Goal: Task Accomplishment & Management: Manage account settings

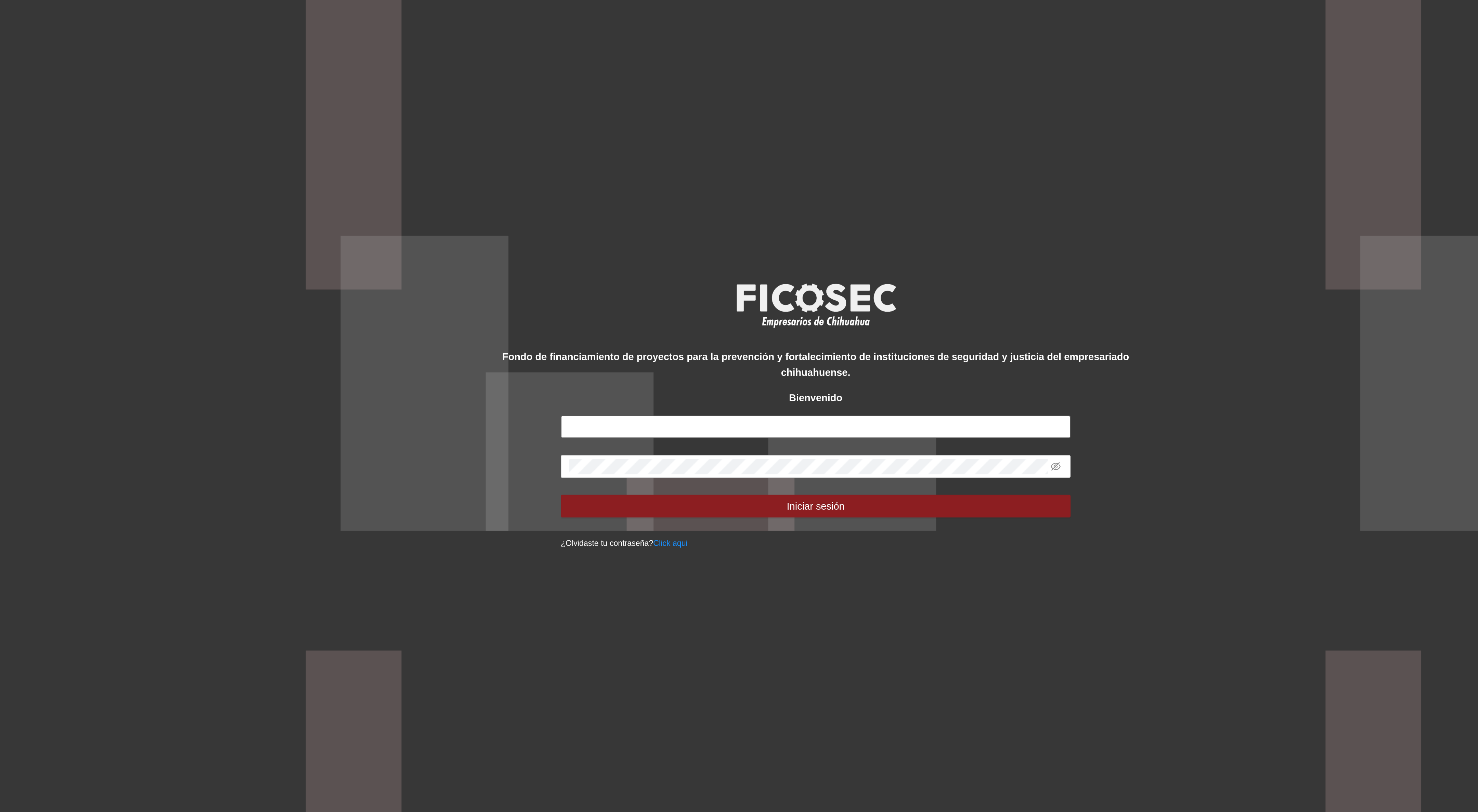
click at [659, 415] on input "text" at bounding box center [739, 416] width 246 height 11
type input "**********"
click at [584, 435] on div "**********" at bounding box center [739, 406] width 1478 height 812
click at [856, 431] on span at bounding box center [855, 435] width 5 height 8
click at [856, 436] on icon "eye-invisible" at bounding box center [855, 436] width 2 height 2
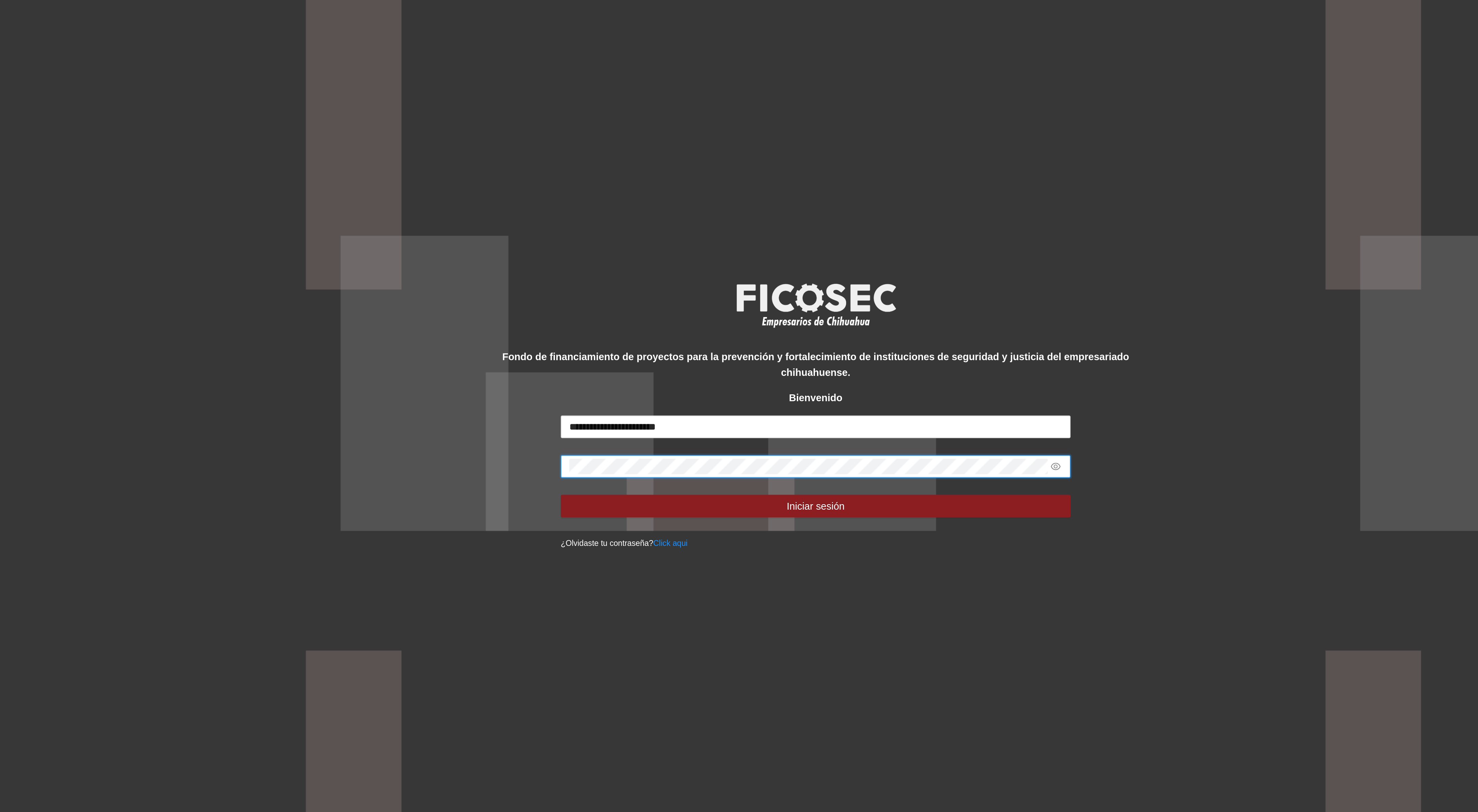
click at [616, 449] on button "Iniciar sesión" at bounding box center [739, 454] width 246 height 11
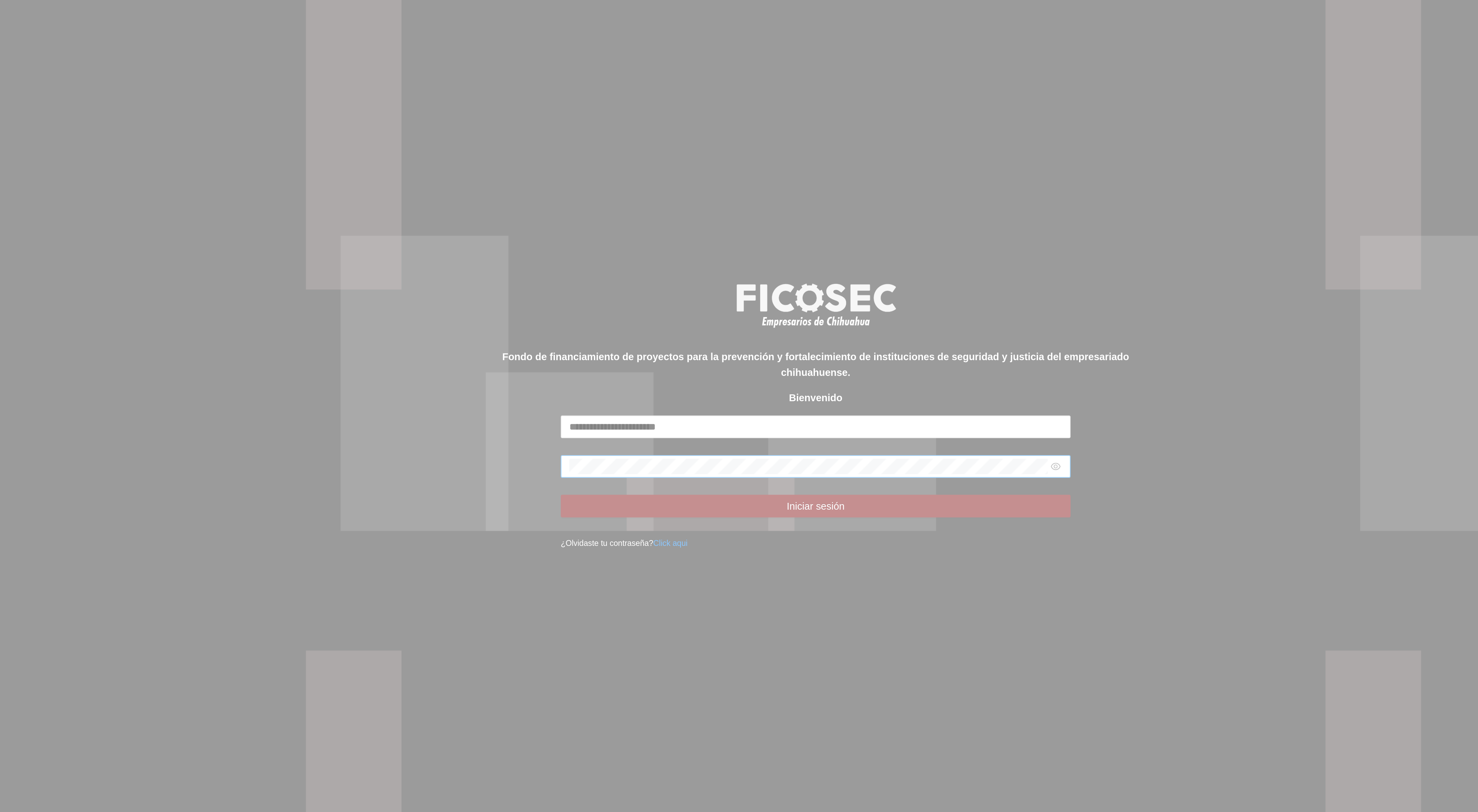
click at [820, 451] on div at bounding box center [739, 406] width 1478 height 812
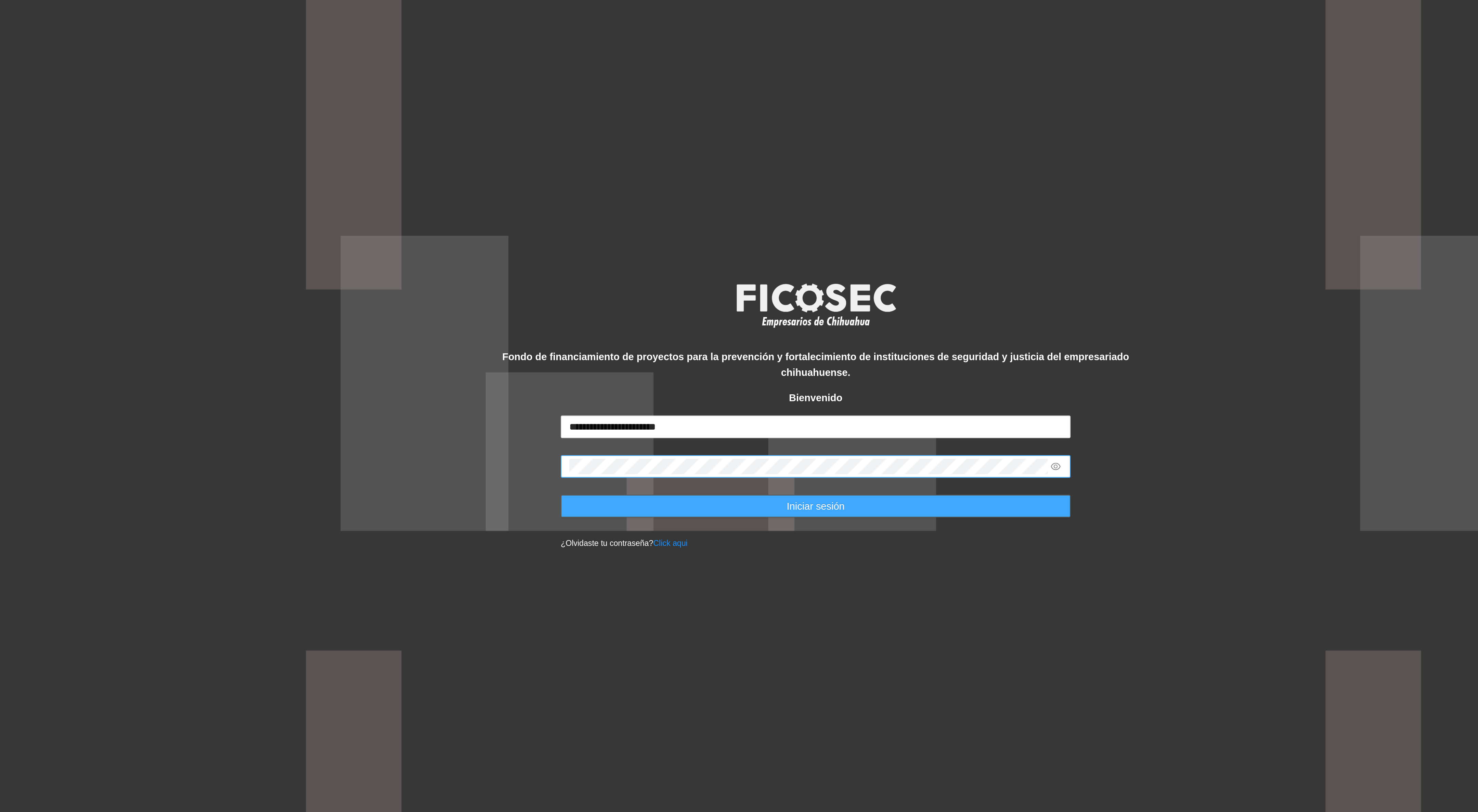
click at [812, 456] on button "Iniciar sesión" at bounding box center [739, 454] width 246 height 11
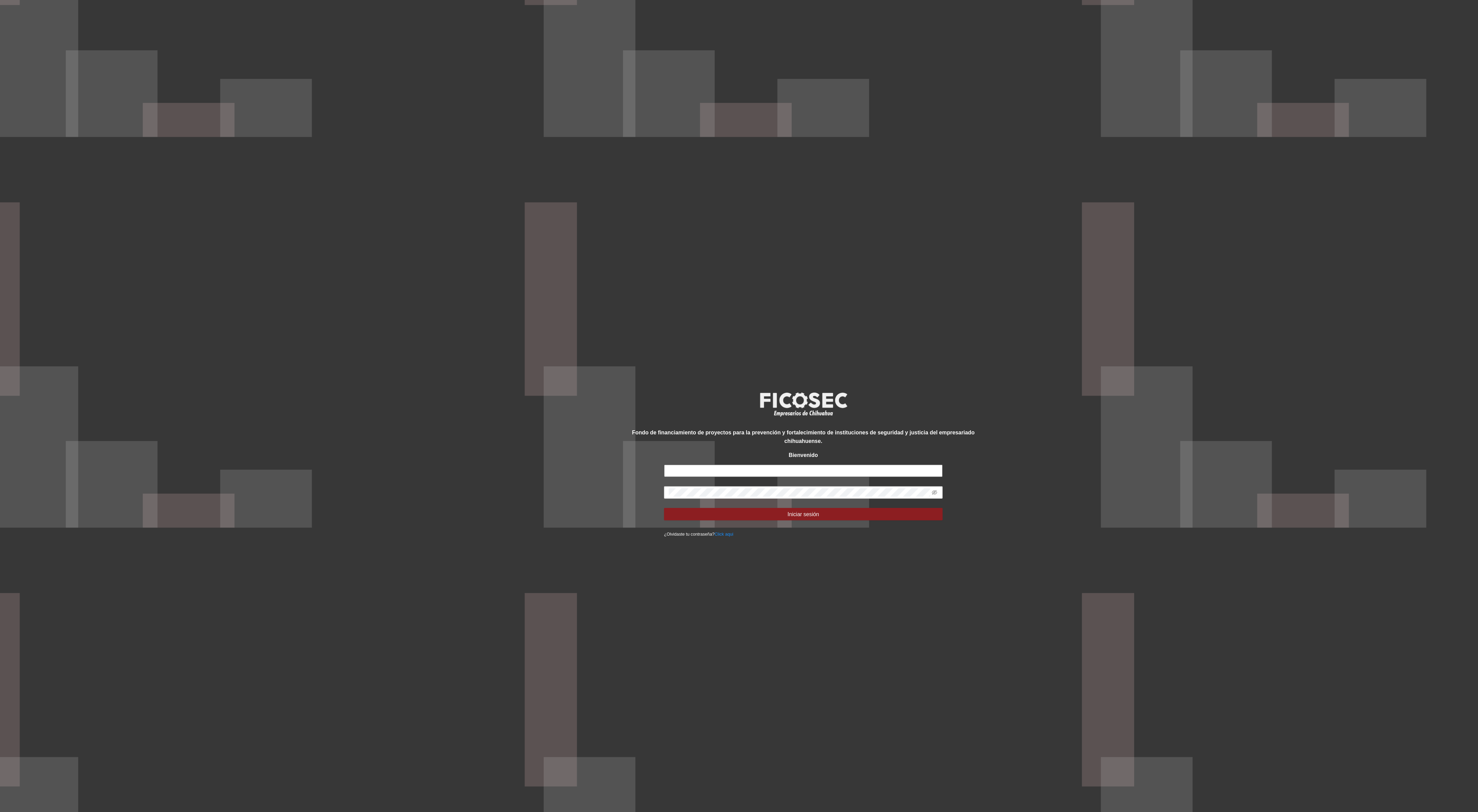
click at [649, 411] on input "text" at bounding box center [739, 416] width 246 height 11
type input "**********"
click at [752, 455] on span "Iniciar sesión" at bounding box center [739, 454] width 28 height 8
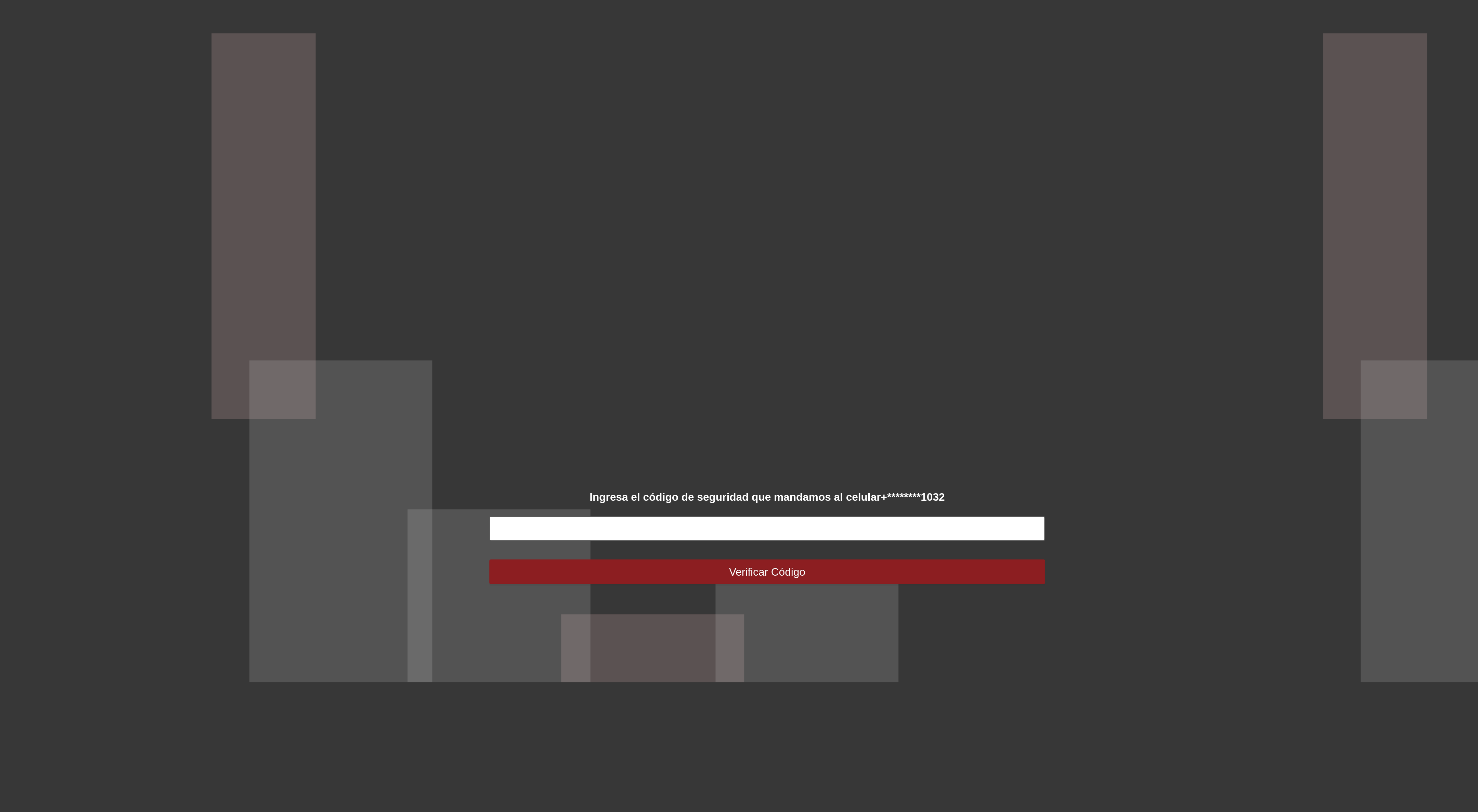
click at [717, 399] on input "text" at bounding box center [739, 398] width 246 height 11
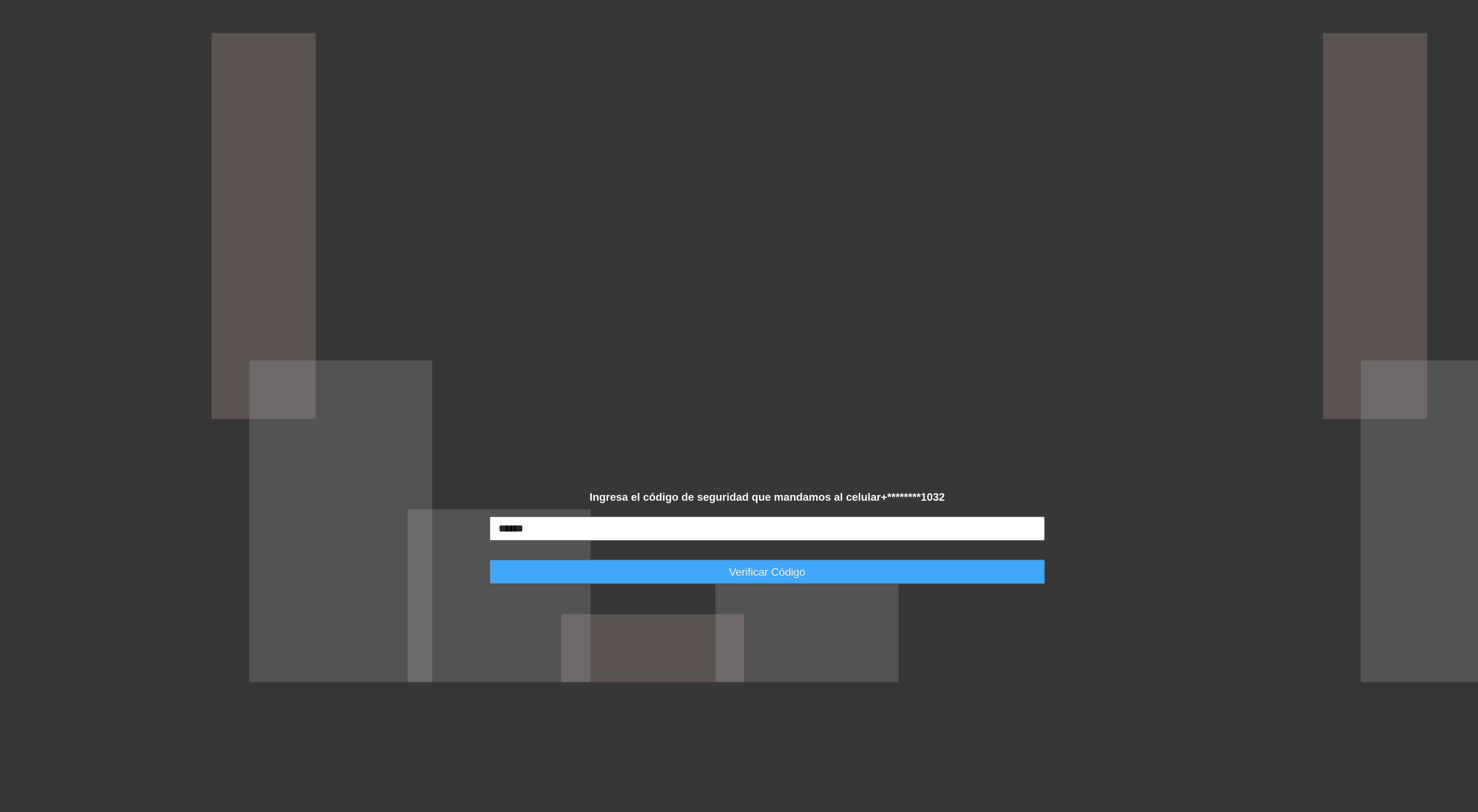
type input "******"
click at [719, 421] on button "Verificar Código" at bounding box center [739, 417] width 246 height 11
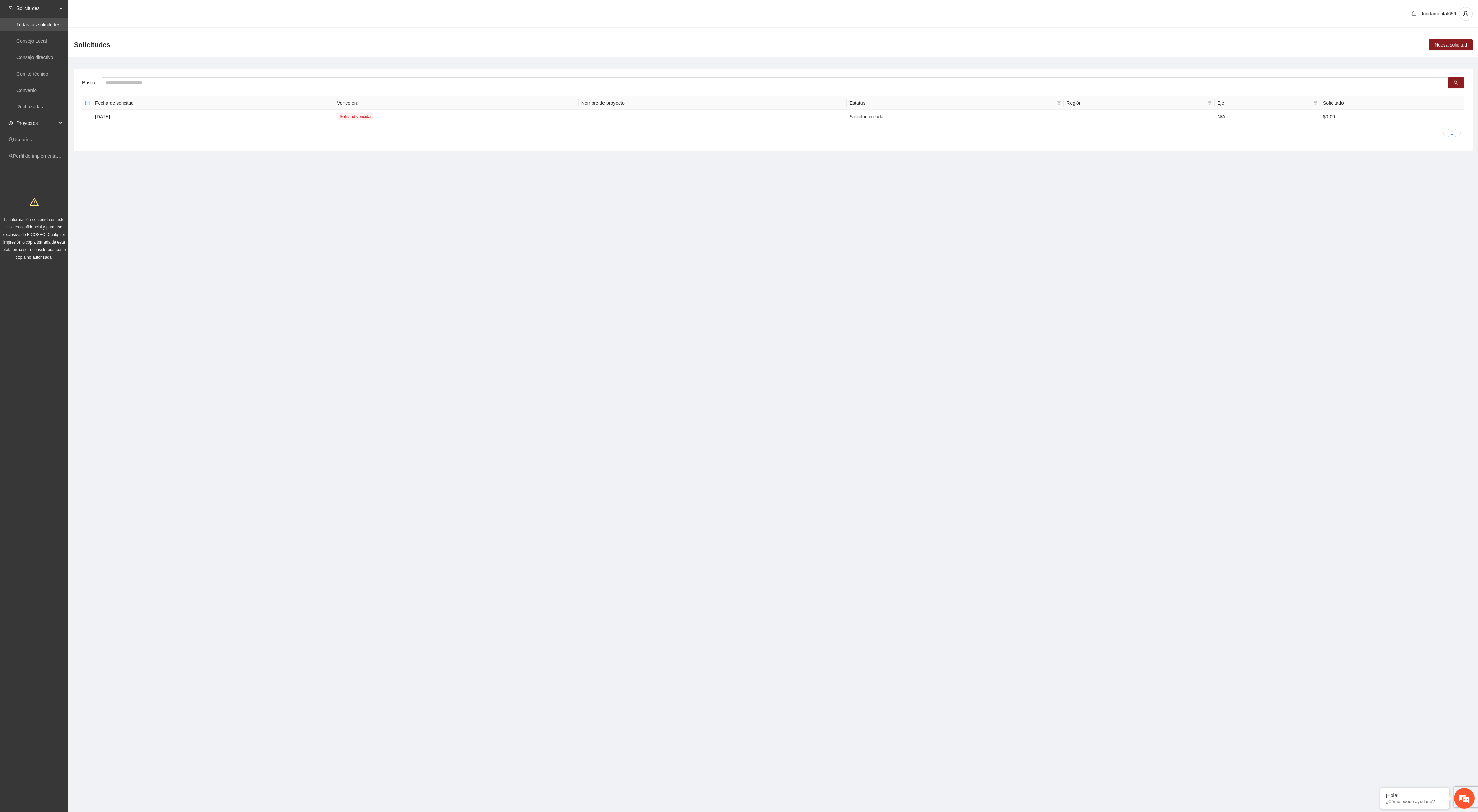
click at [27, 120] on span "Proyectos" at bounding box center [37, 123] width 40 height 13
click at [32, 142] on link "Activos" at bounding box center [24, 139] width 15 height 6
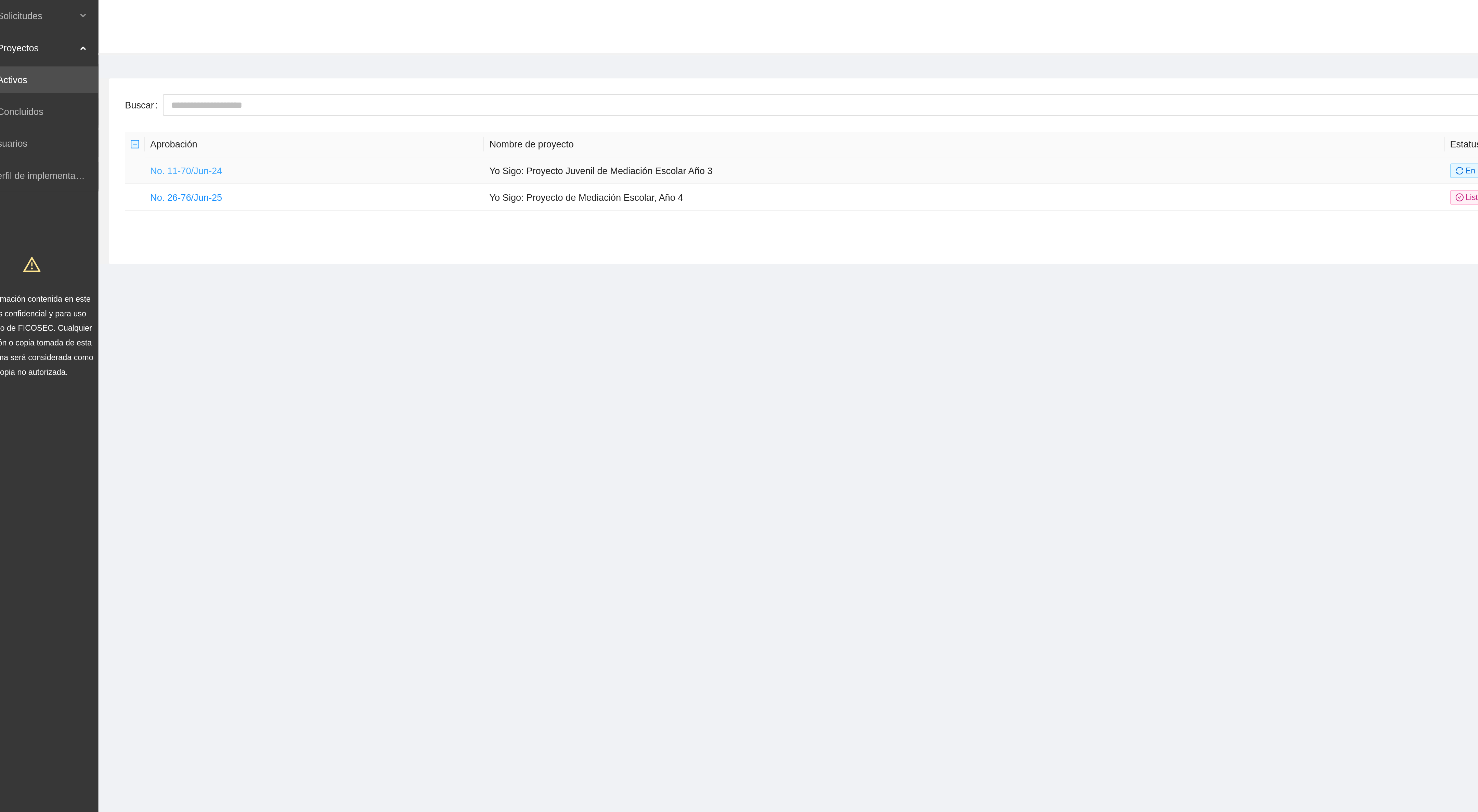
click at [103, 87] on link "No. 11-70/Jun-24" at bounding box center [113, 88] width 37 height 6
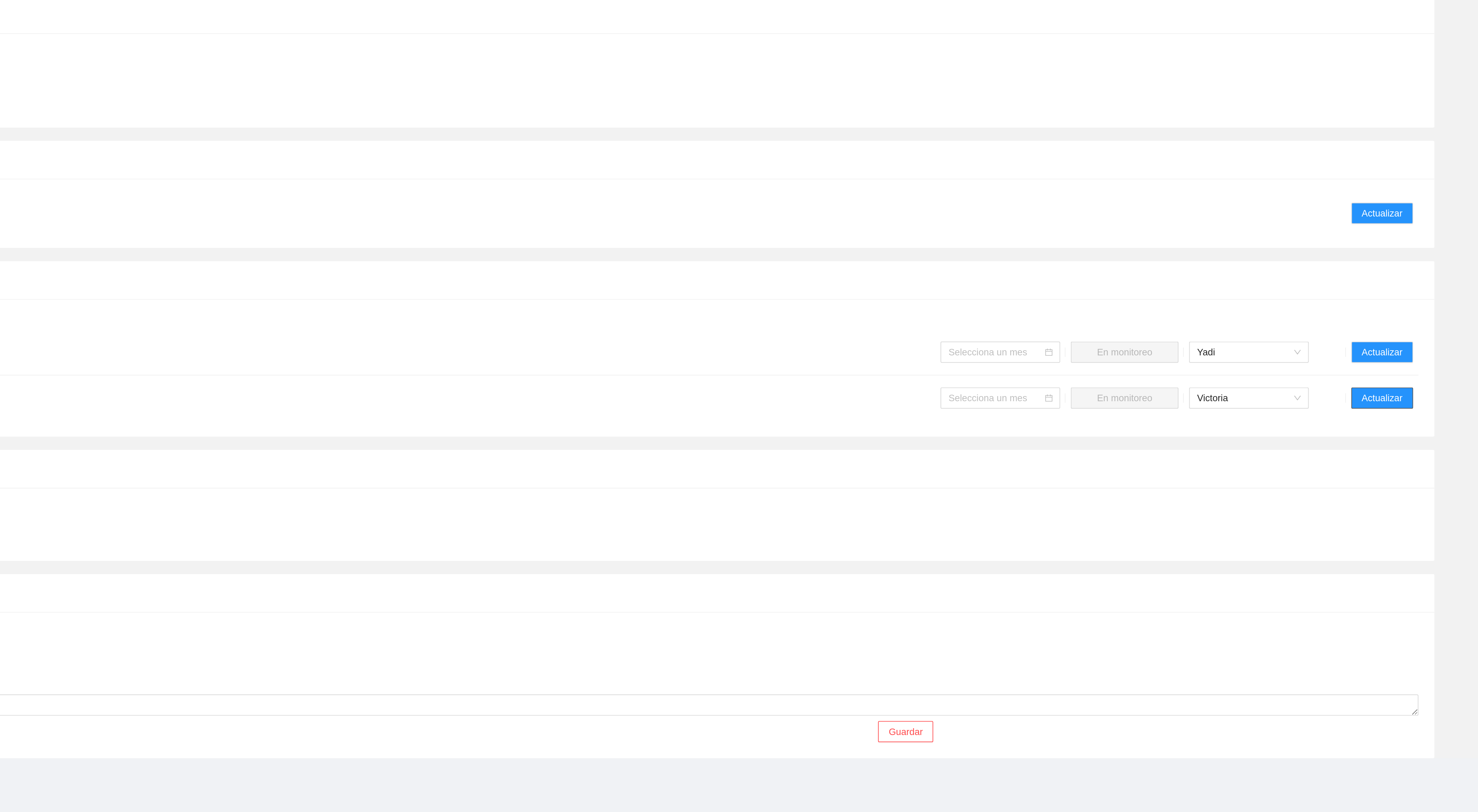
click at [1425, 556] on span "Actualizar" at bounding box center [1429, 554] width 21 height 8
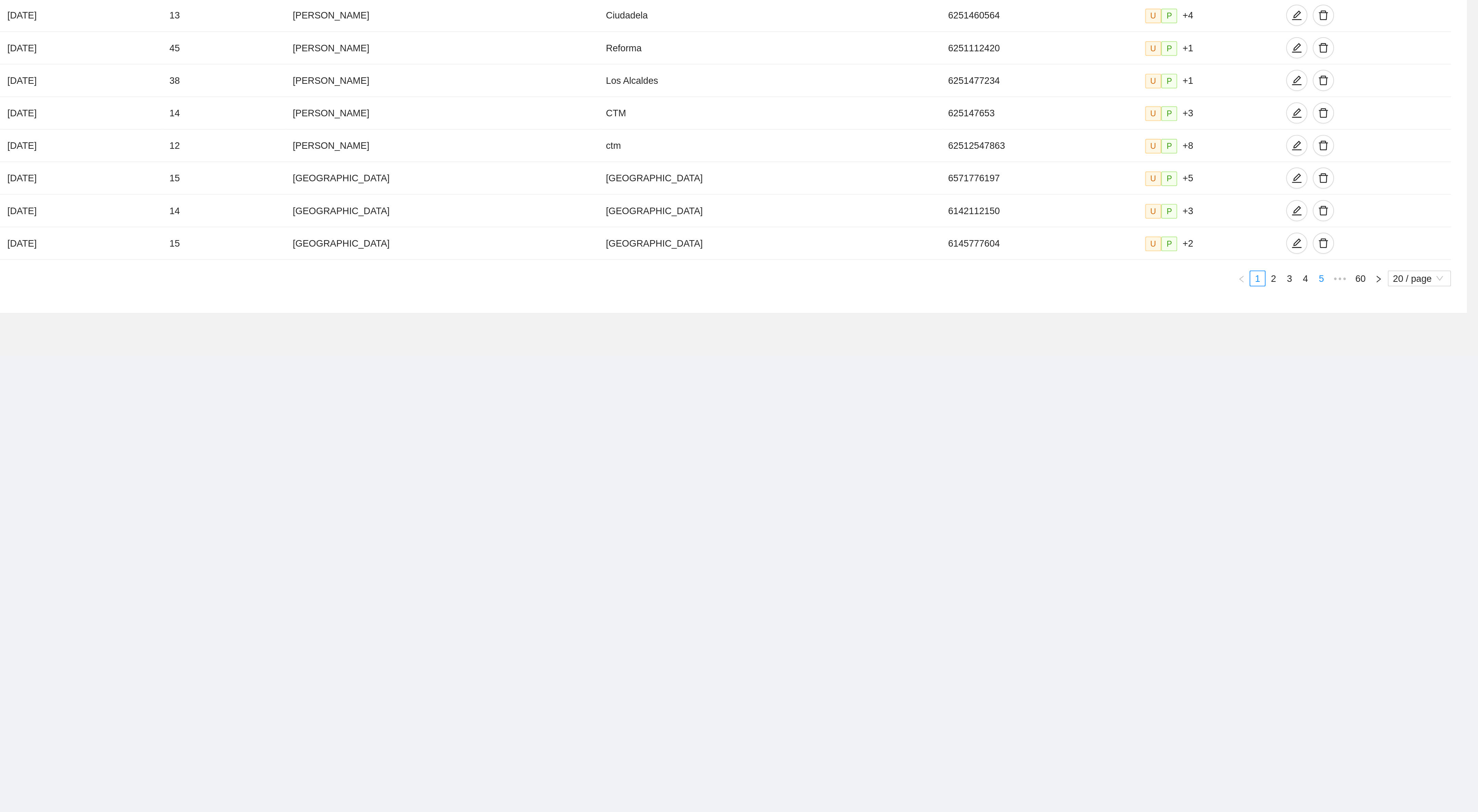
click at [1395, 497] on link "5" at bounding box center [1397, 492] width 8 height 8
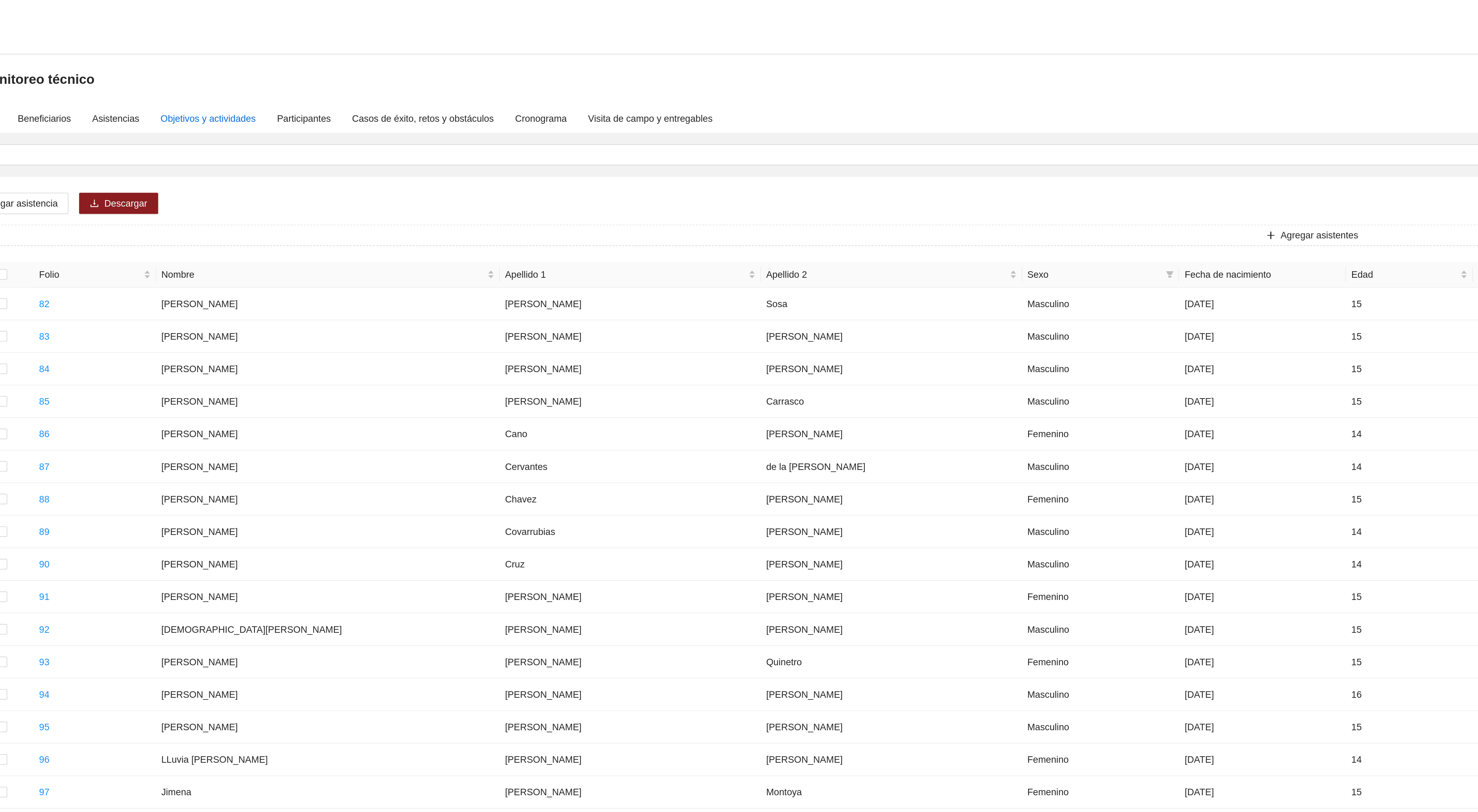
click at [204, 61] on div "Objetivos y actividades" at bounding box center [204, 60] width 49 height 8
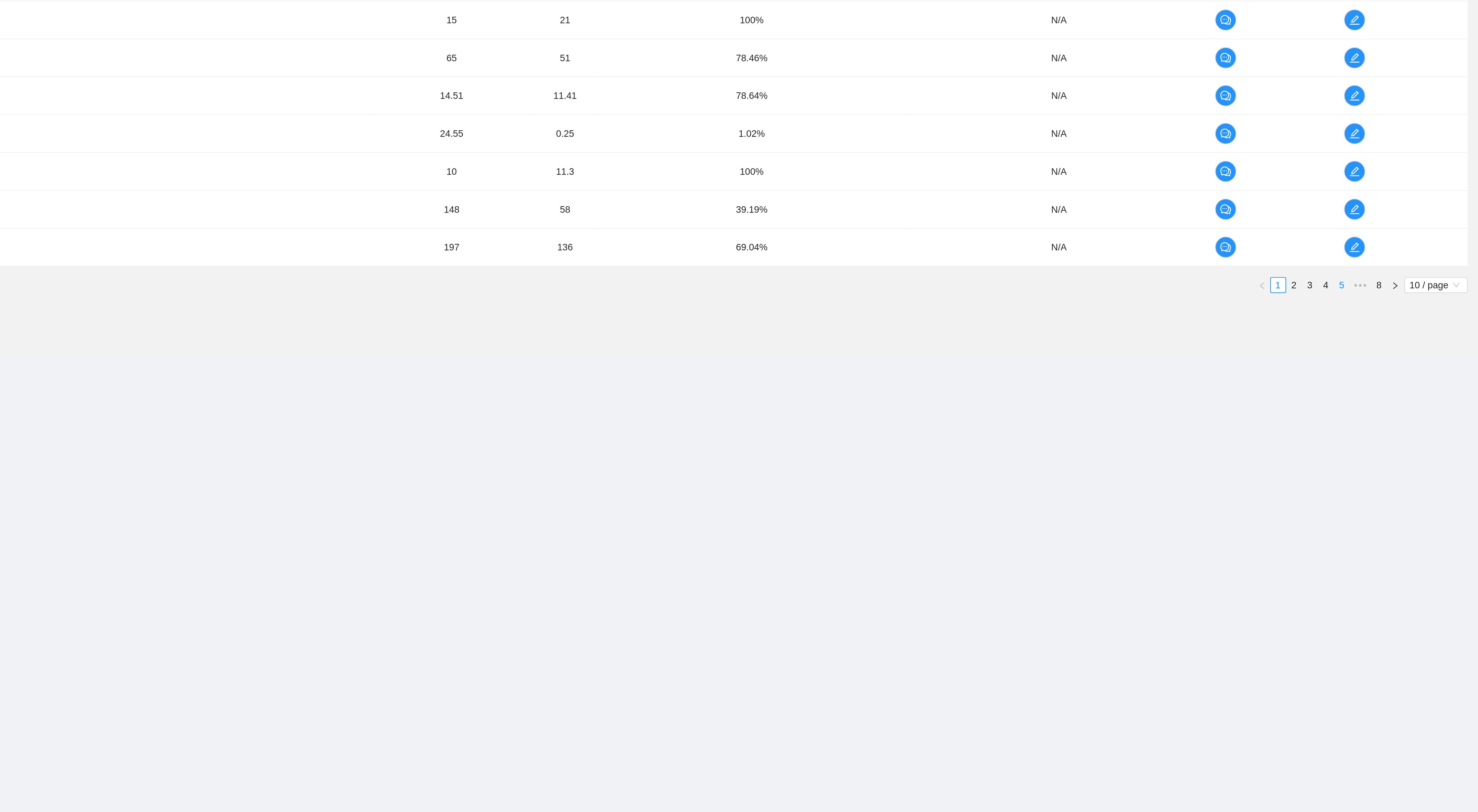
click at [1407, 395] on link "5" at bounding box center [1408, 391] width 8 height 8
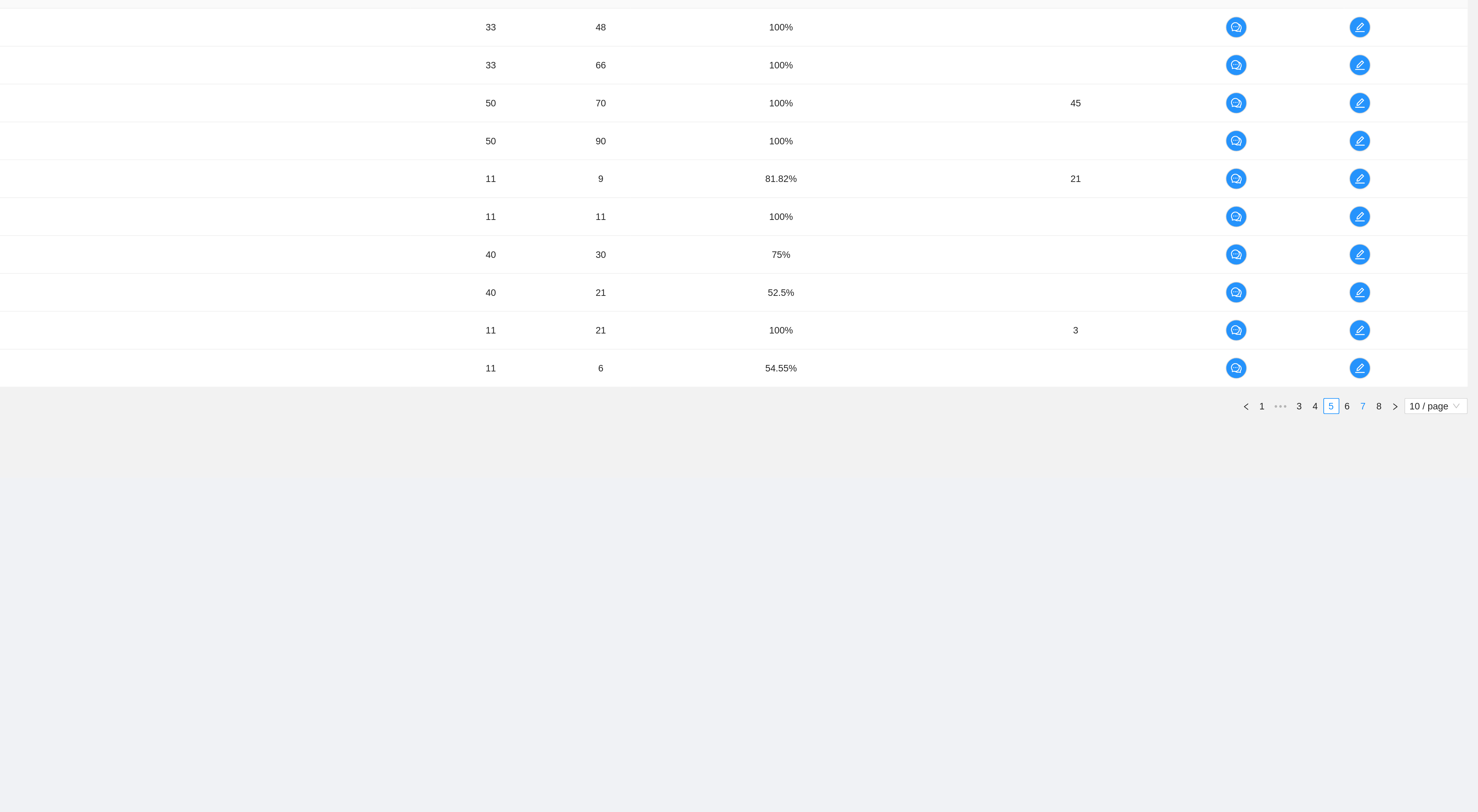
click at [1415, 395] on link "7" at bounding box center [1419, 391] width 8 height 8
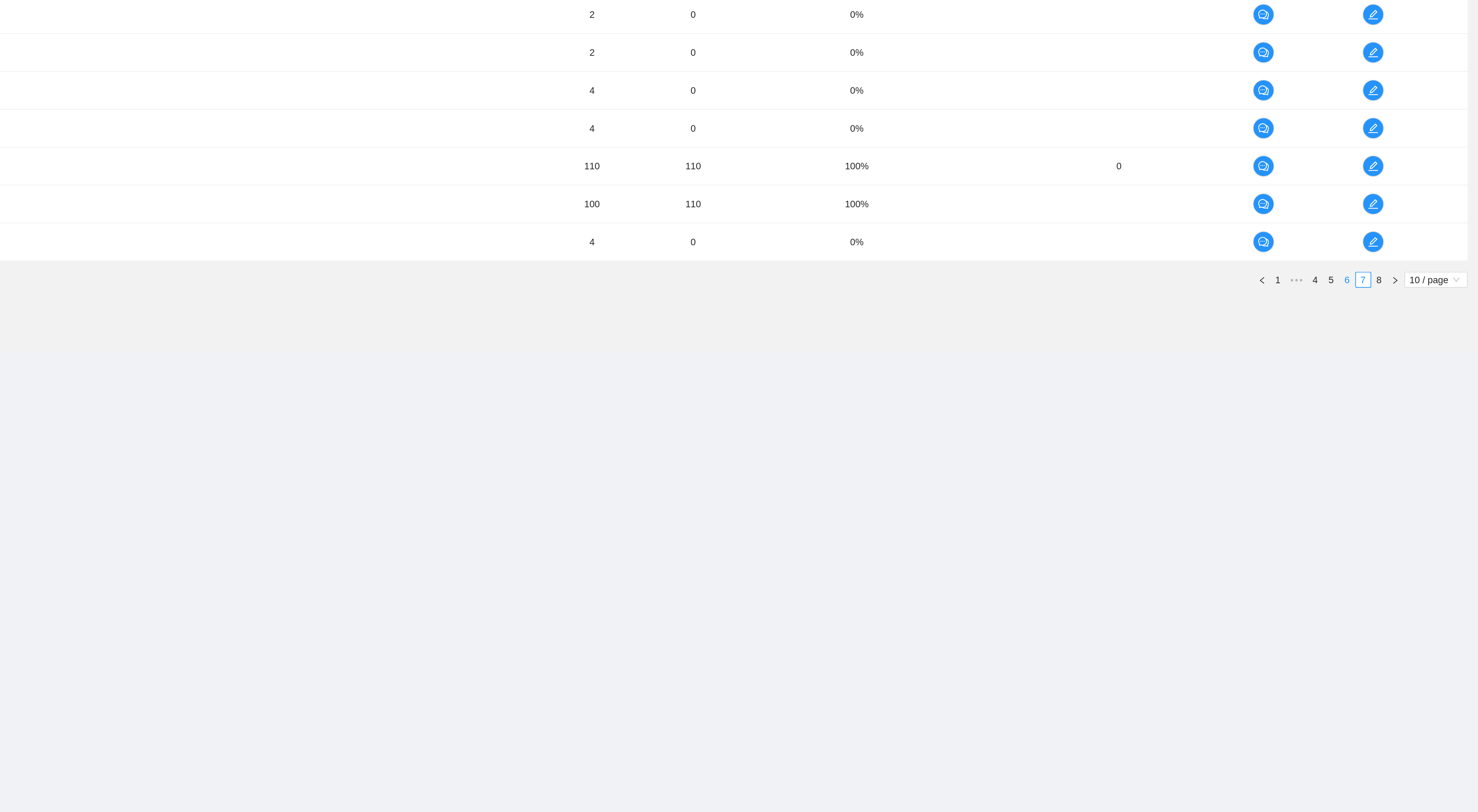
click at [1409, 395] on link "6" at bounding box center [1410, 391] width 8 height 8
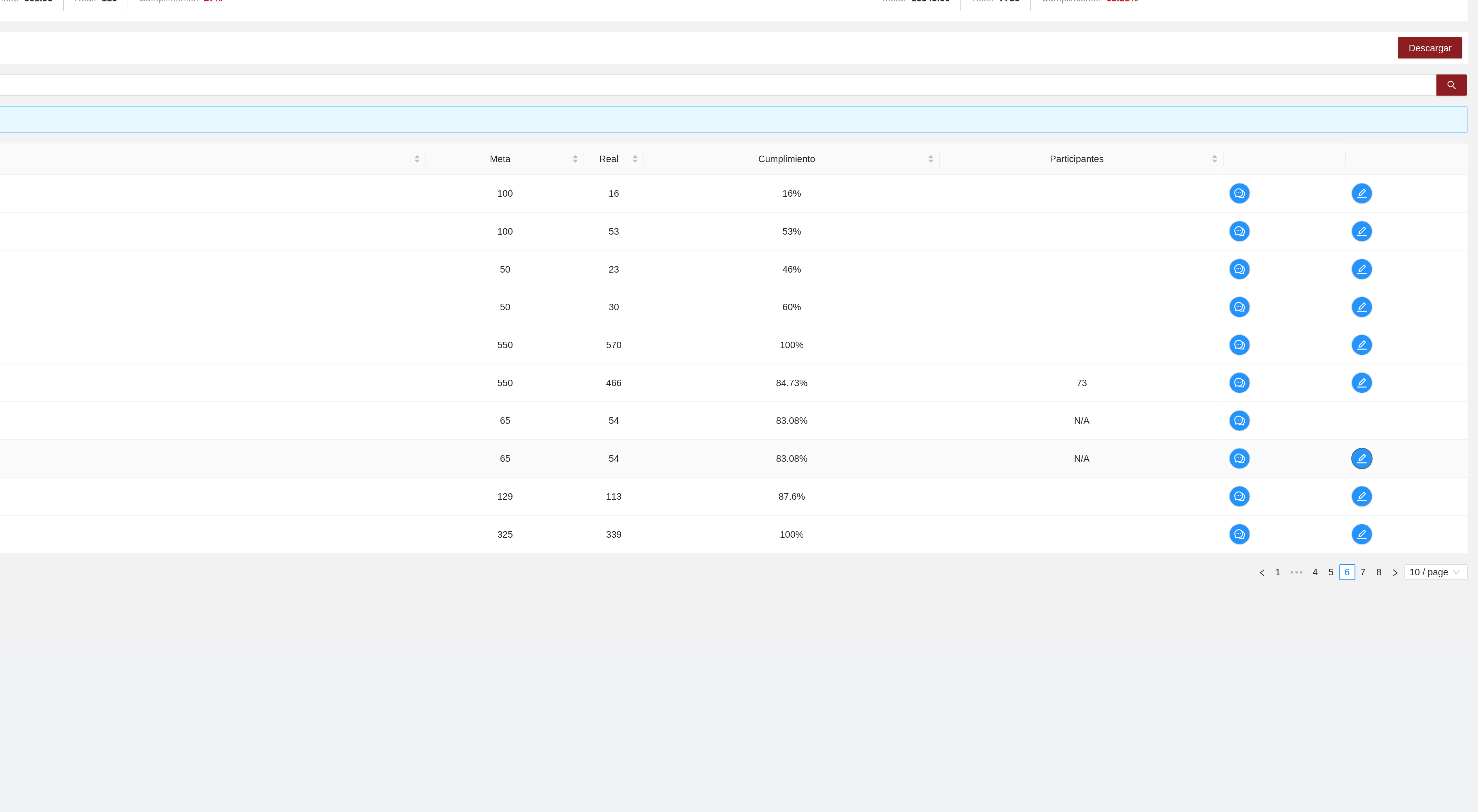
click at [1416, 335] on icon "edit" at bounding box center [1418, 332] width 6 height 6
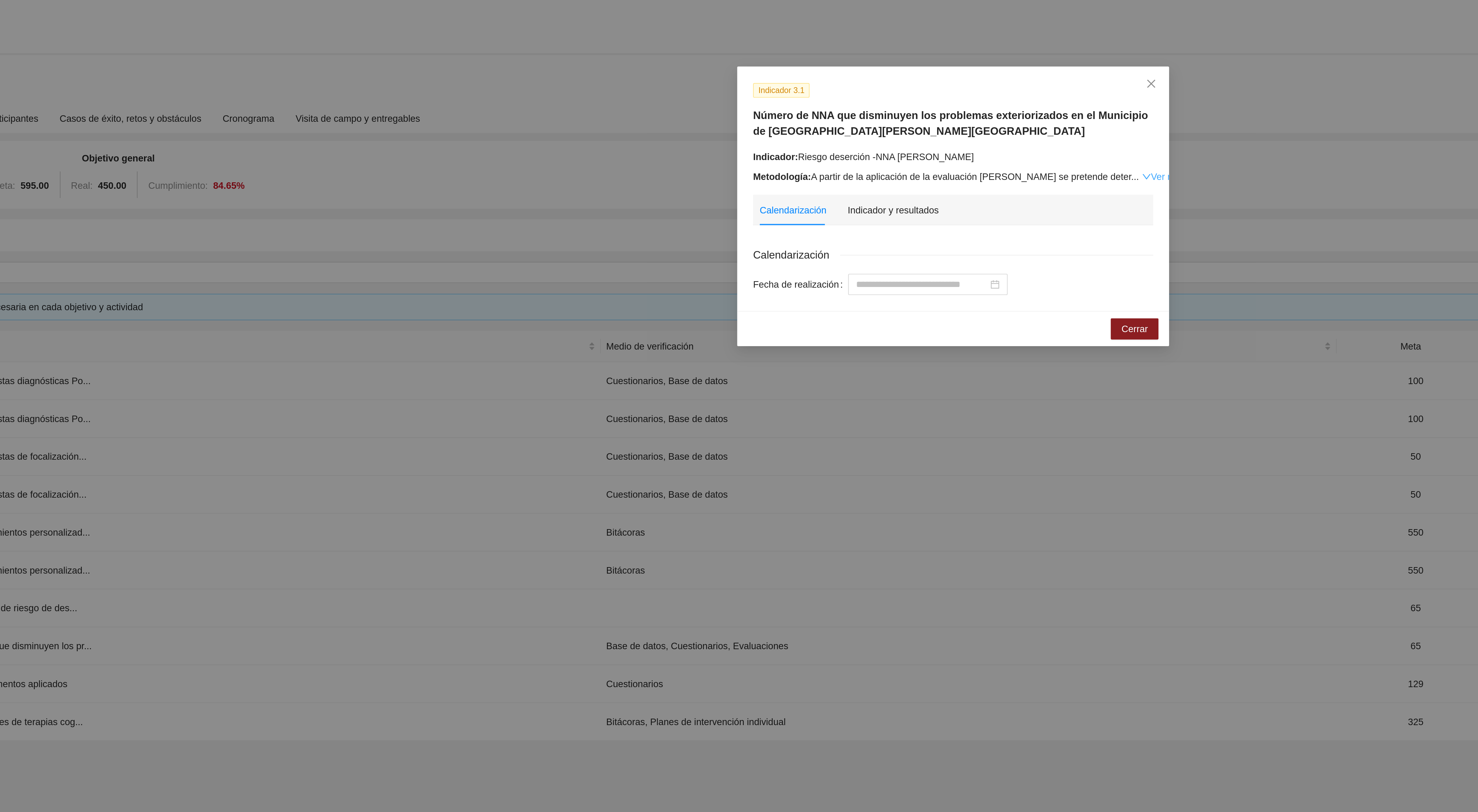
click at [836, 93] on link "Ver más" at bounding box center [847, 91] width 23 height 6
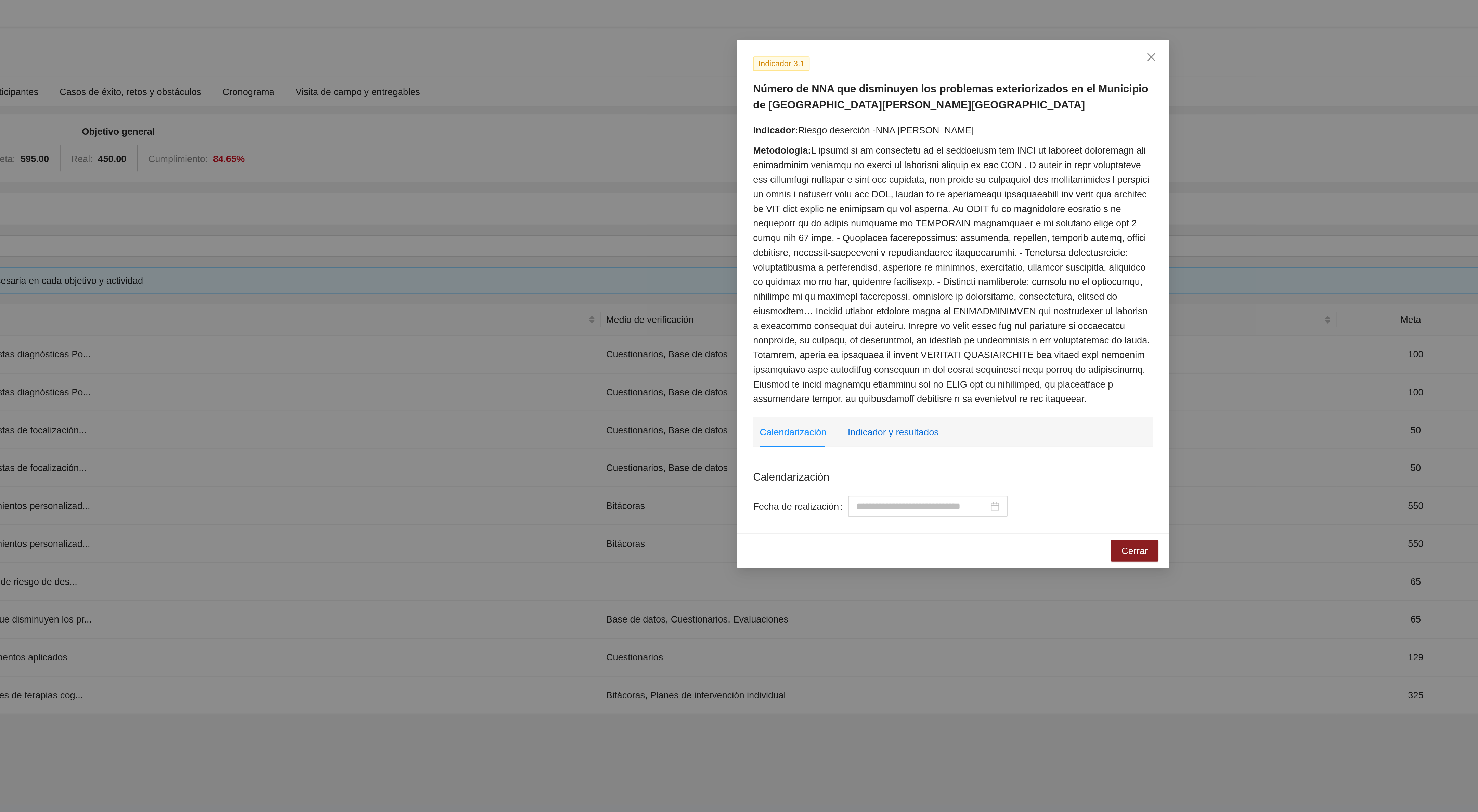
click at [699, 236] on div "Indicador y resultados" at bounding box center [708, 235] width 47 height 8
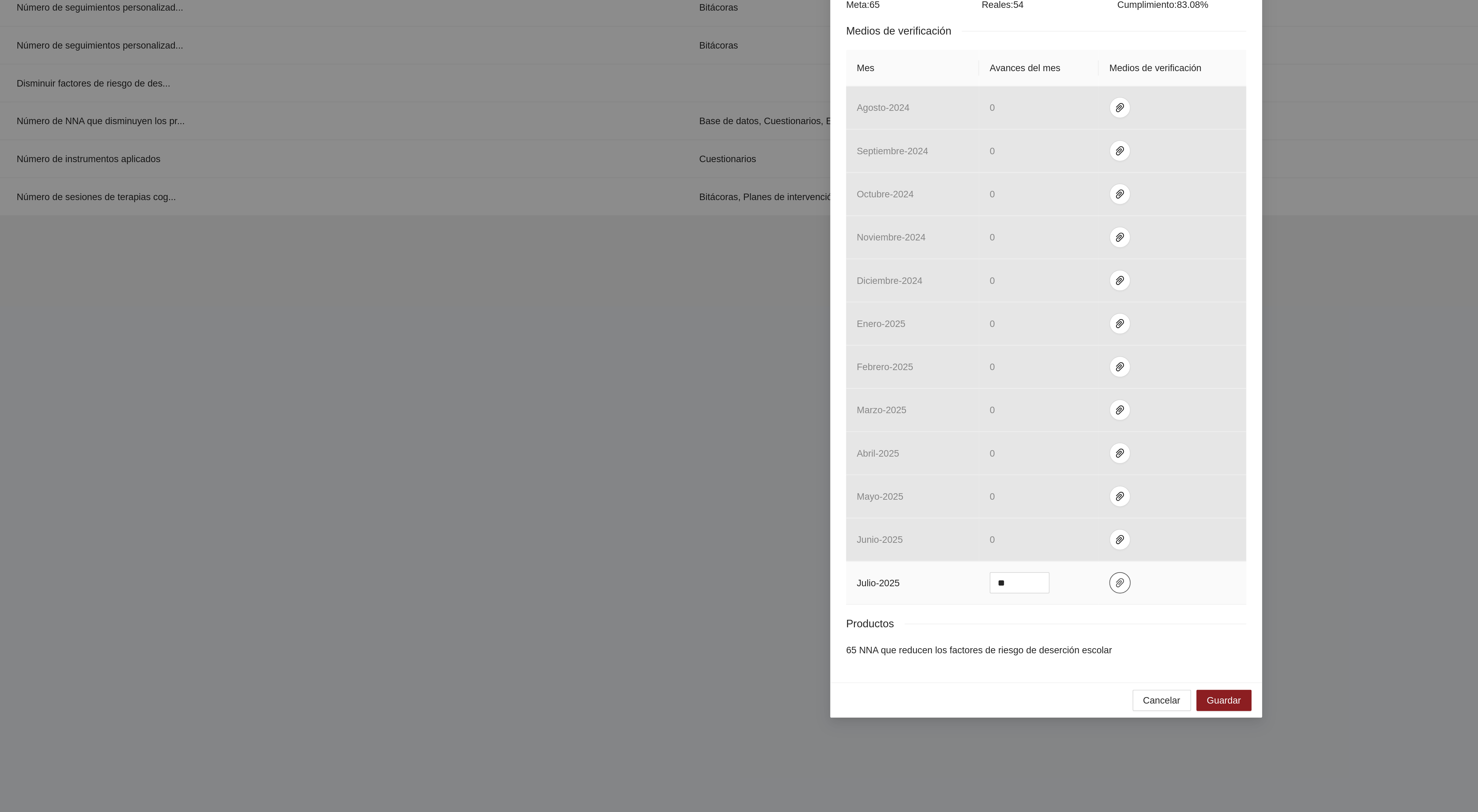
click at [776, 573] on icon "paper-clip" at bounding box center [777, 570] width 6 height 6
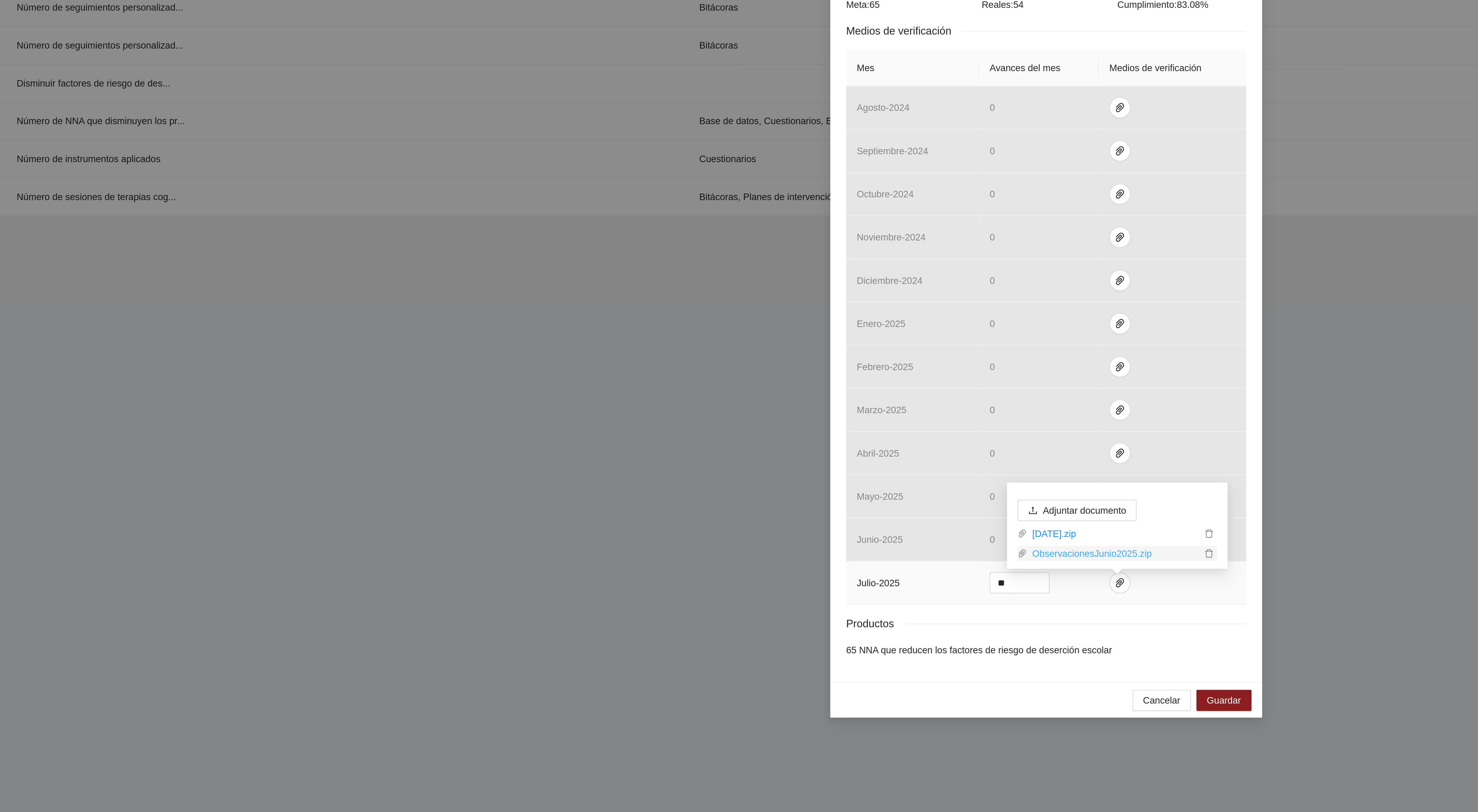
click at [771, 554] on link "ObservacionesJunio2025.zip" at bounding box center [774, 555] width 89 height 8
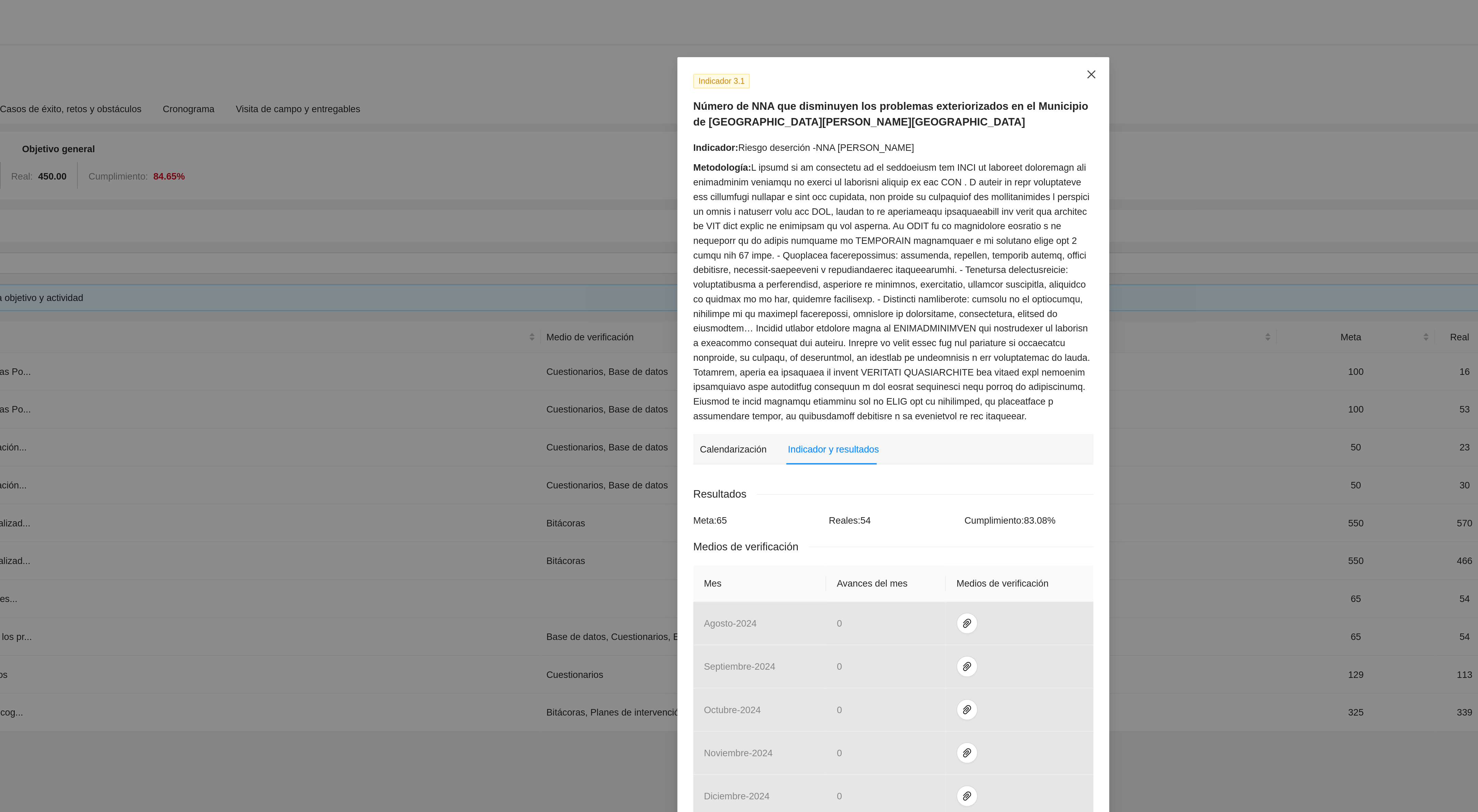
click at [843, 43] on icon "close" at bounding box center [841, 43] width 6 height 6
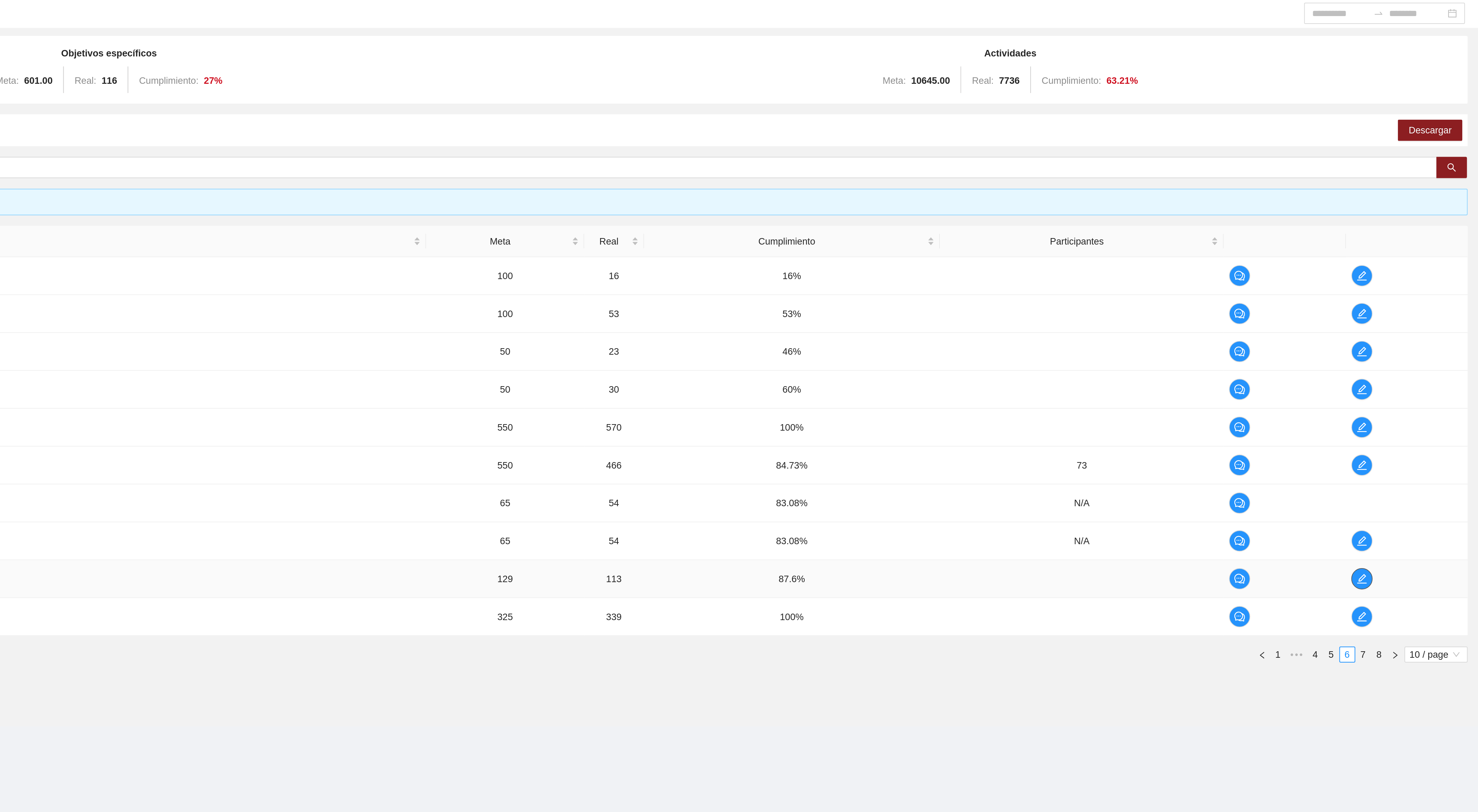
click at [1418, 355] on icon "edit" at bounding box center [1418, 352] width 5 height 5
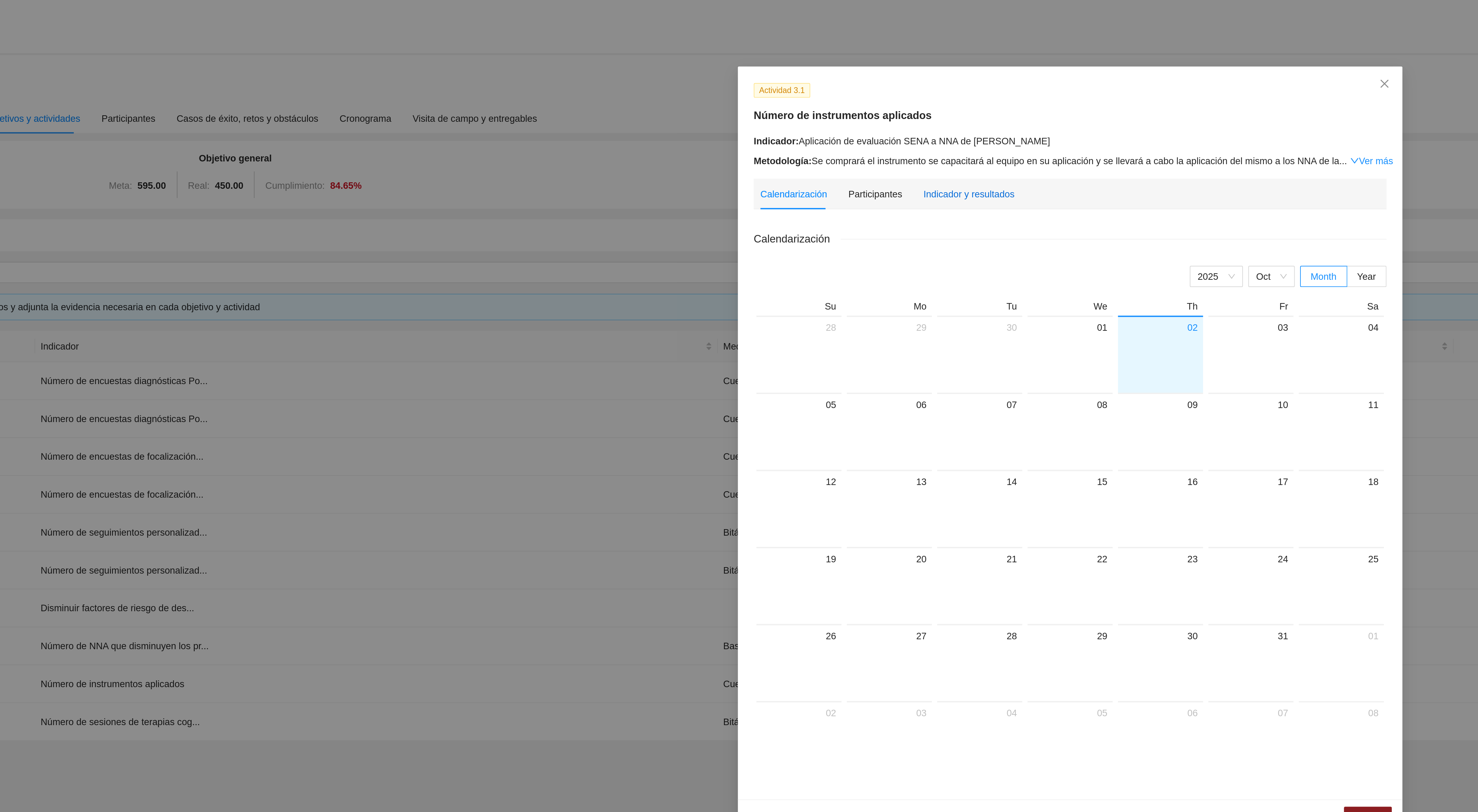
click at [695, 97] on div "Indicador y resultados" at bounding box center [687, 99] width 47 height 8
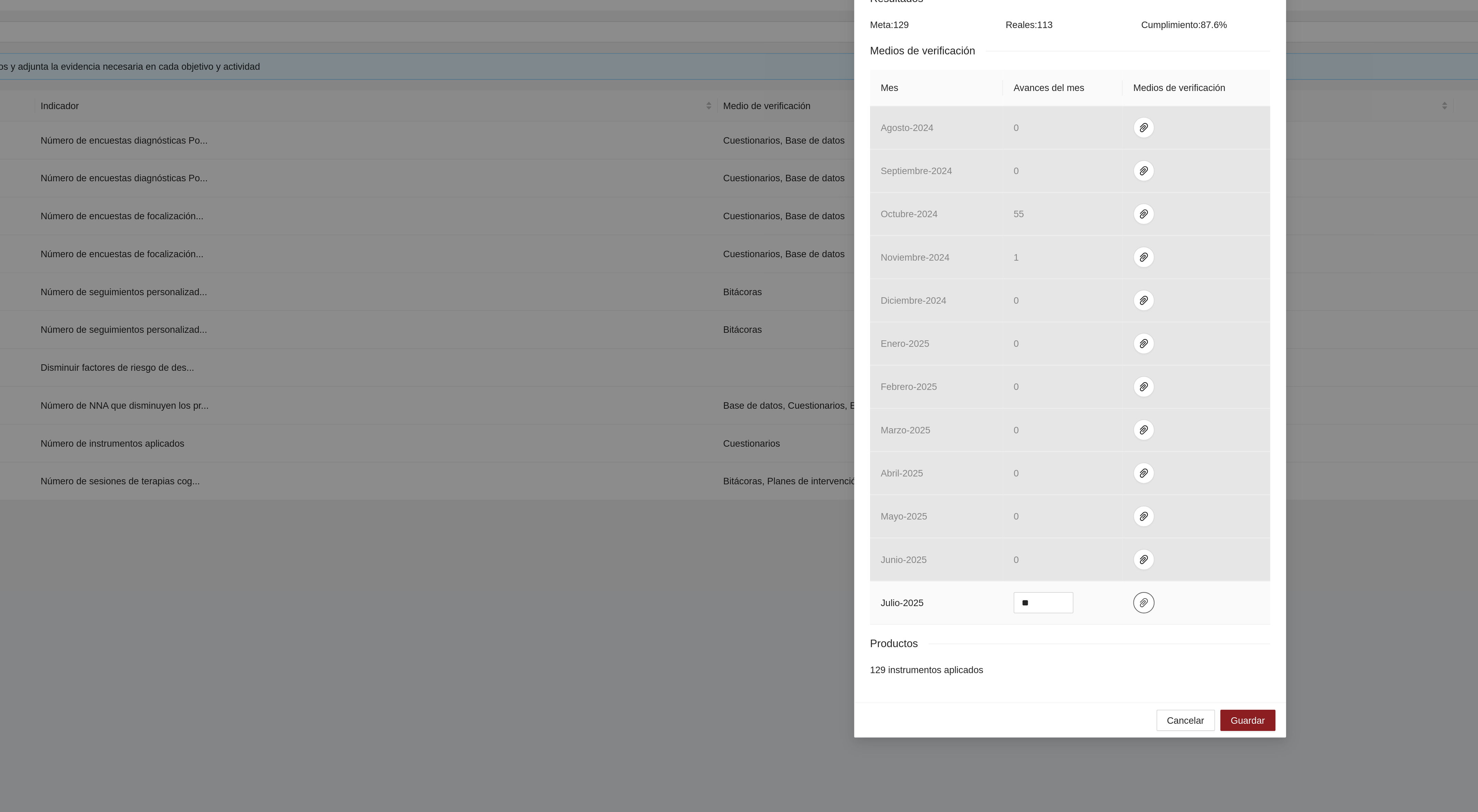
click at [779, 437] on span "paper-clip" at bounding box center [777, 434] width 10 height 6
click at [753, 410] on link "JULIO2025.zip" at bounding box center [774, 408] width 89 height 8
click at [877, 276] on div "Actividad 3.1 Número de instrumentos aplicados Indicador: Aplicación de evaluac…" at bounding box center [739, 406] width 1478 height 812
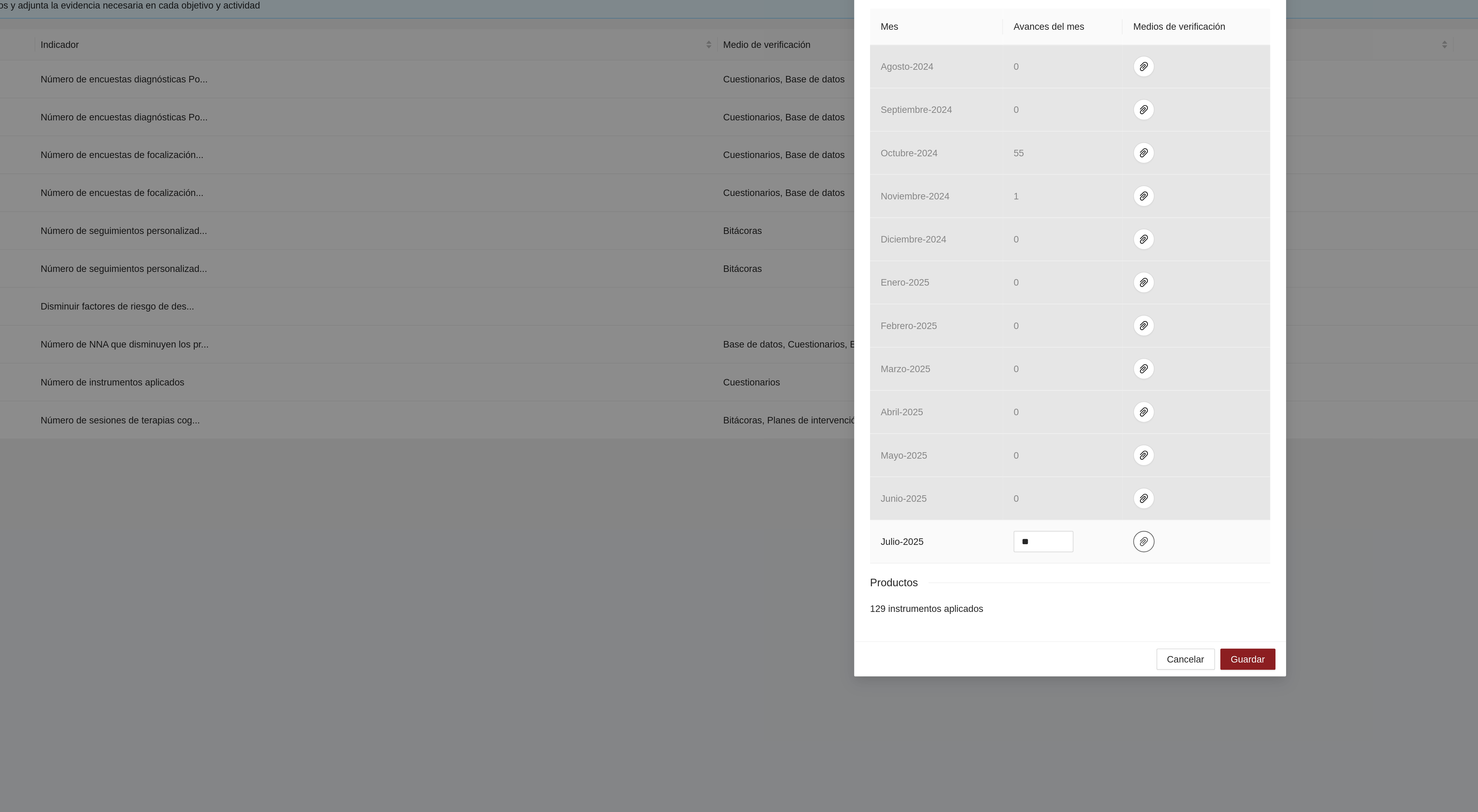
click at [775, 437] on icon "paper-clip" at bounding box center [777, 434] width 6 height 6
click at [769, 420] on link "FOCALIZACIÓNPRIMARIA.zip" at bounding box center [774, 419] width 89 height 8
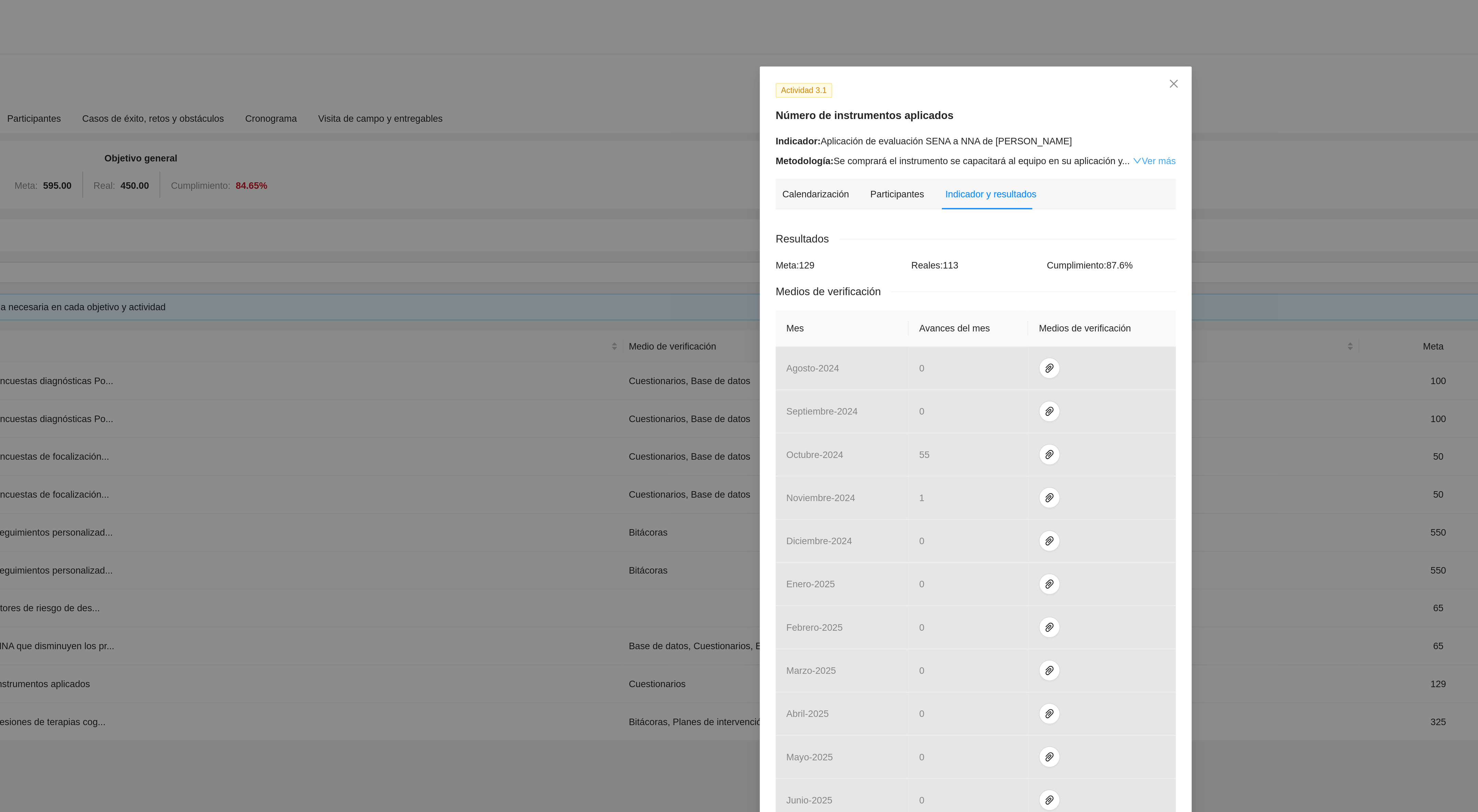
click at [835, 81] on link "Ver más" at bounding box center [830, 83] width 23 height 6
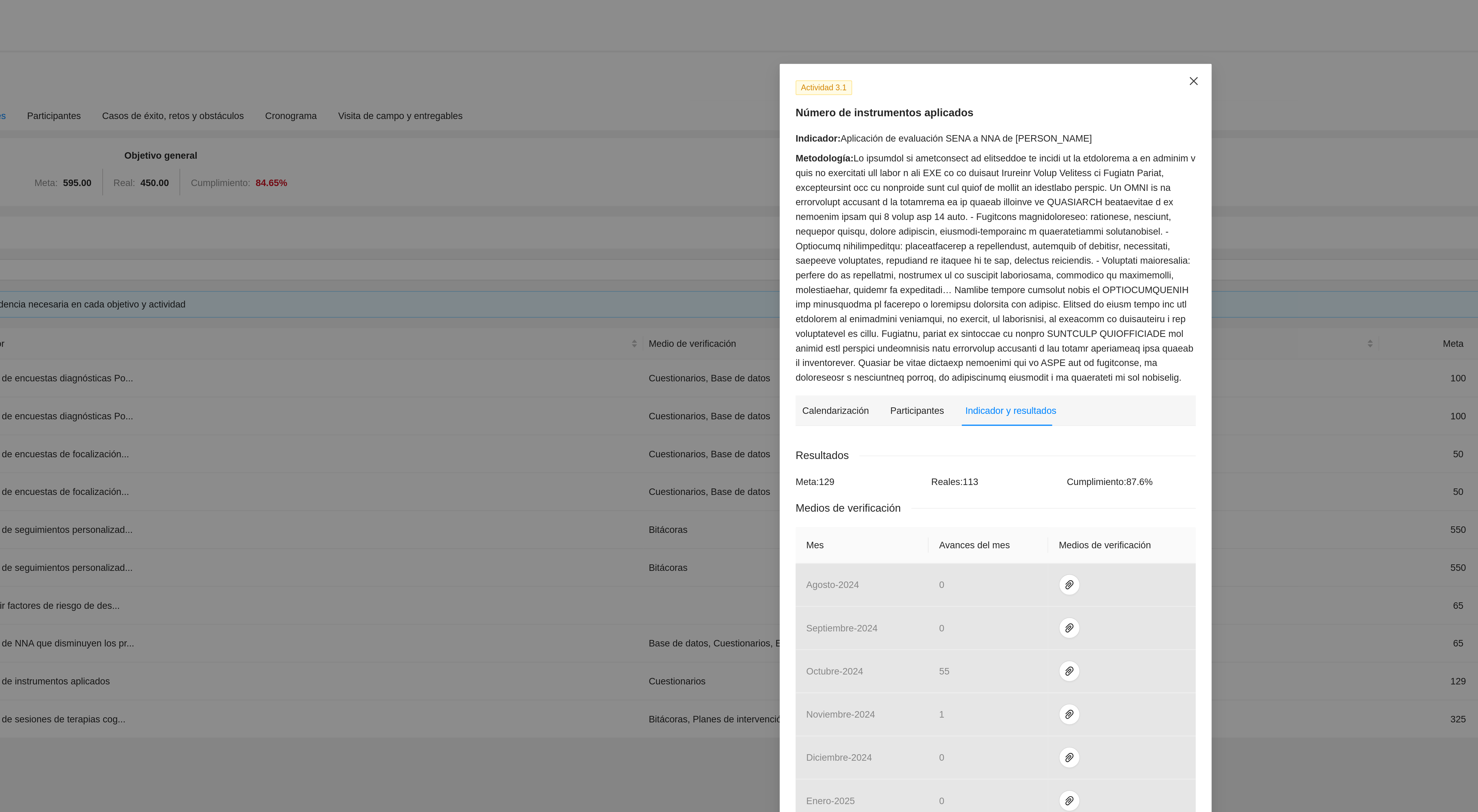
click at [839, 42] on icon "close" at bounding box center [841, 43] width 6 height 6
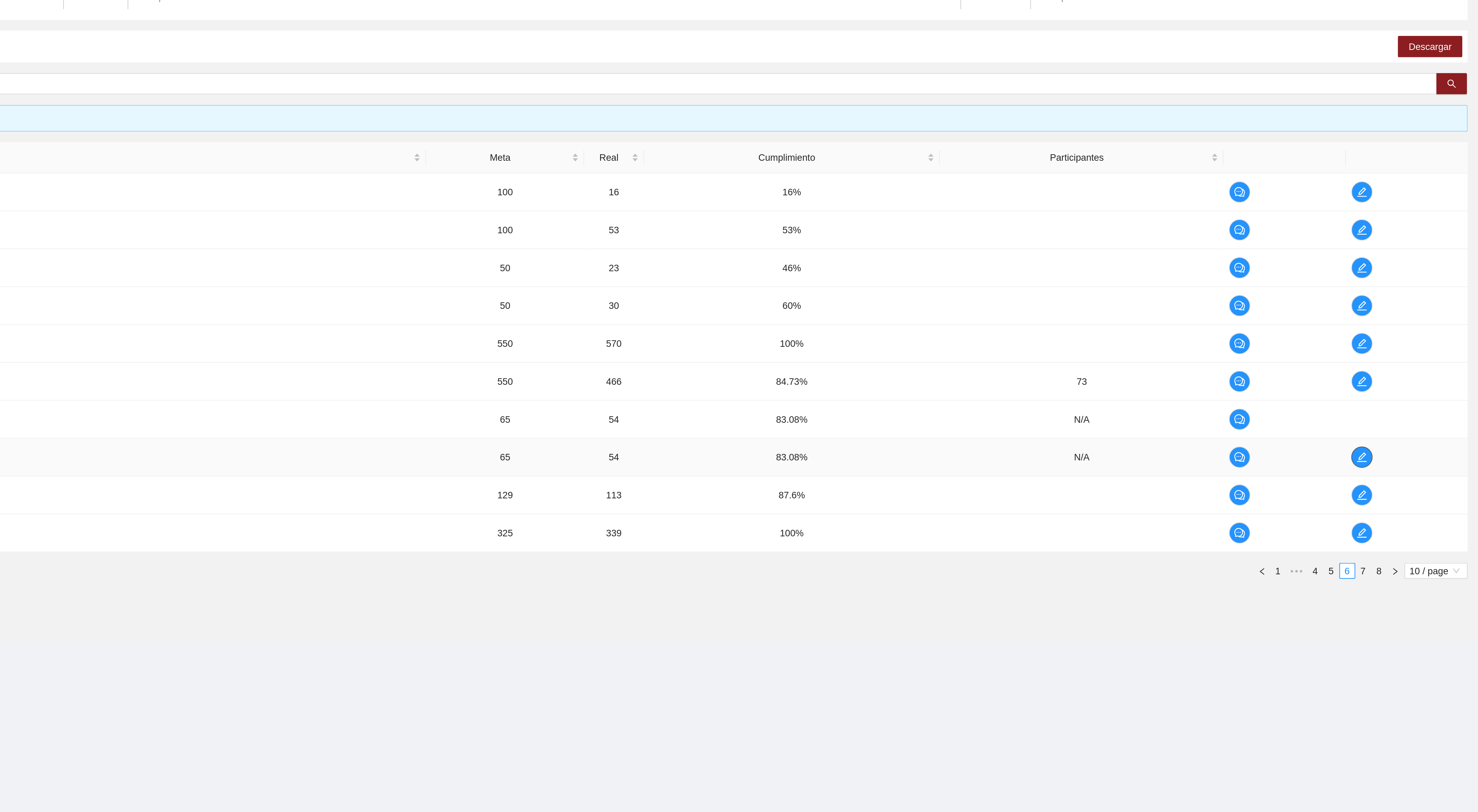
click at [1418, 338] on button "button" at bounding box center [1418, 332] width 11 height 11
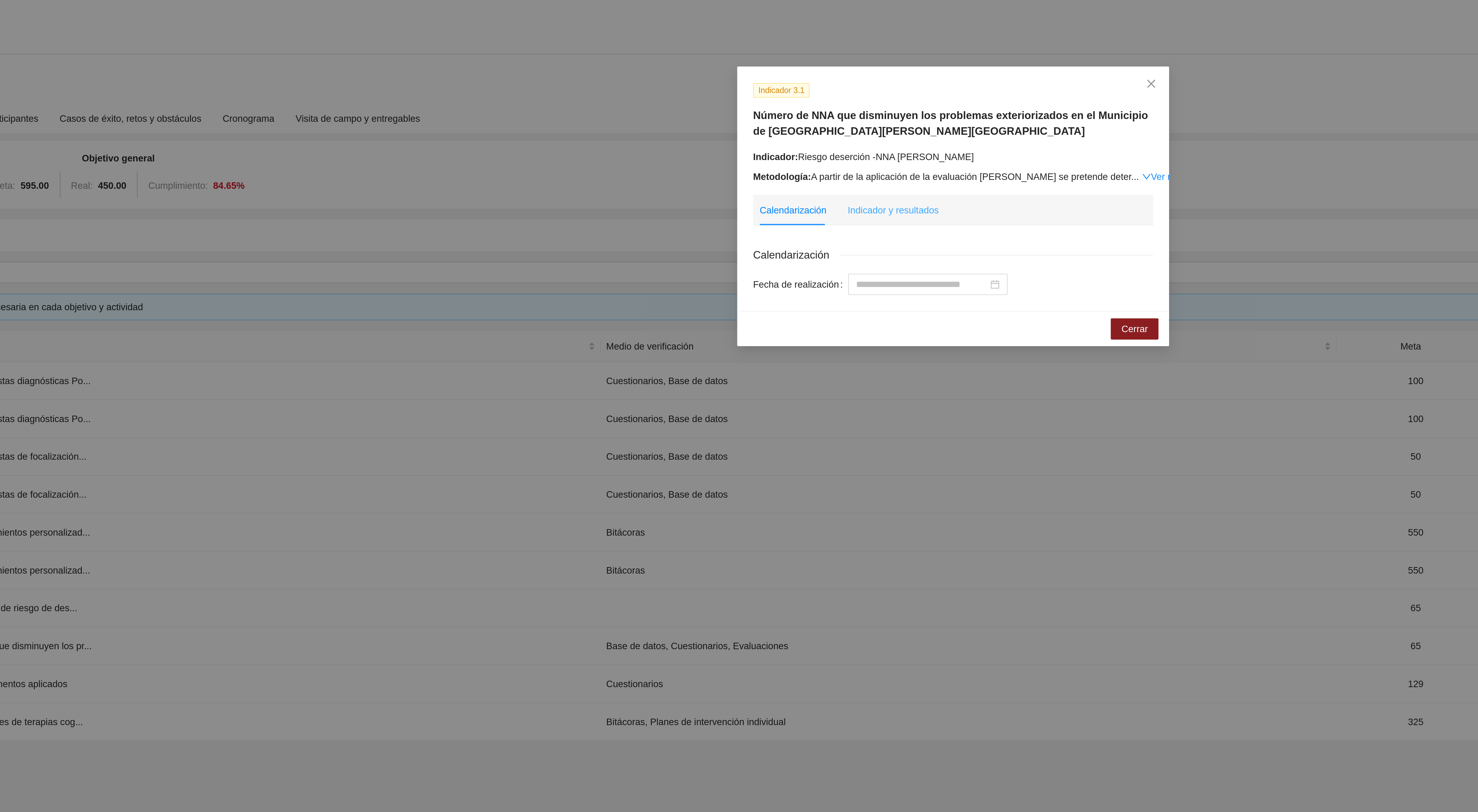
click at [715, 113] on div "Indicador y resultados" at bounding box center [708, 108] width 47 height 16
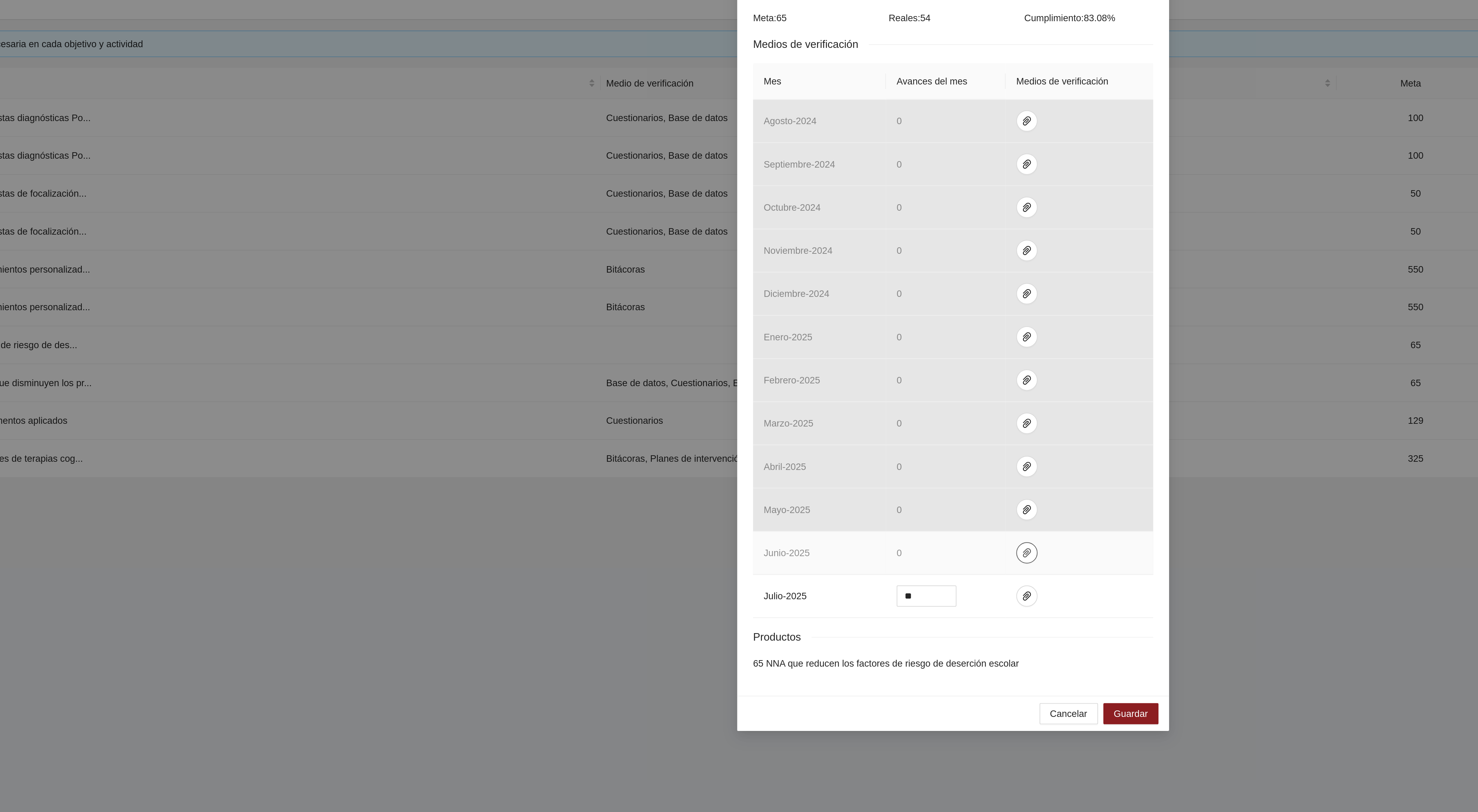
click at [778, 423] on icon "paper-clip" at bounding box center [777, 420] width 6 height 6
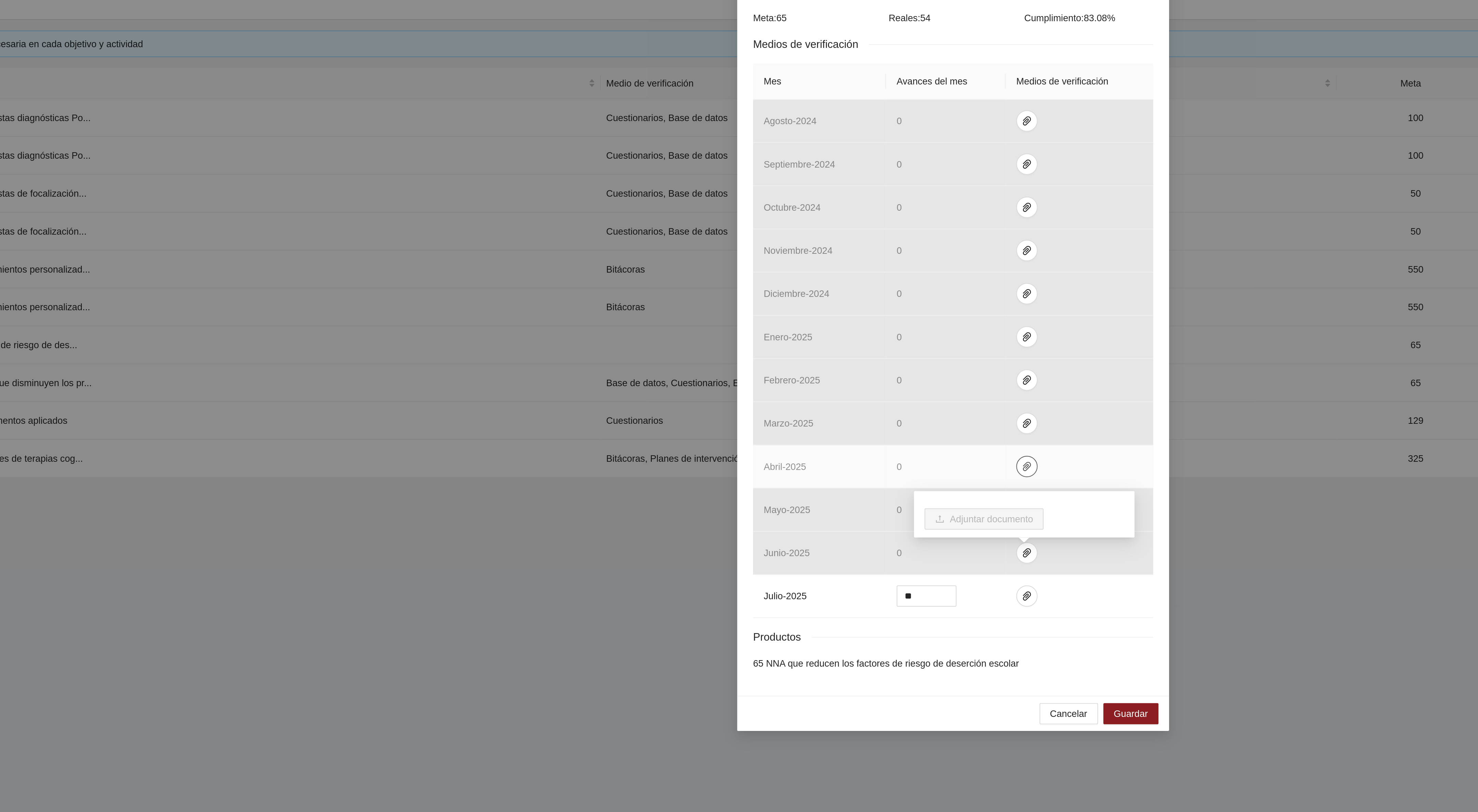
click at [778, 378] on icon "paper-clip" at bounding box center [777, 376] width 6 height 6
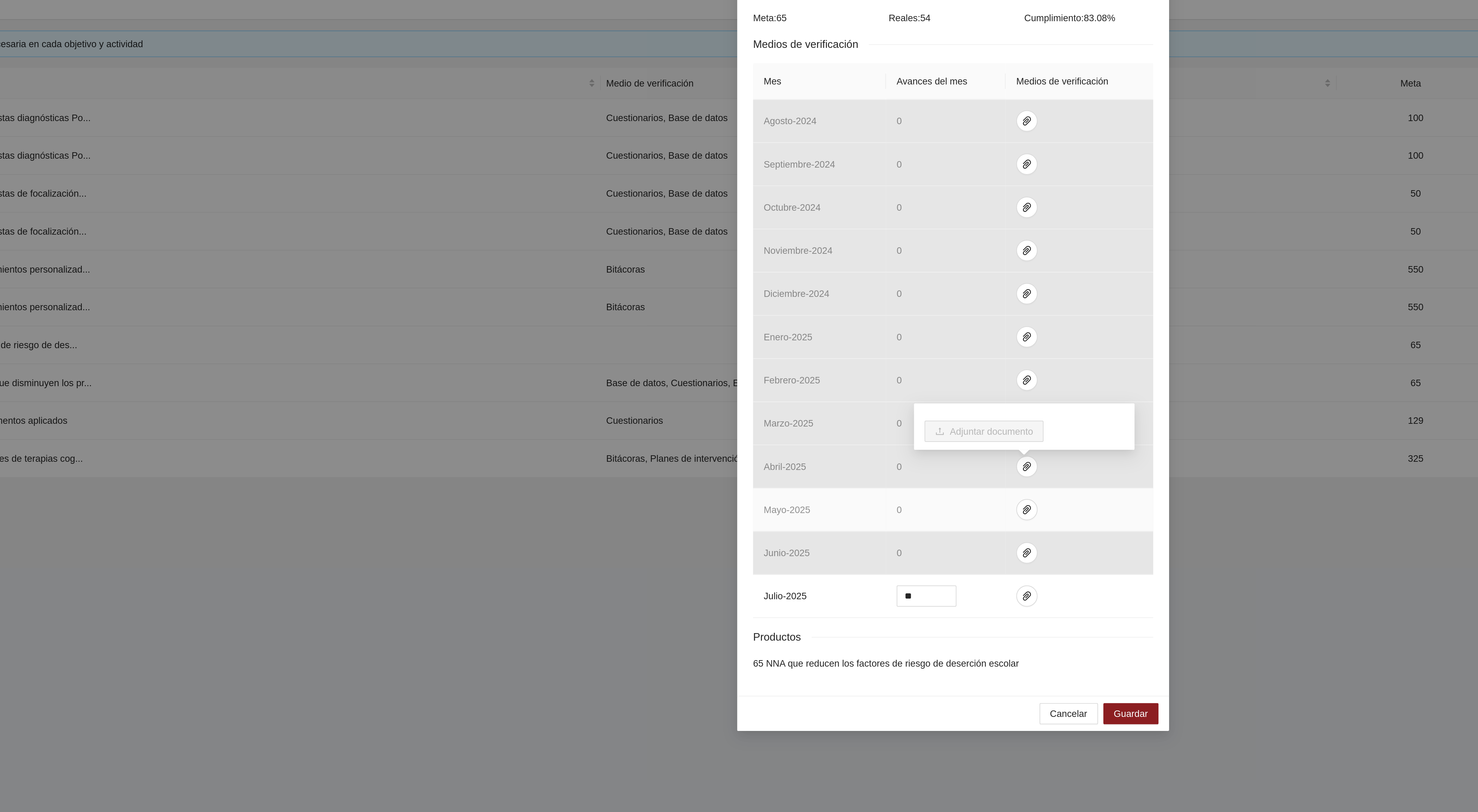
click at [776, 396] on td at bounding box center [804, 398] width 76 height 23
click at [775, 401] on icon "paper-clip" at bounding box center [777, 398] width 4 height 5
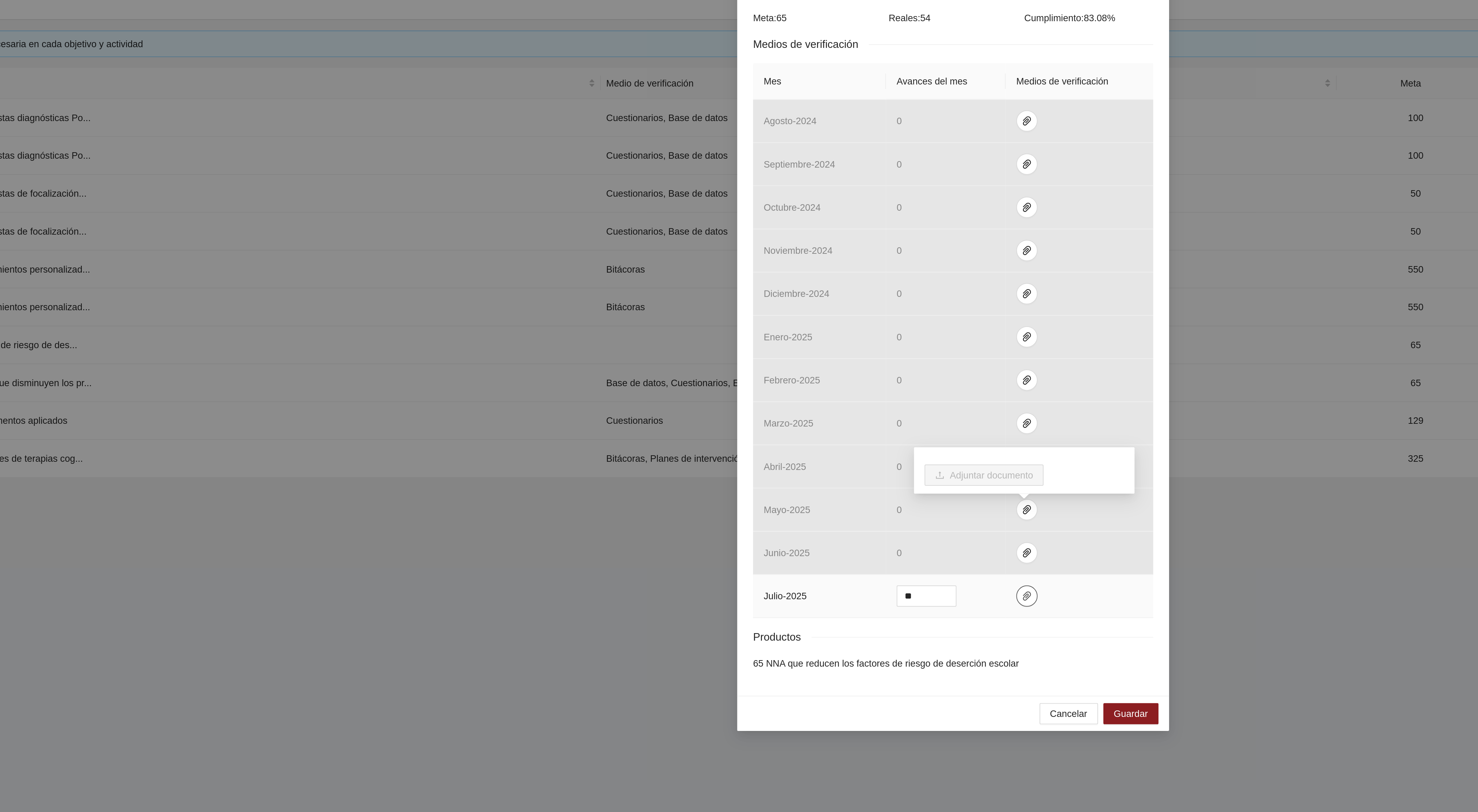
click at [779, 445] on span "paper-clip" at bounding box center [777, 442] width 10 height 6
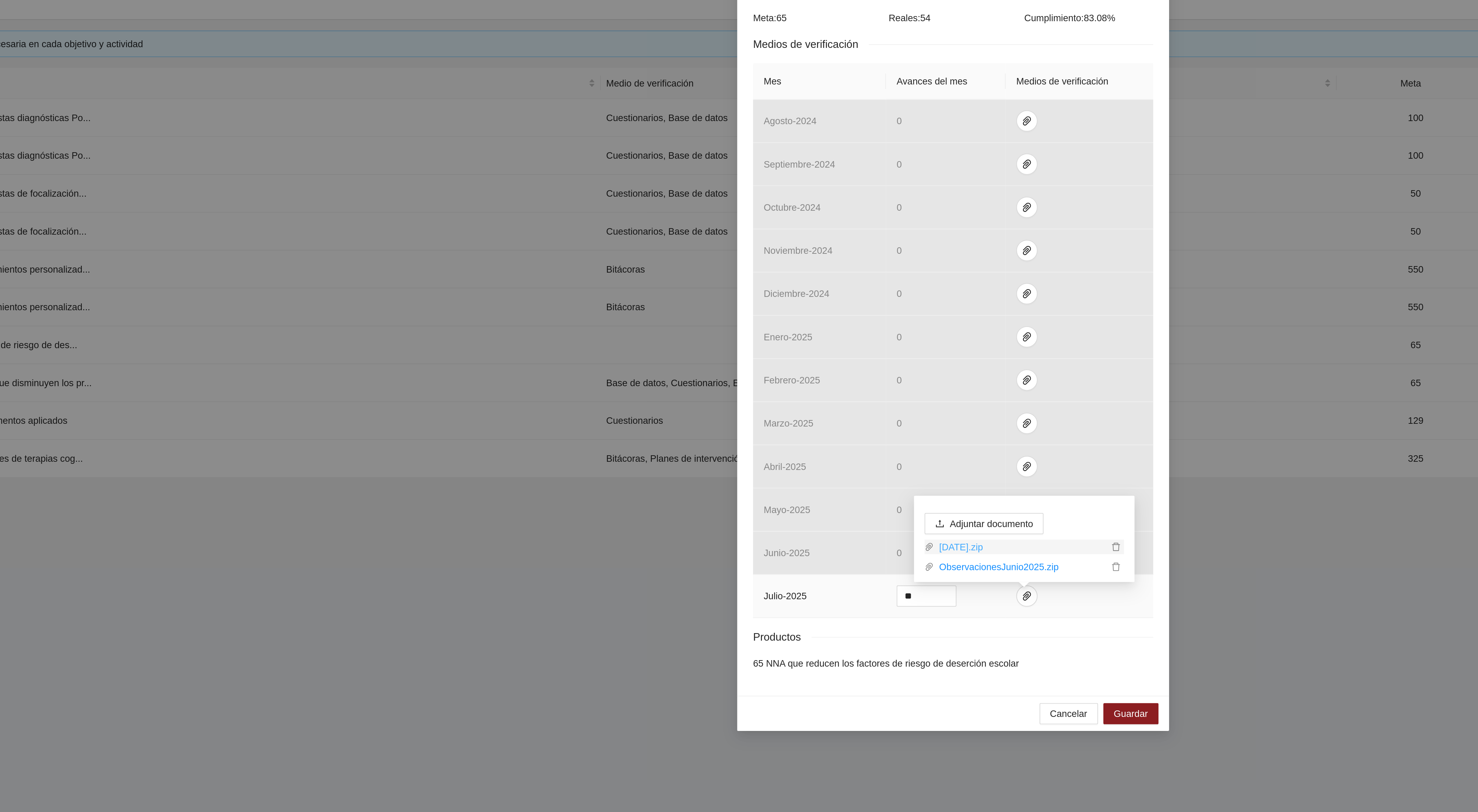
click at [774, 414] on link "JULIO2025.zip" at bounding box center [774, 416] width 89 height 8
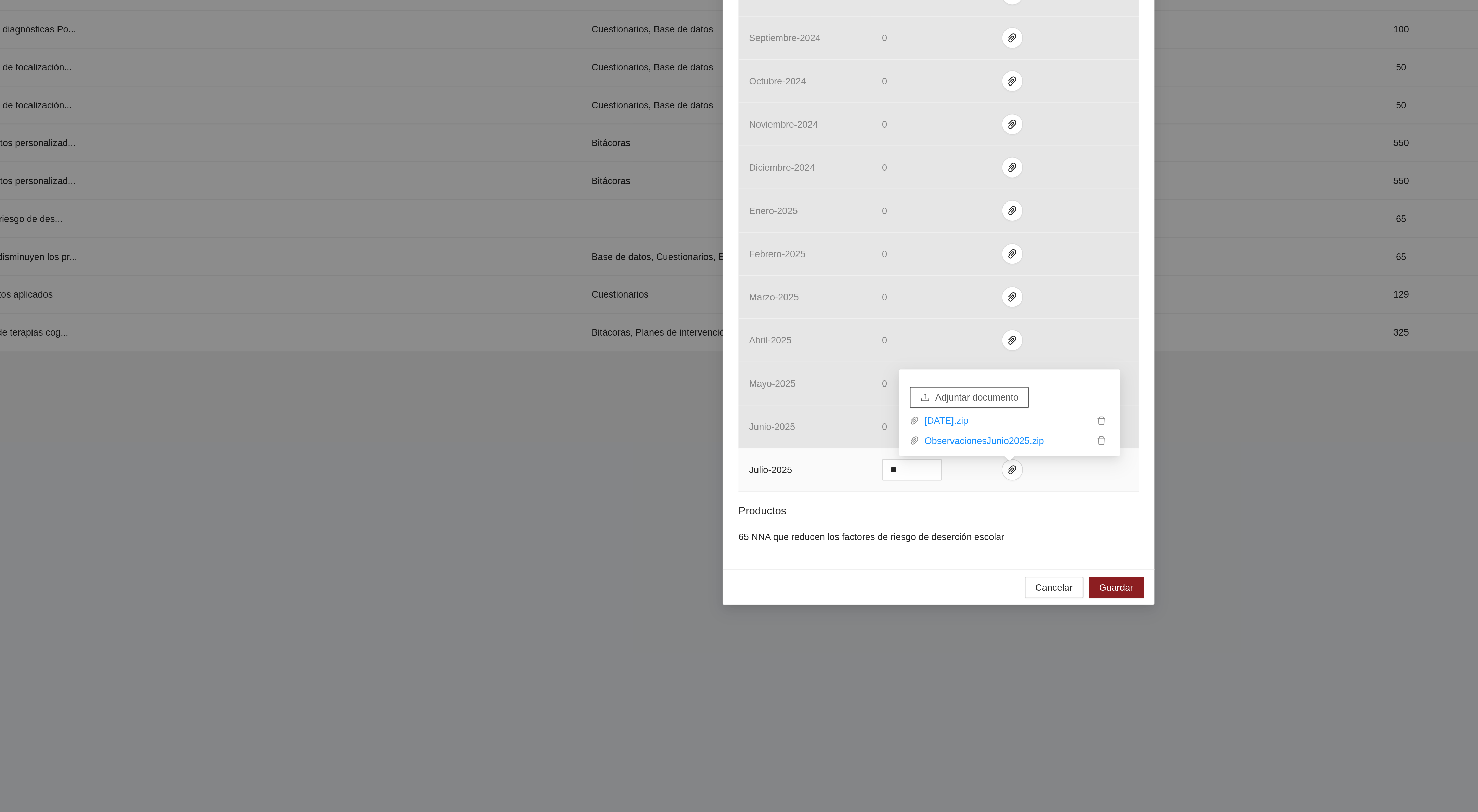
click at [749, 405] on span "Adjuntar documento" at bounding box center [759, 405] width 43 height 8
click at [833, 507] on span "Guardar" at bounding box center [830, 502] width 18 height 8
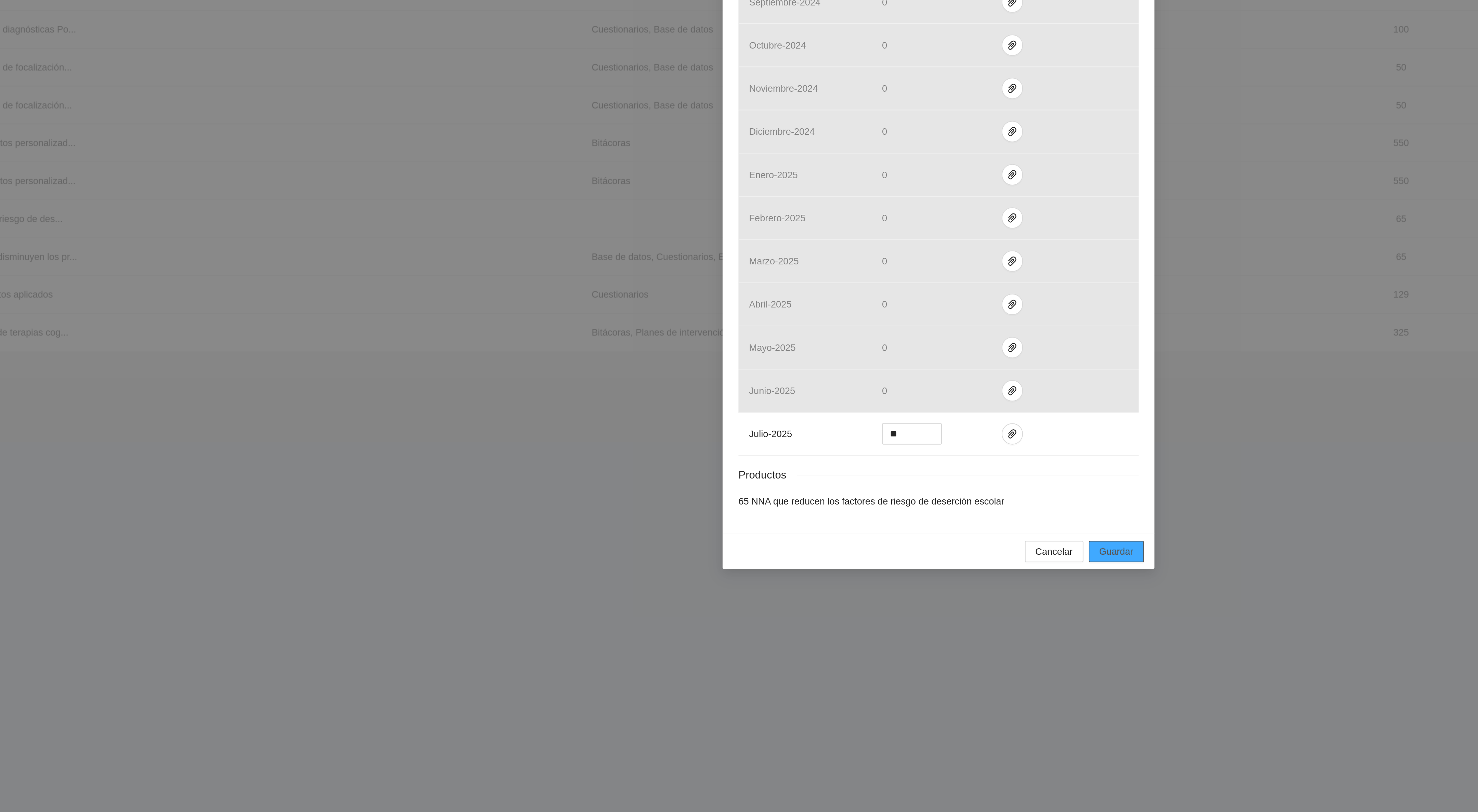
click at [833, 507] on span "Guardar" at bounding box center [830, 502] width 18 height 8
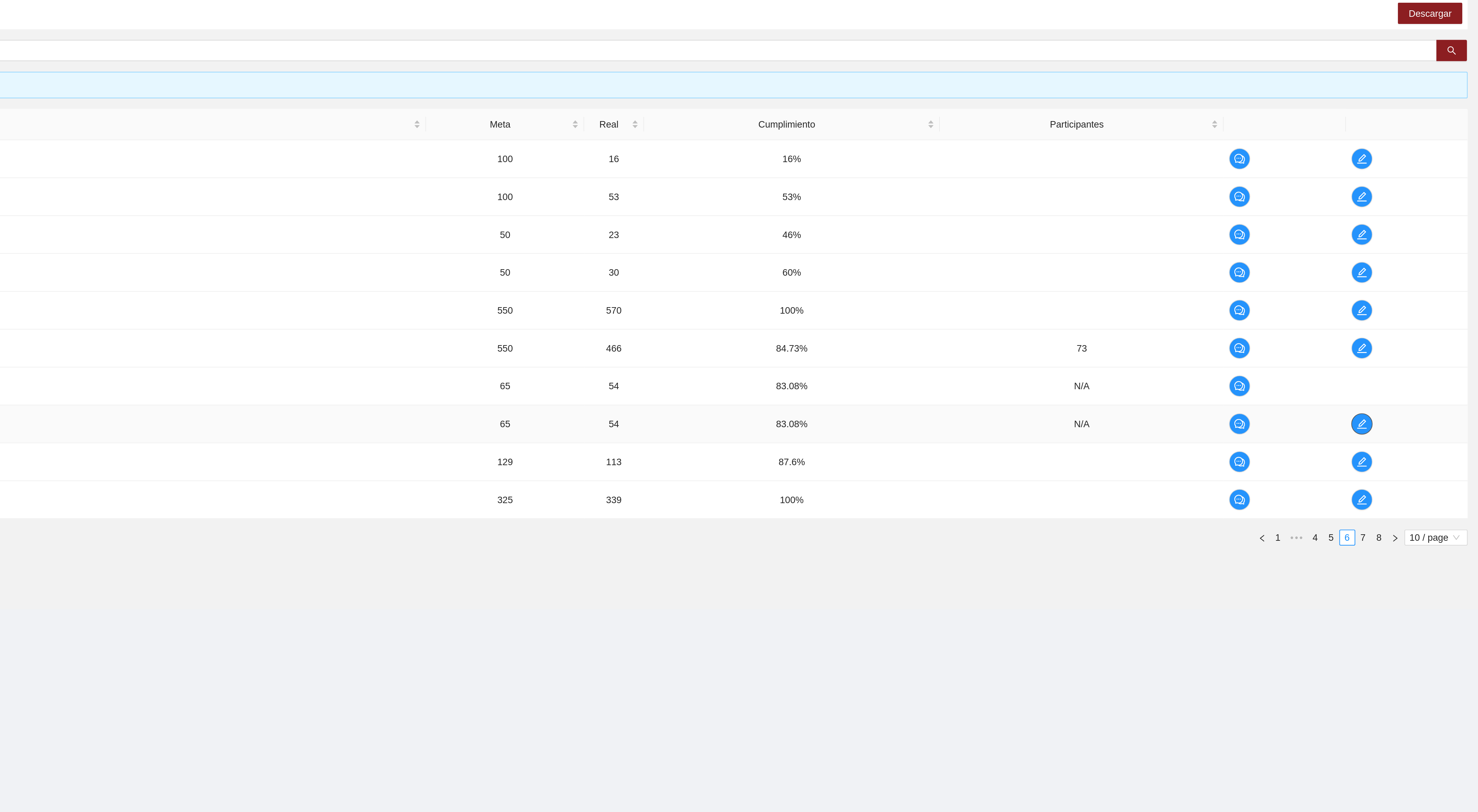
click at [1420, 335] on icon "edit" at bounding box center [1418, 332] width 6 height 6
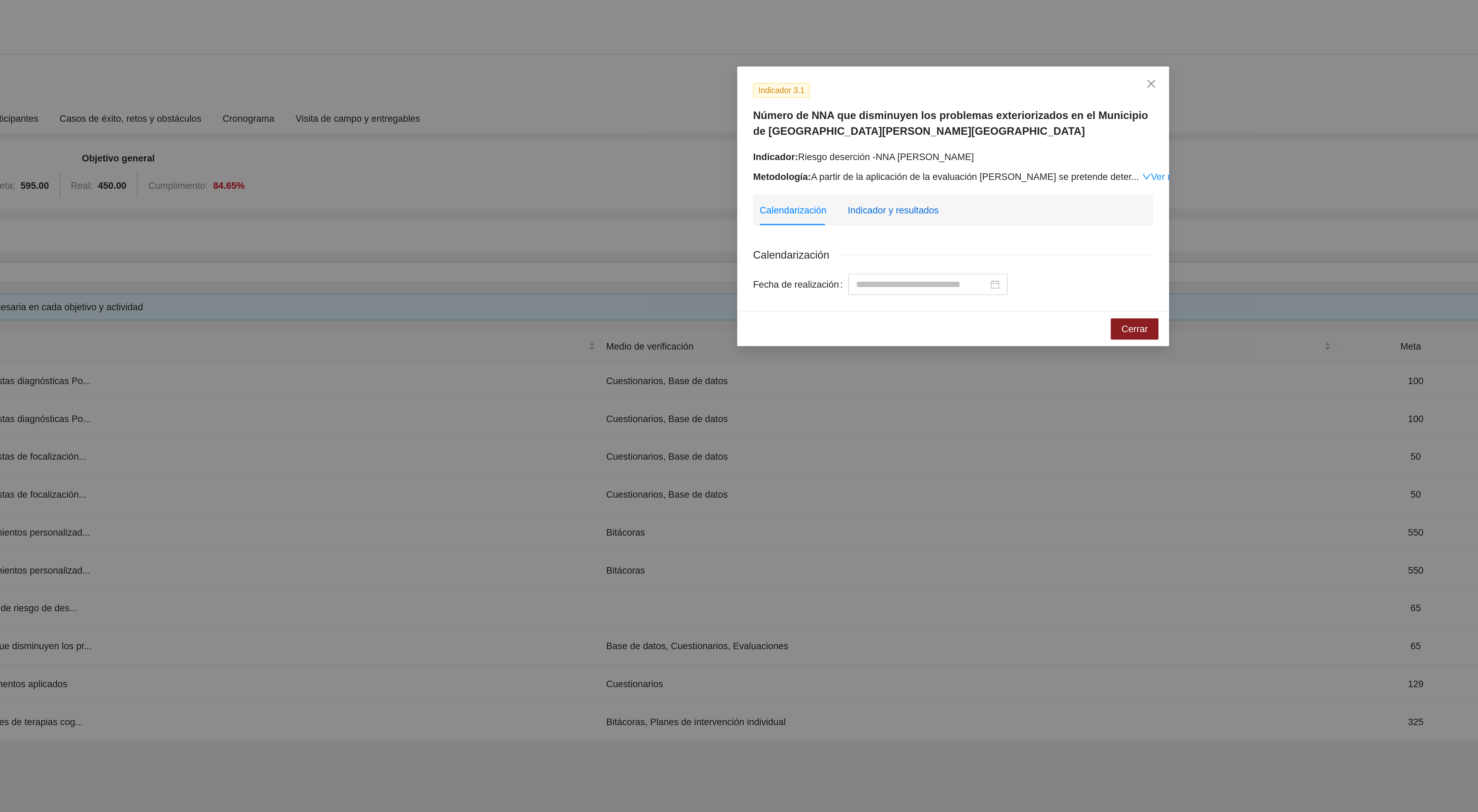
click at [704, 110] on div "Indicador y resultados" at bounding box center [708, 108] width 47 height 8
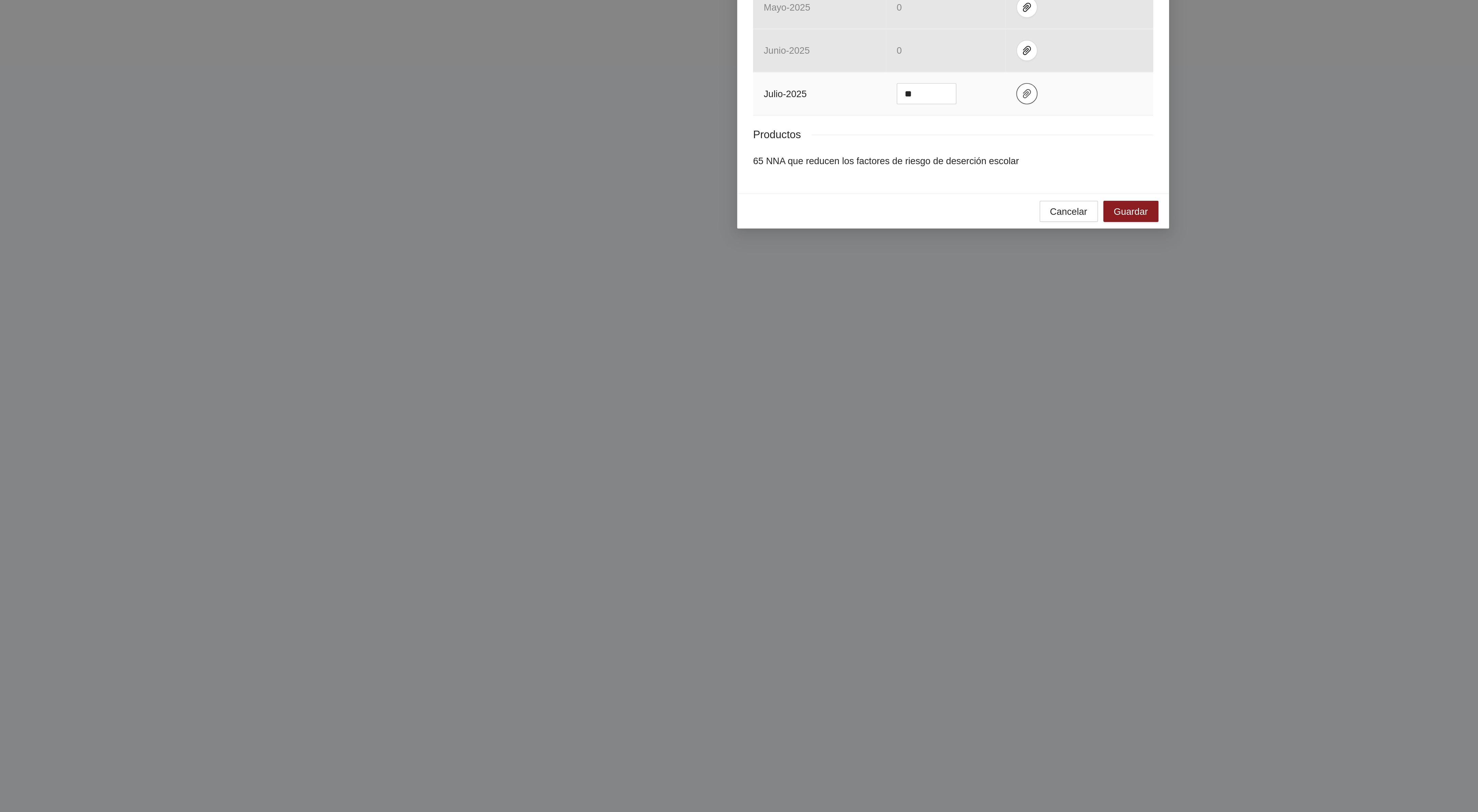
click at [776, 445] on icon "paper-clip" at bounding box center [777, 442] width 6 height 6
click at [766, 405] on link "JULIO2025.zip" at bounding box center [774, 406] width 89 height 8
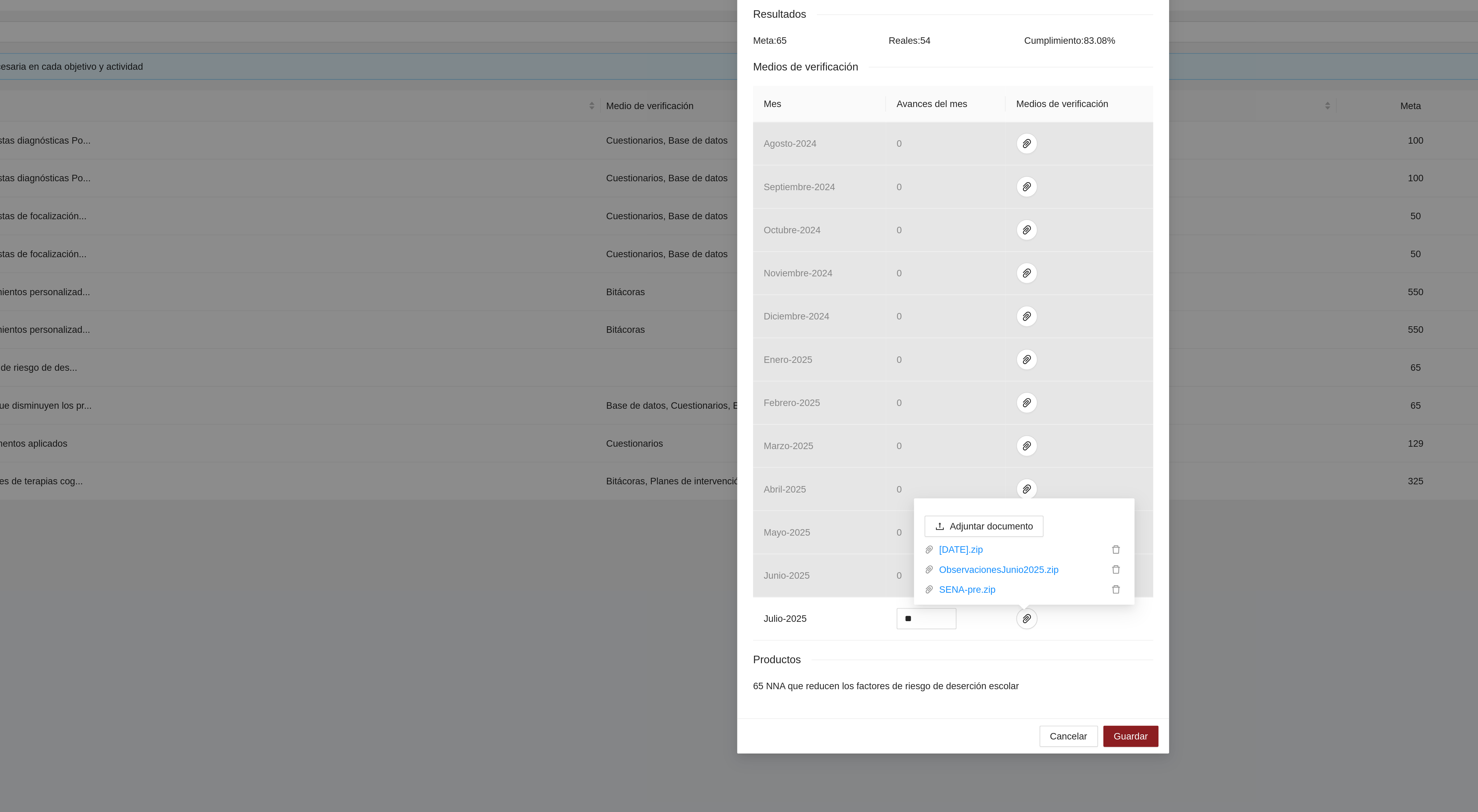
click at [486, 430] on div "Indicador 3.1 Número de NNA que disminuyen los problemas exteriorizados en el M…" at bounding box center [739, 406] width 1478 height 812
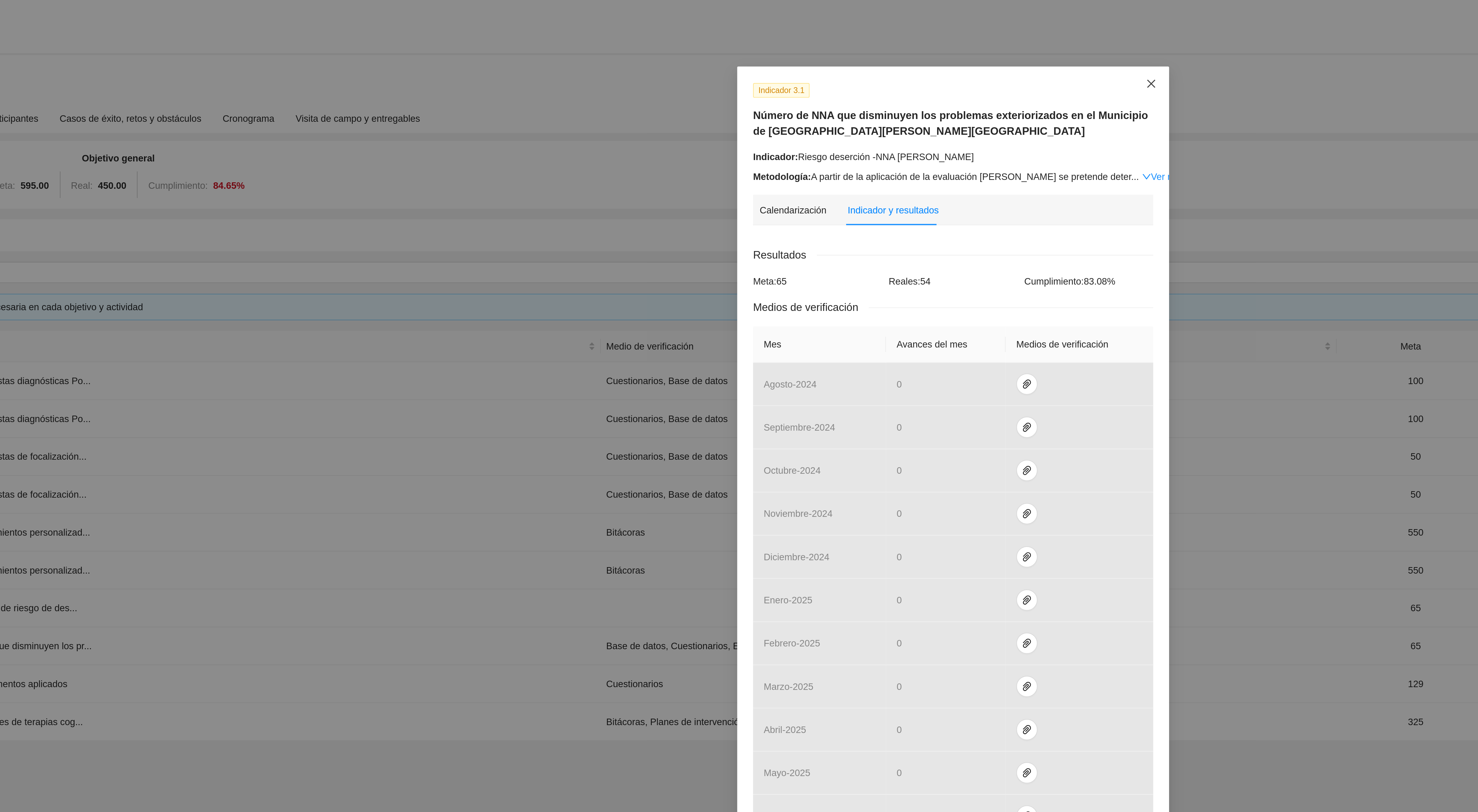
click at [847, 38] on span "Close" at bounding box center [841, 43] width 18 height 18
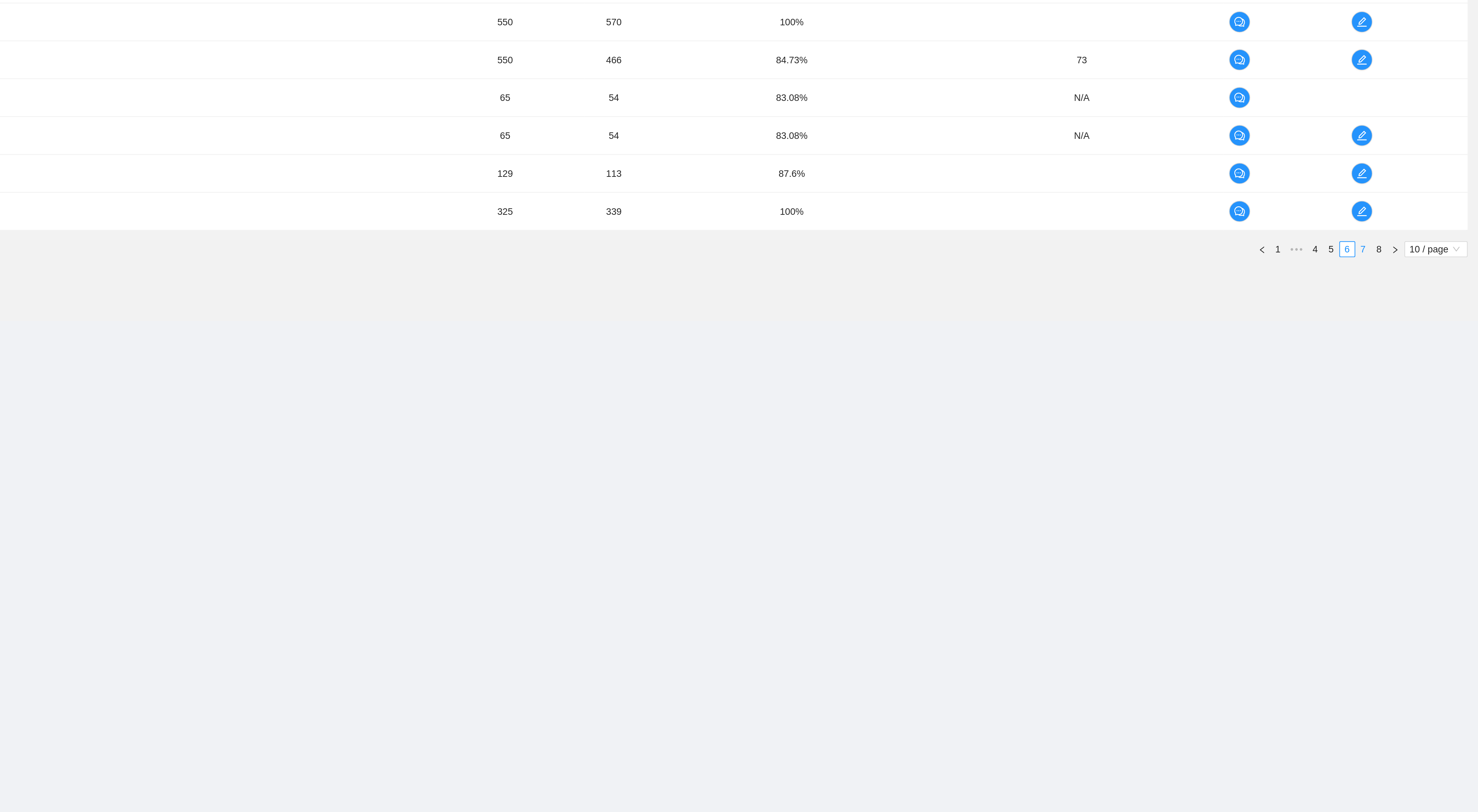
click at [1419, 395] on link "7" at bounding box center [1419, 391] width 8 height 8
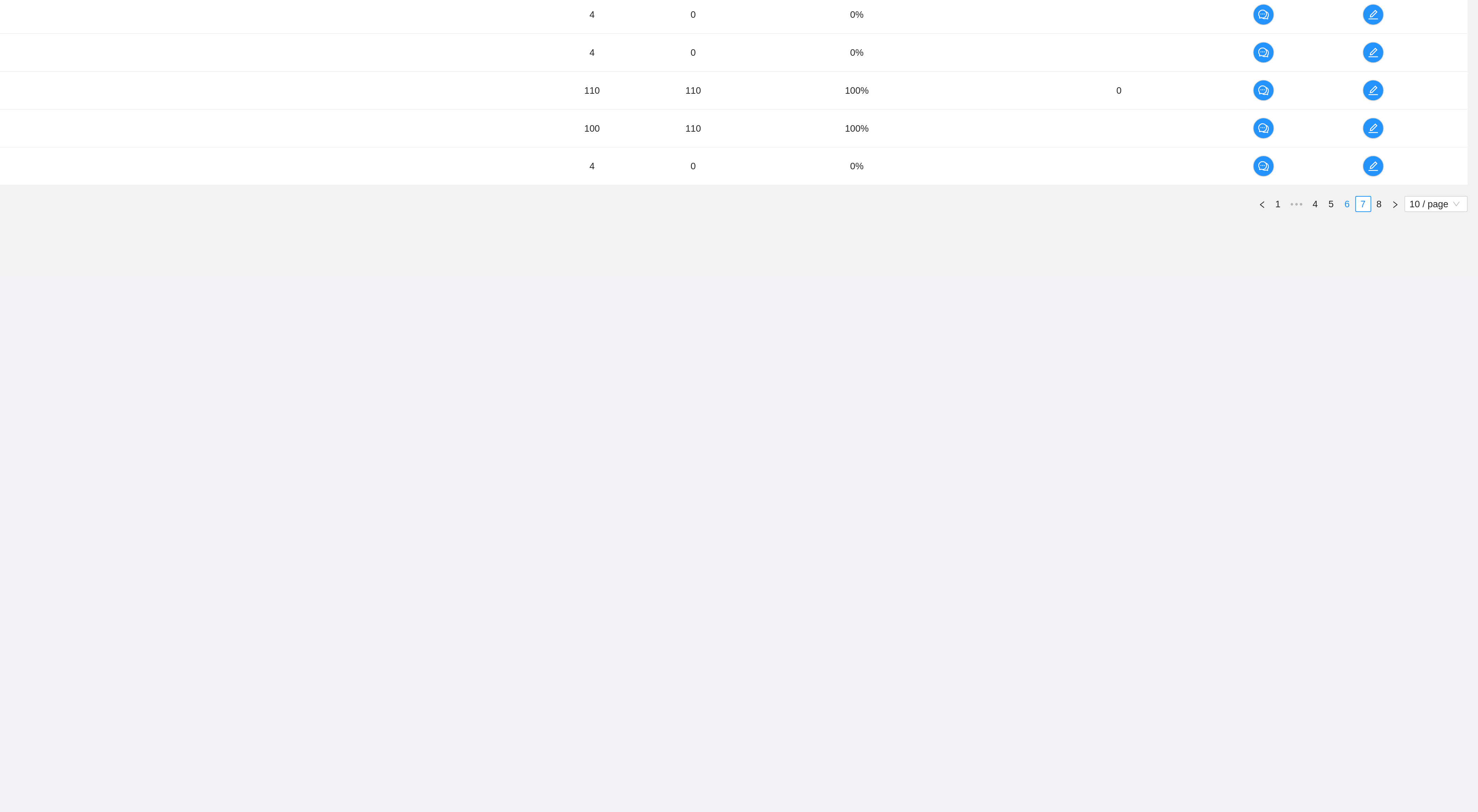
click at [1409, 395] on link "6" at bounding box center [1410, 391] width 8 height 8
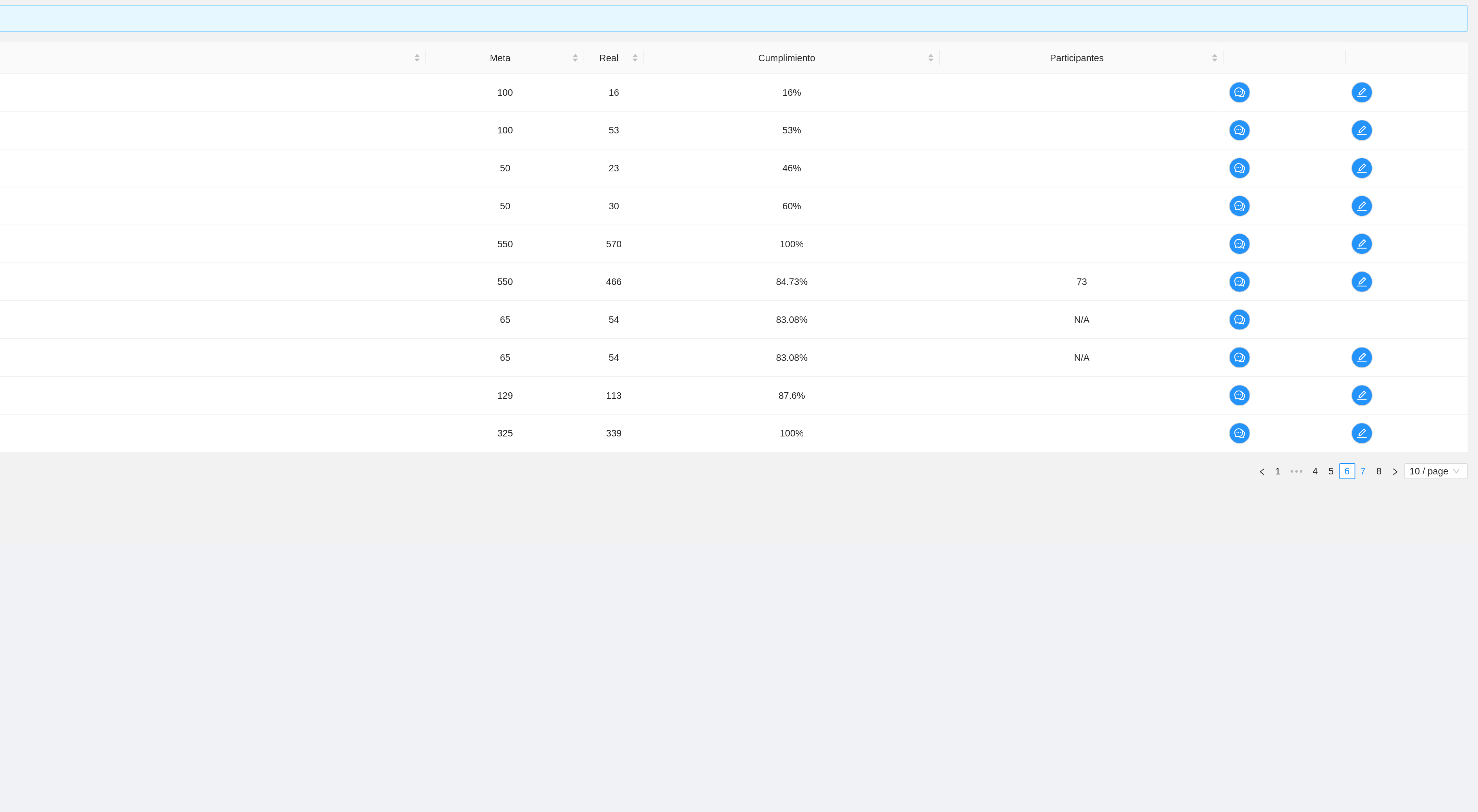
click at [1416, 395] on link "7" at bounding box center [1419, 391] width 8 height 8
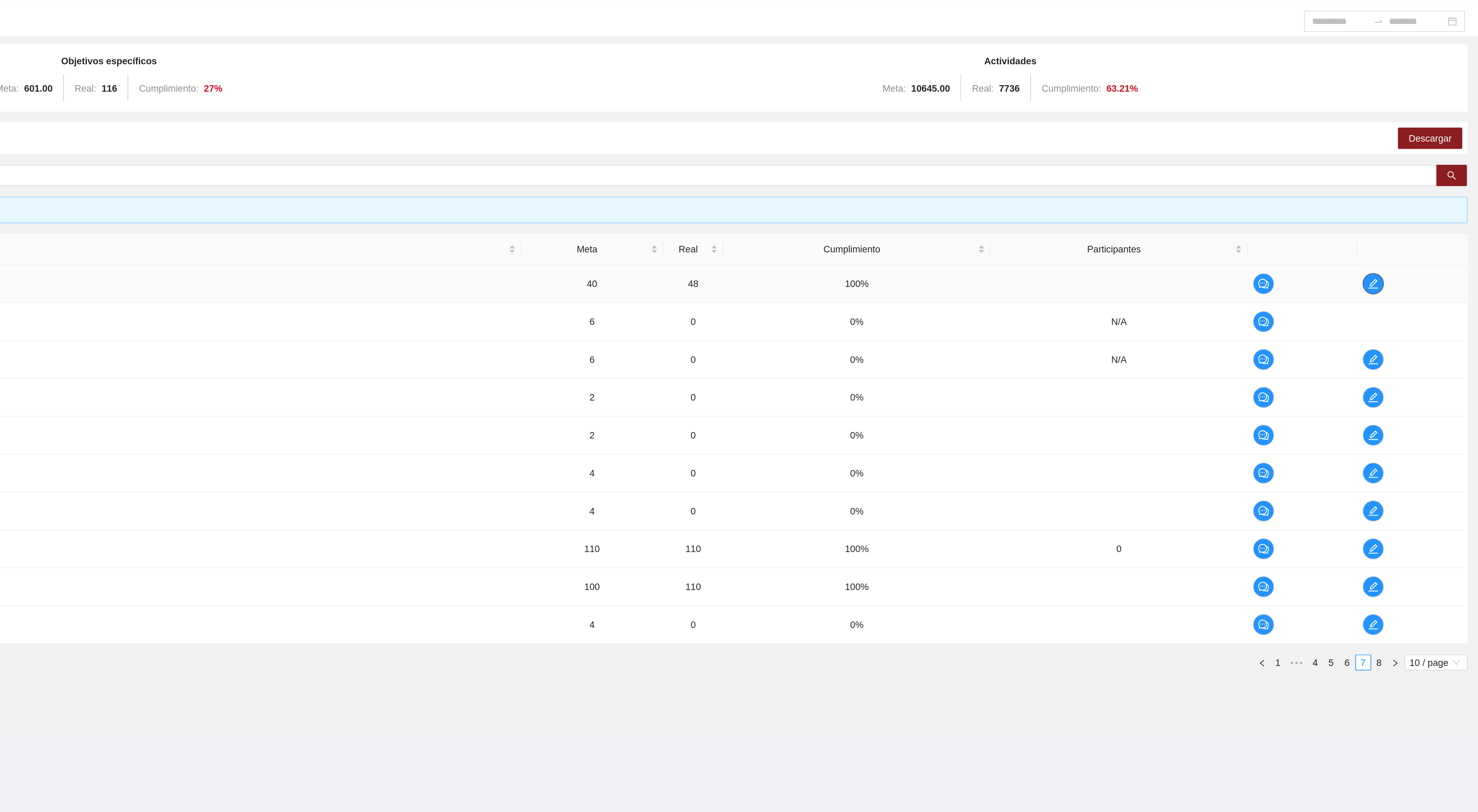
click at [1425, 199] on icon "edit" at bounding box center [1424, 196] width 6 height 6
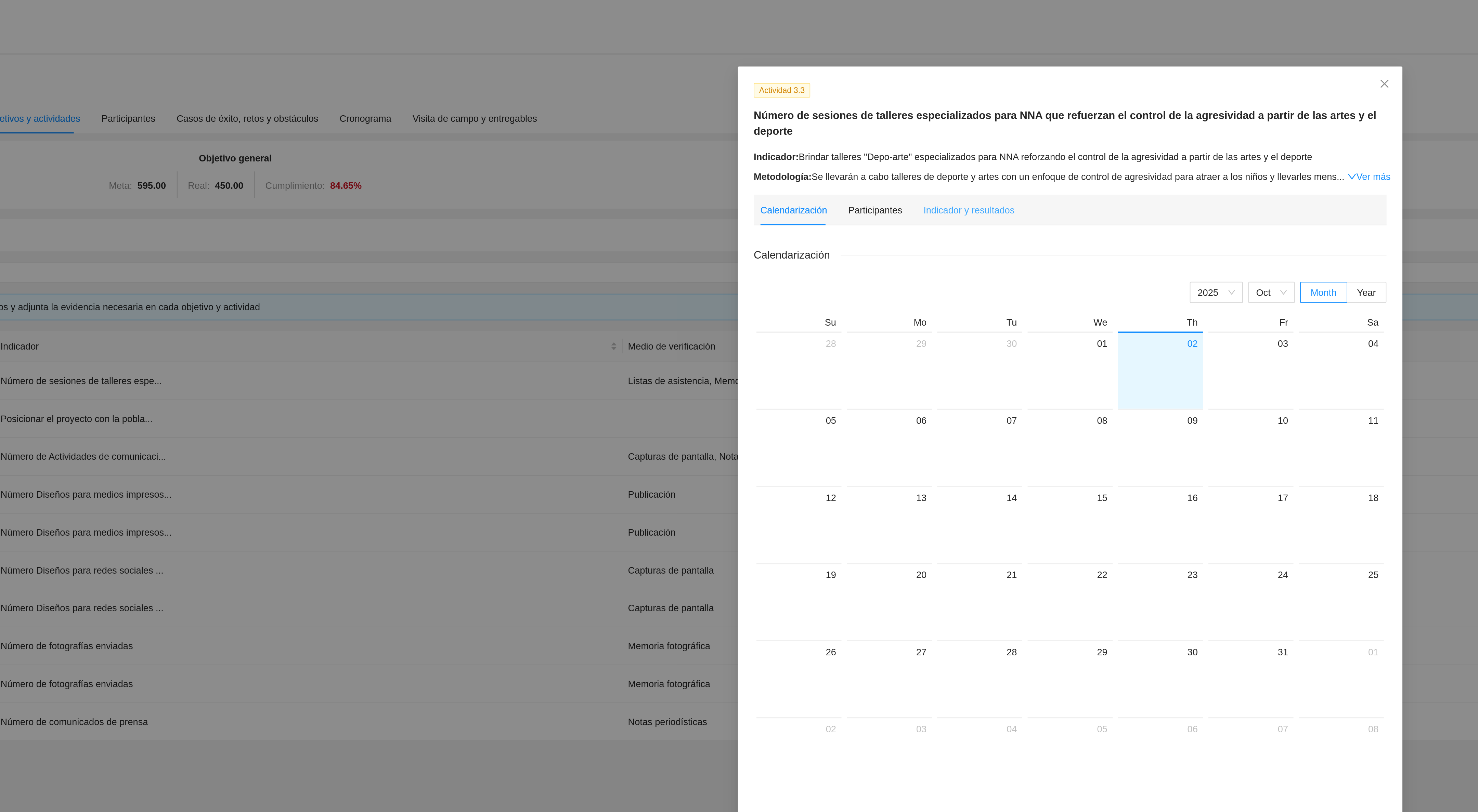
click at [689, 115] on div "Indicador y resultados" at bounding box center [687, 108] width 47 height 16
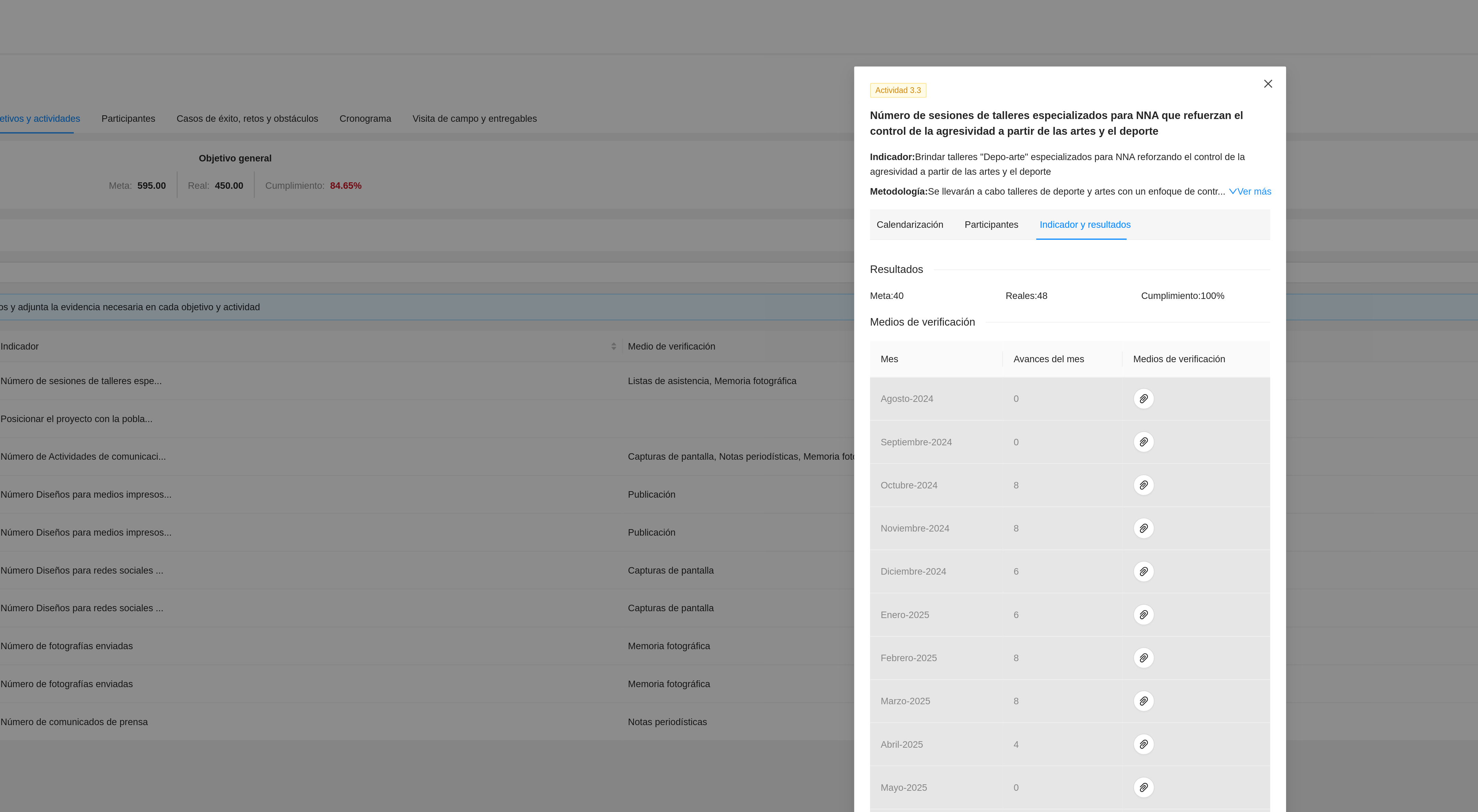
click at [840, 47] on span "Close" at bounding box center [841, 43] width 18 height 18
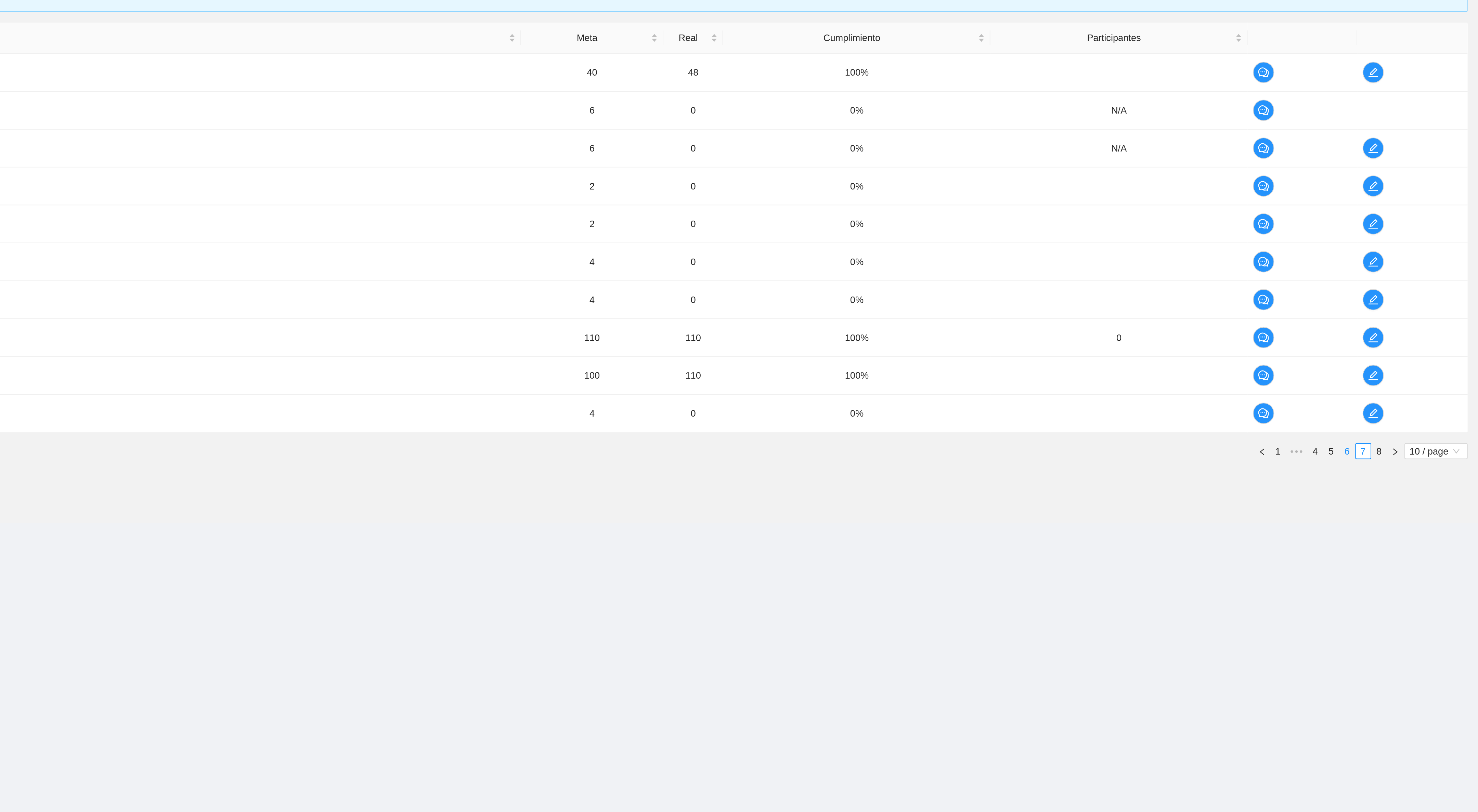
click at [1407, 395] on link "6" at bounding box center [1410, 391] width 8 height 8
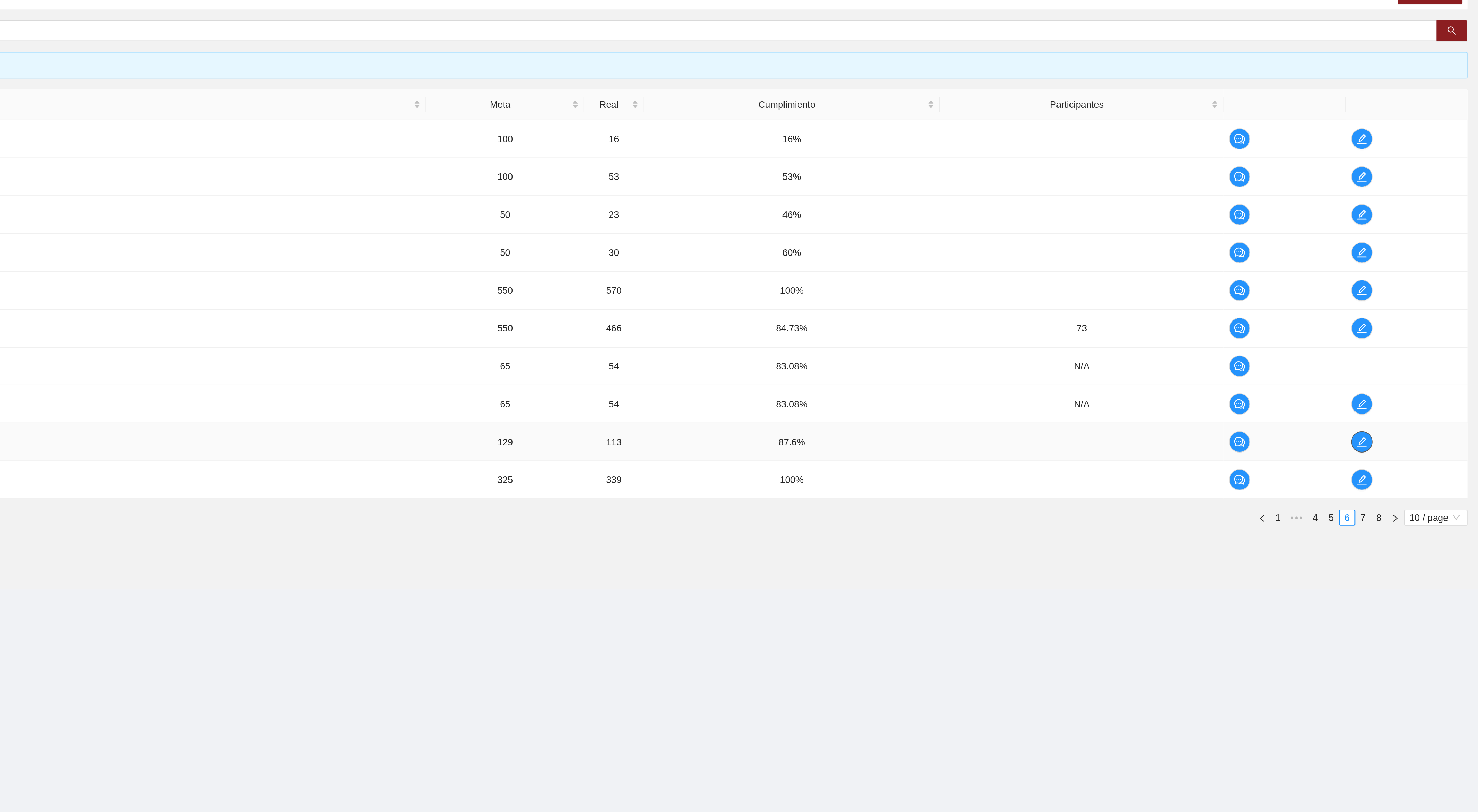
click at [1416, 355] on icon "edit" at bounding box center [1418, 352] width 5 height 5
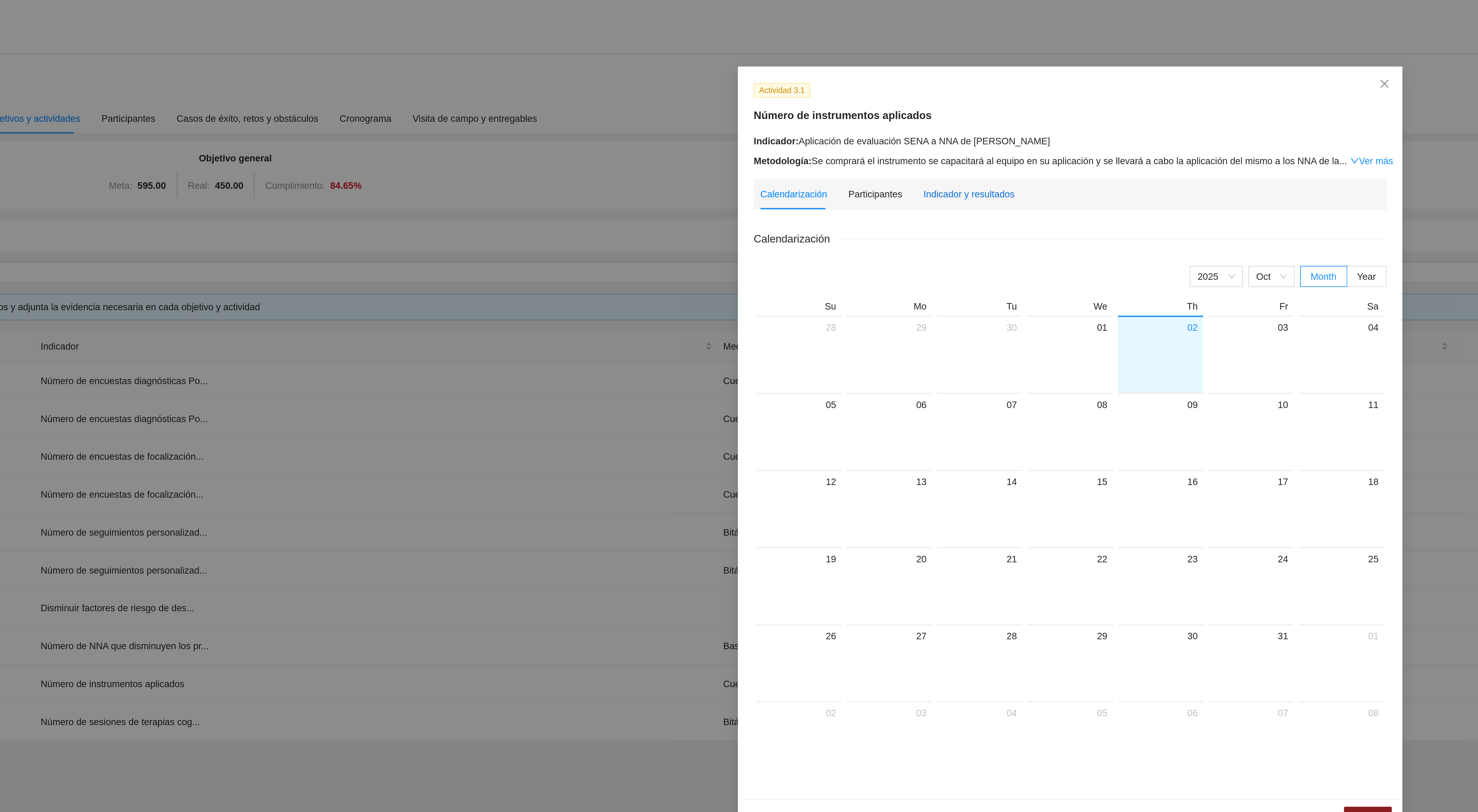
click at [679, 100] on div "Indicador y resultados" at bounding box center [687, 99] width 47 height 8
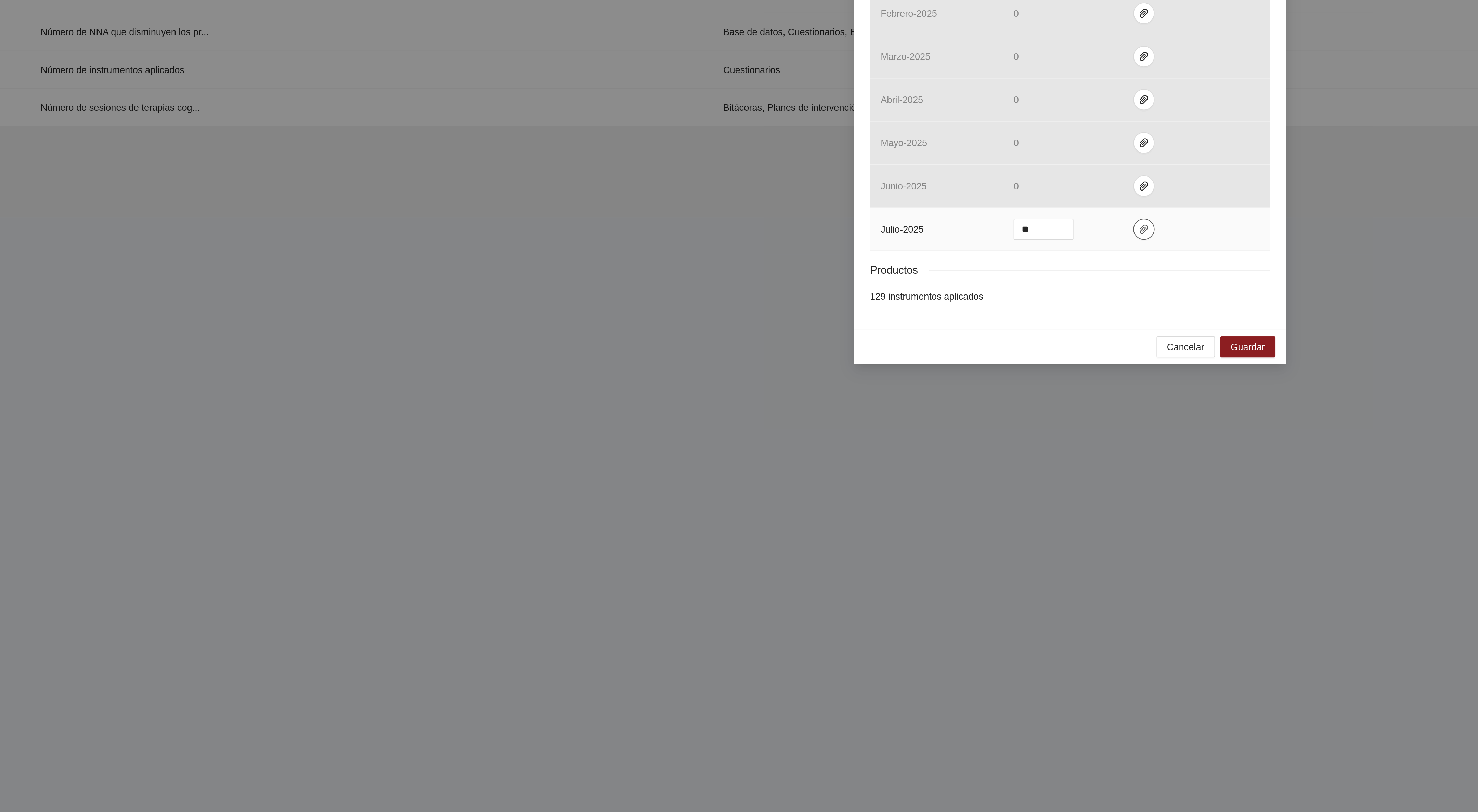
click at [776, 436] on icon "paper-clip" at bounding box center [777, 434] width 4 height 5
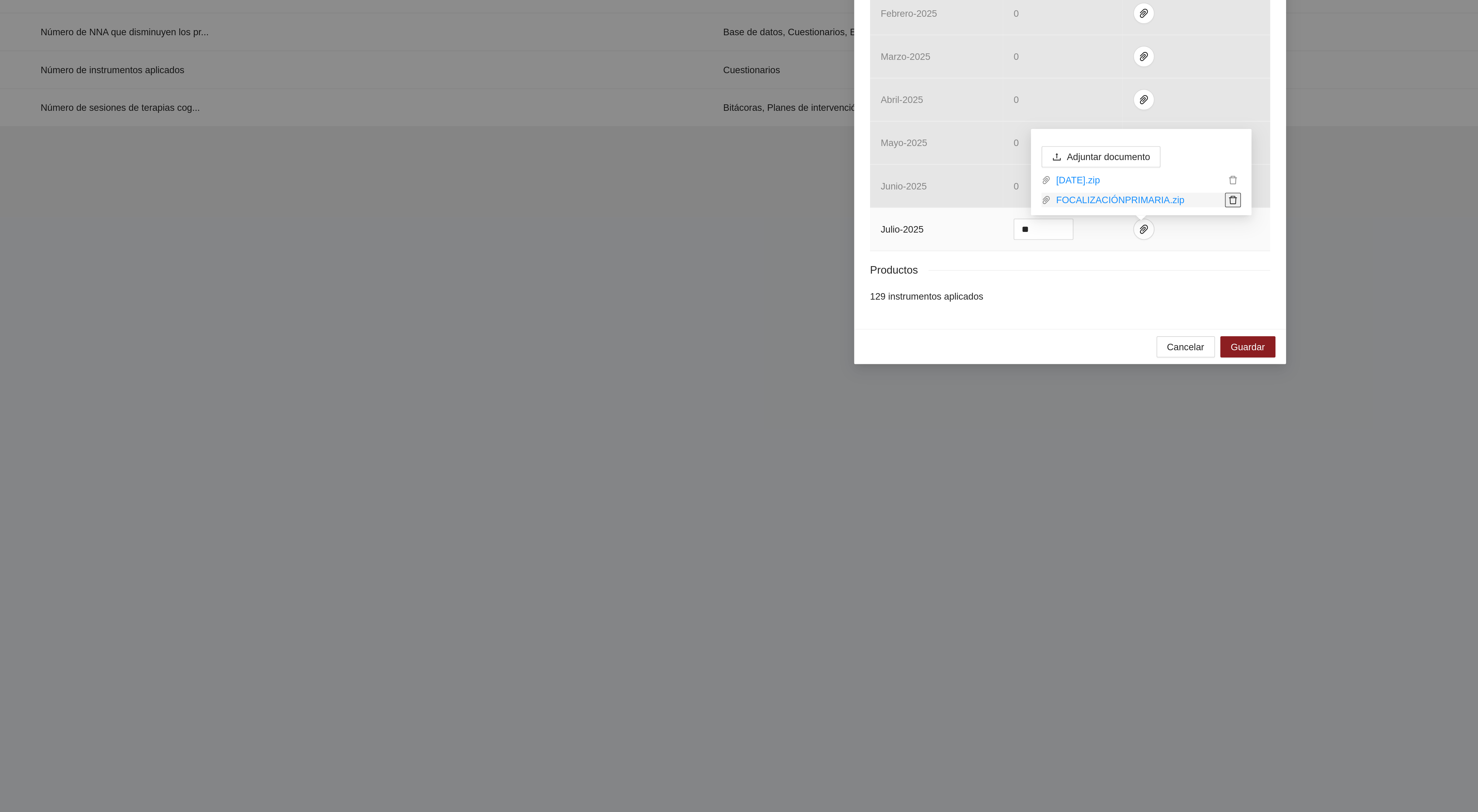
click at [825, 420] on icon "delete" at bounding box center [823, 419] width 4 height 4
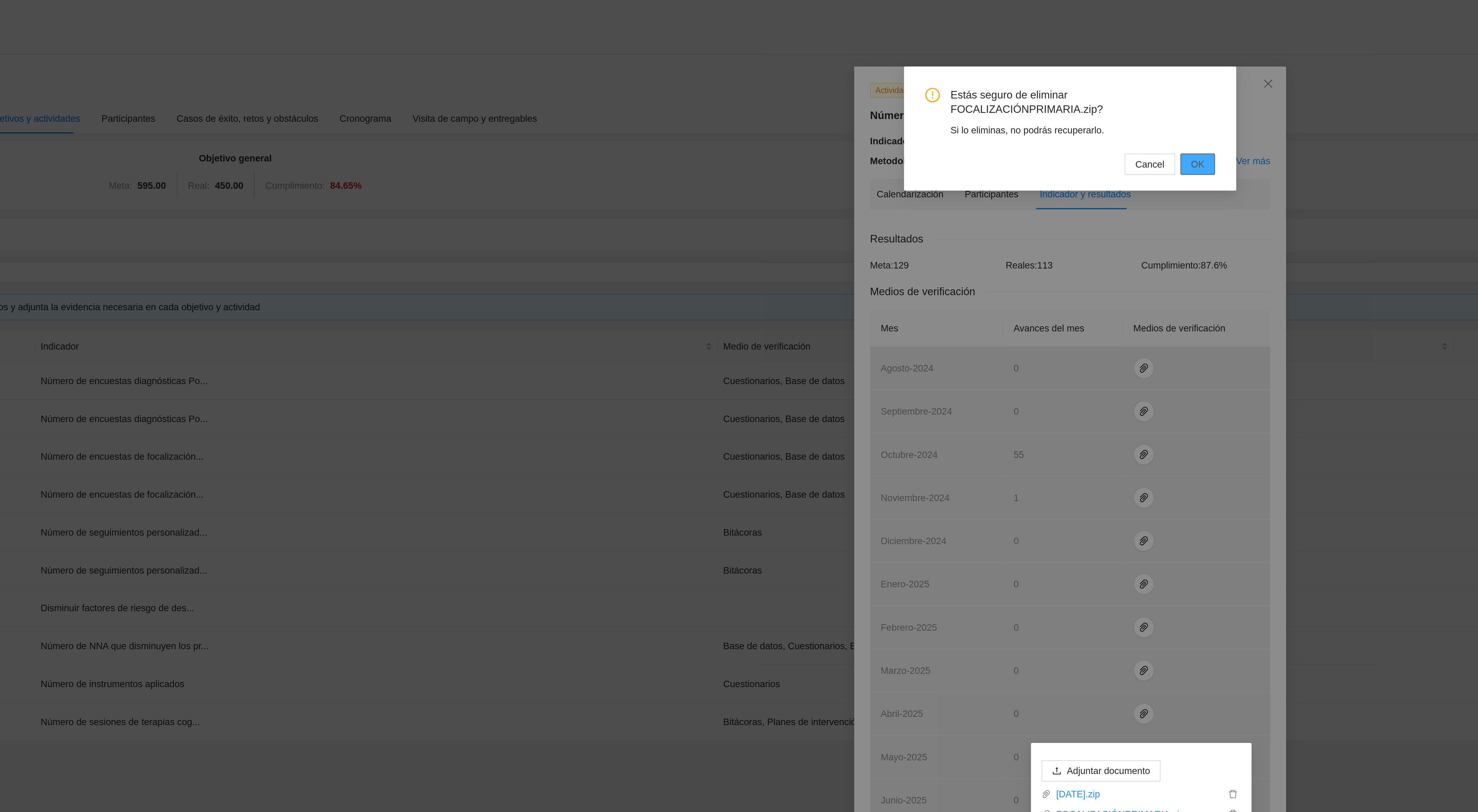
click at [805, 84] on span "OK" at bounding box center [805, 84] width 7 height 8
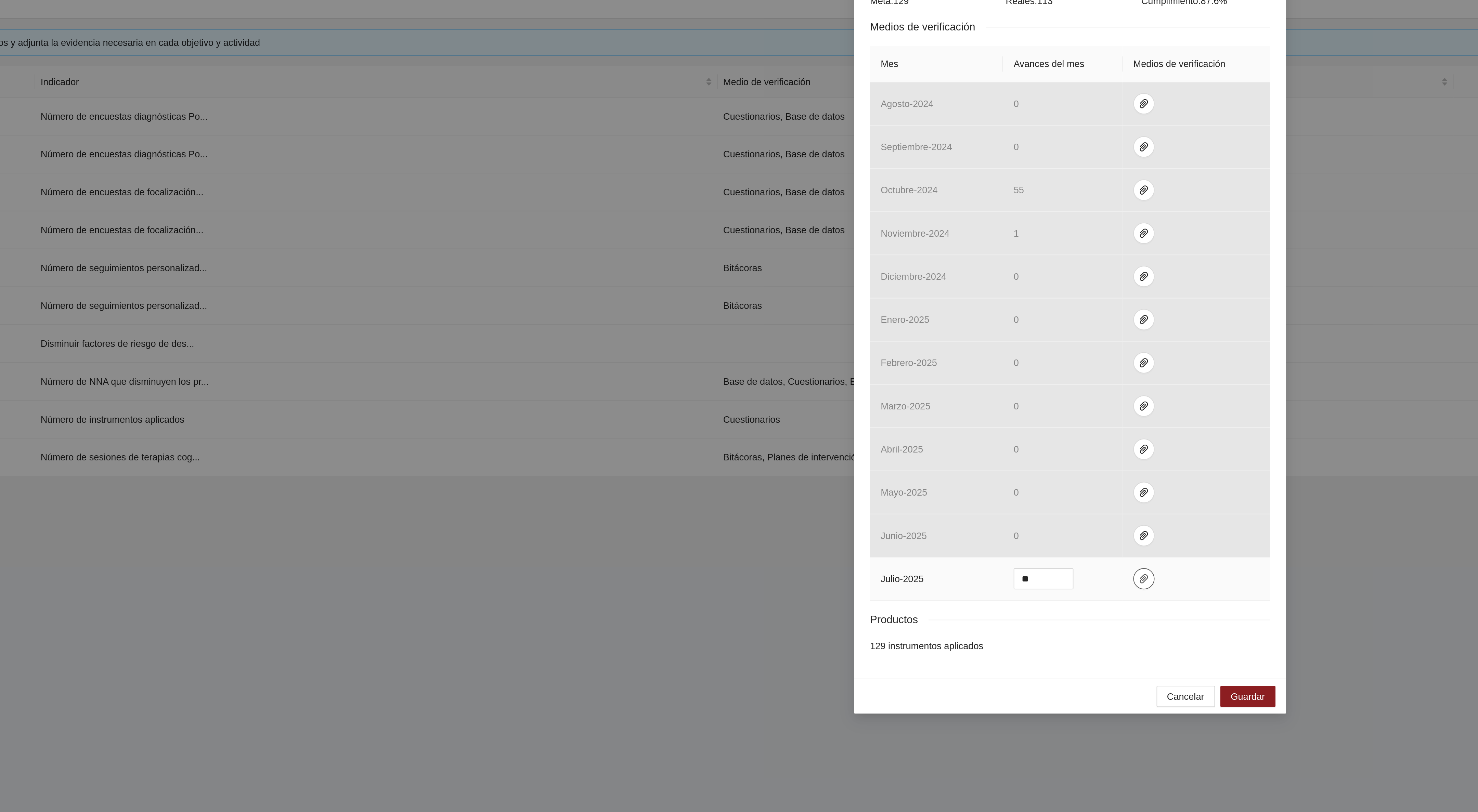
click at [776, 436] on icon "paper-clip" at bounding box center [777, 434] width 4 height 5
click at [767, 409] on span "Adjuntar documento" at bounding box center [759, 406] width 43 height 8
click at [771, 396] on span "Adjuntar documento" at bounding box center [759, 396] width 43 height 8
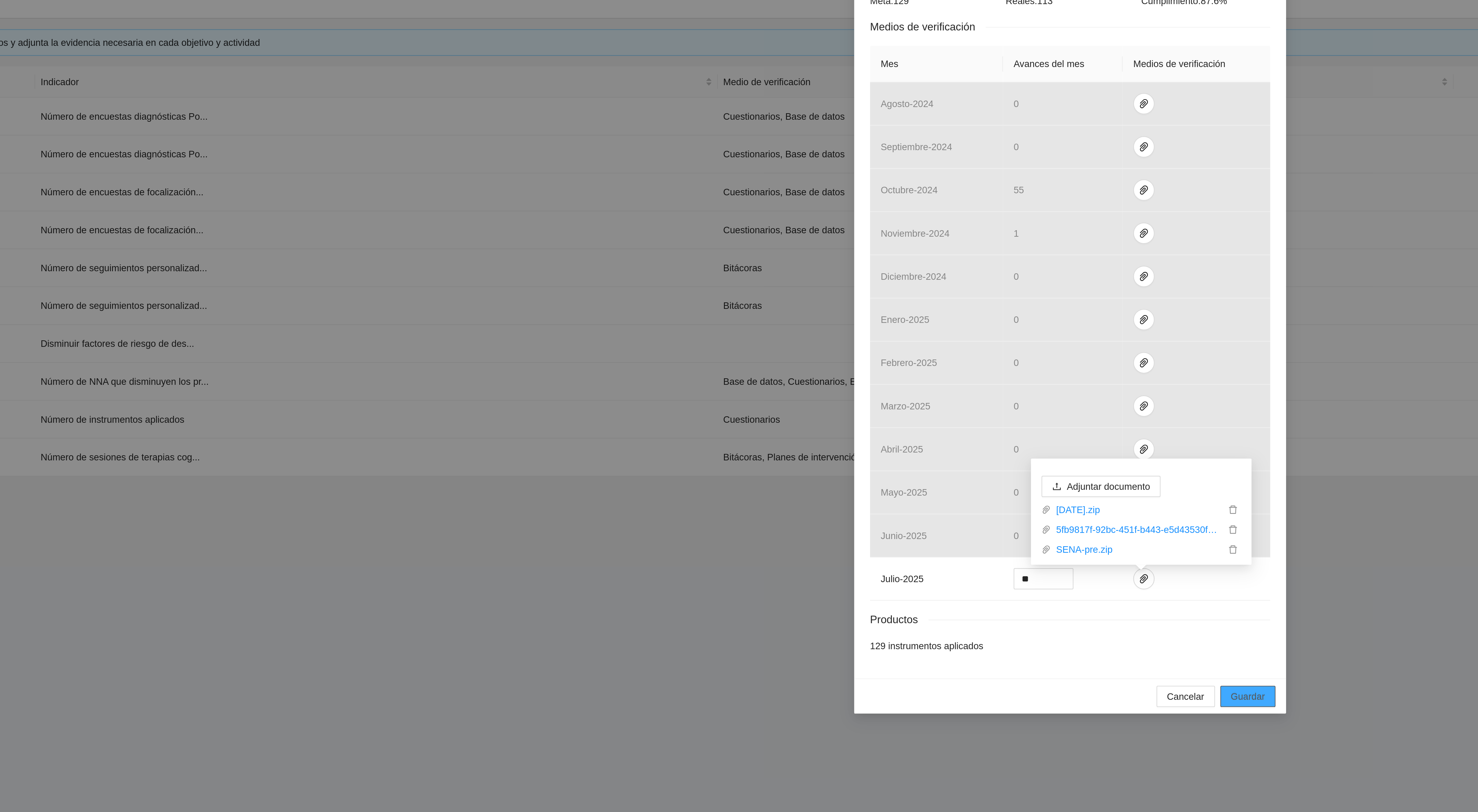
click at [839, 498] on span "Guardar" at bounding box center [830, 494] width 18 height 8
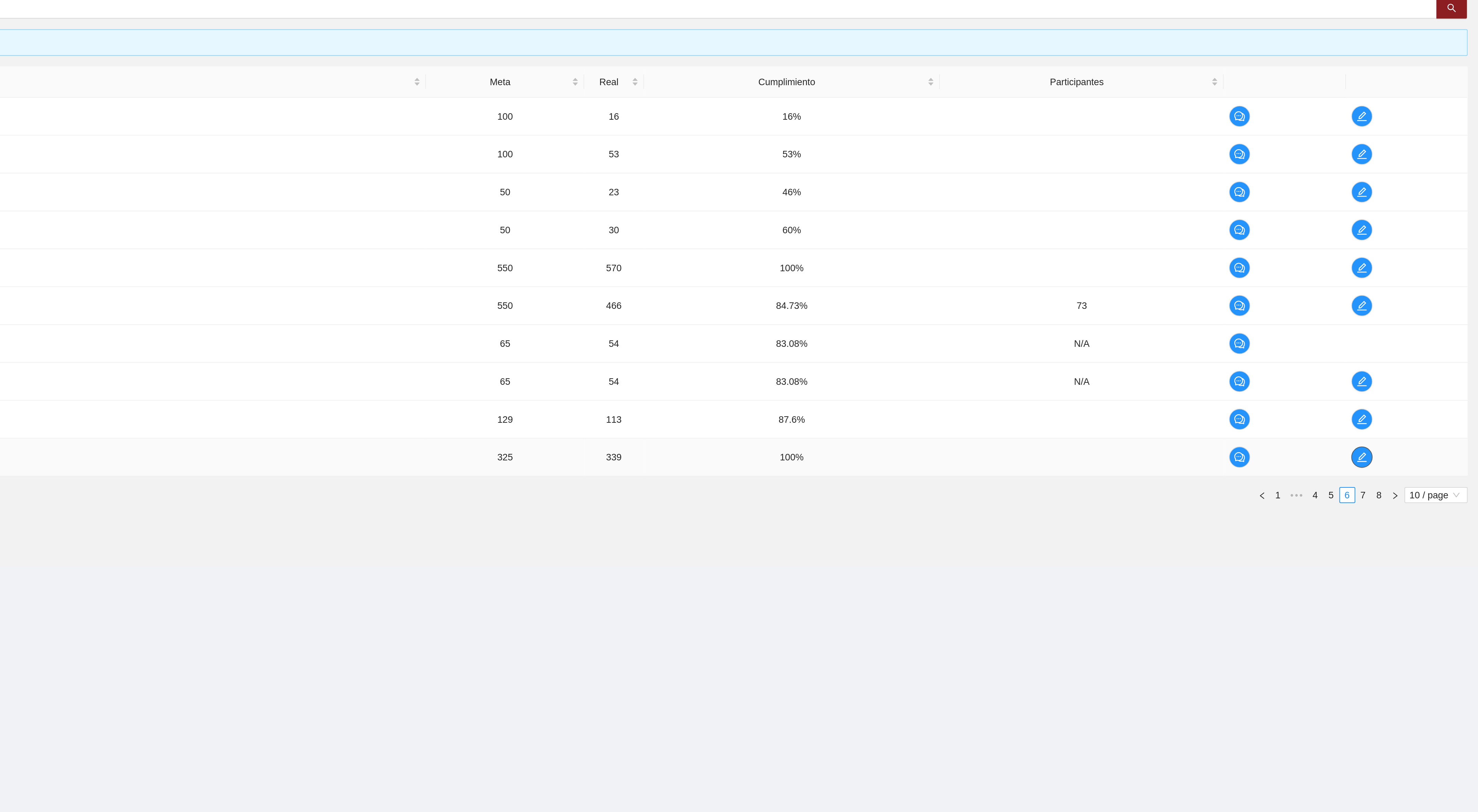
click at [1420, 375] on icon "edit" at bounding box center [1418, 371] width 6 height 6
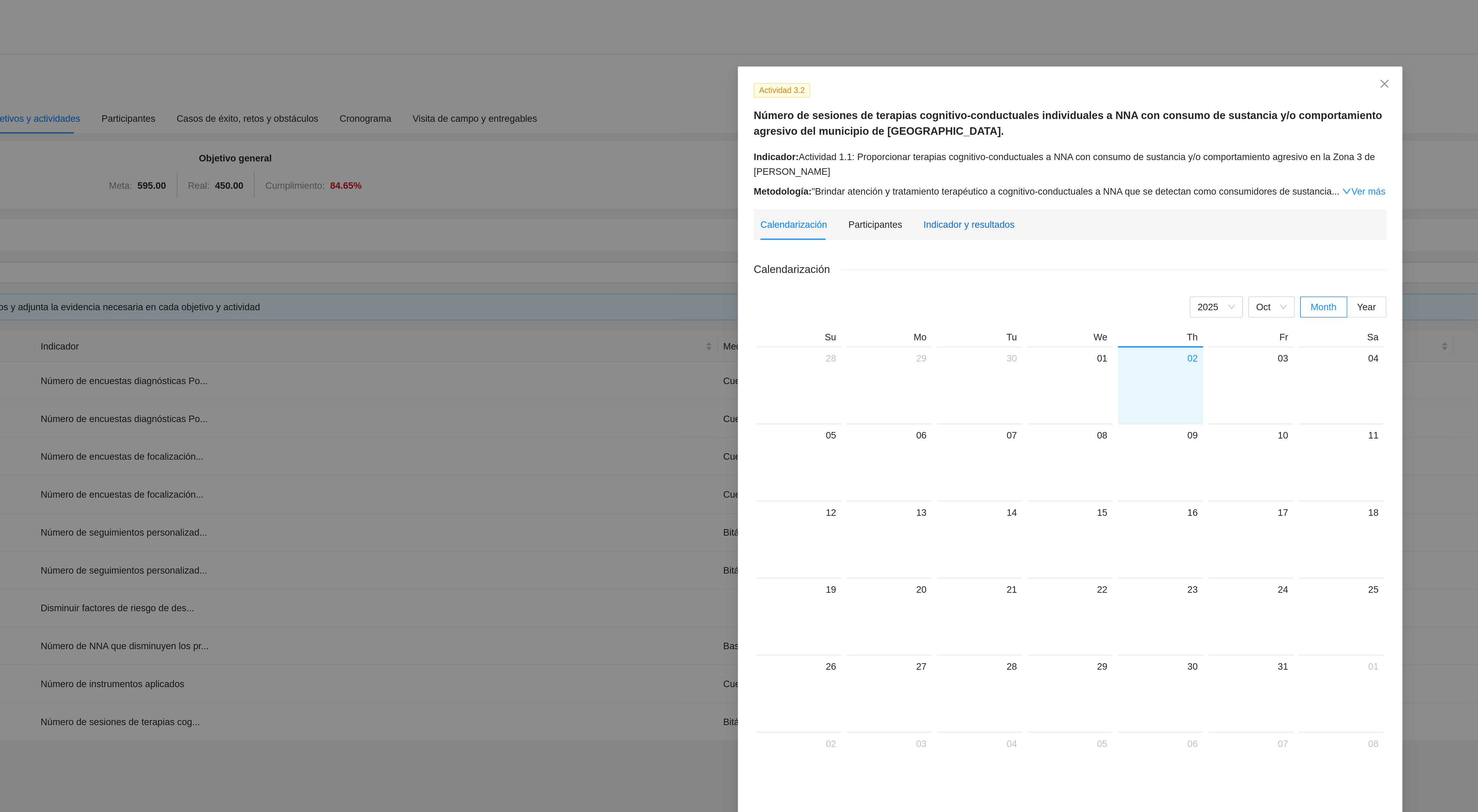
click at [699, 116] on div "Indicador y resultados" at bounding box center [687, 115] width 47 height 8
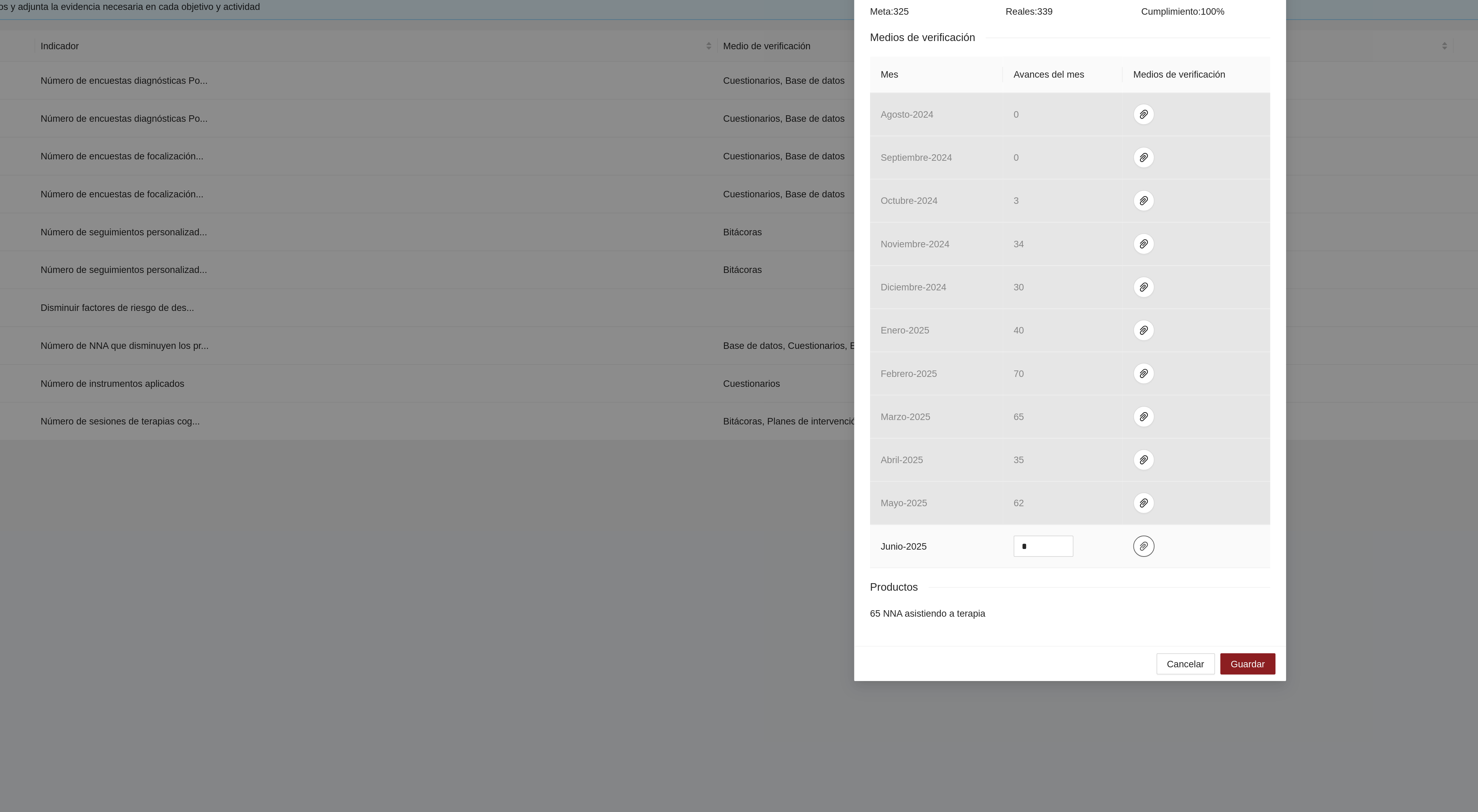
click at [776, 434] on icon "paper-clip" at bounding box center [777, 436] width 6 height 6
click at [770, 401] on span "Adjuntar documento" at bounding box center [759, 400] width 43 height 8
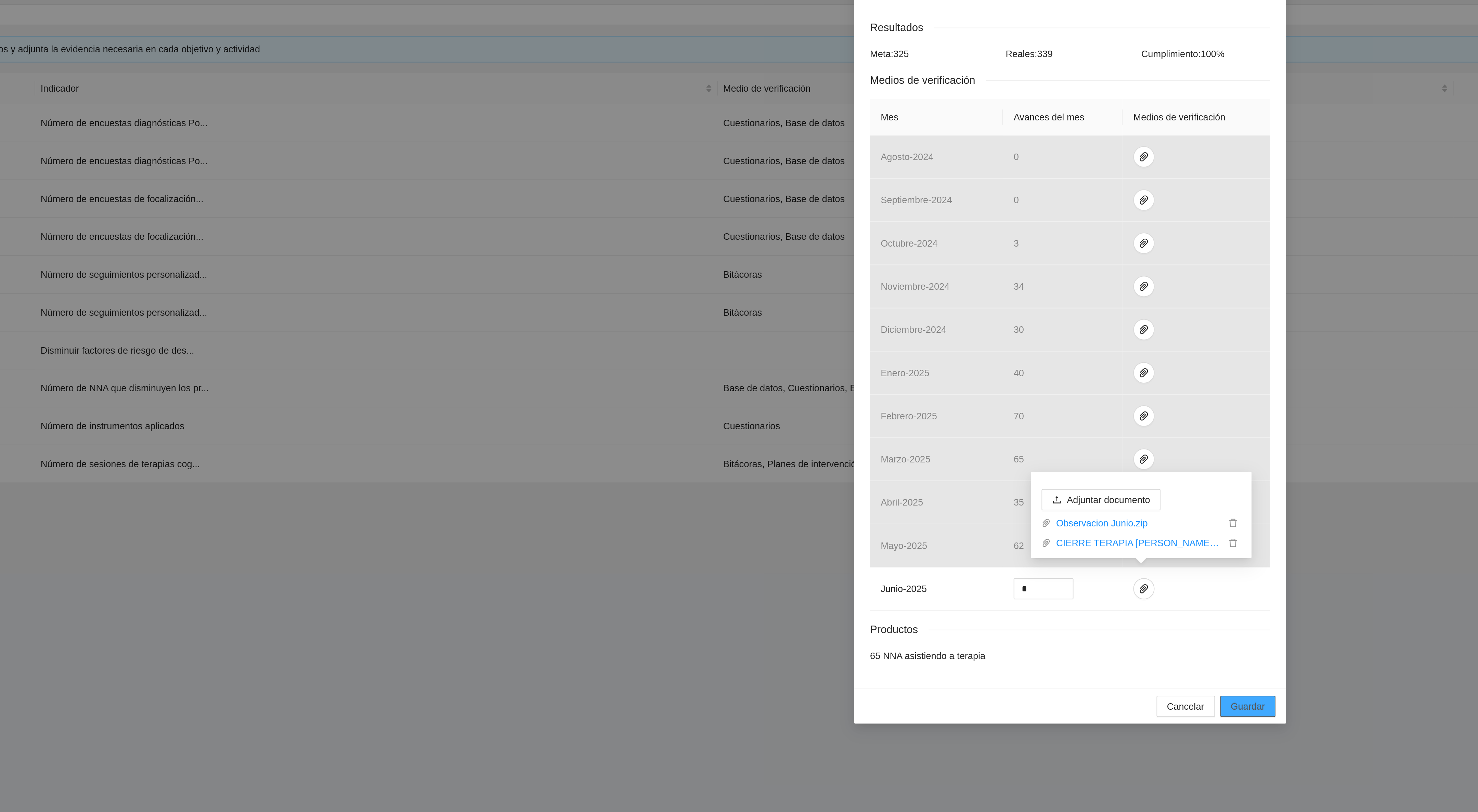
click at [825, 492] on span "Guardar" at bounding box center [830, 496] width 18 height 8
